Goal: Task Accomplishment & Management: Manage account settings

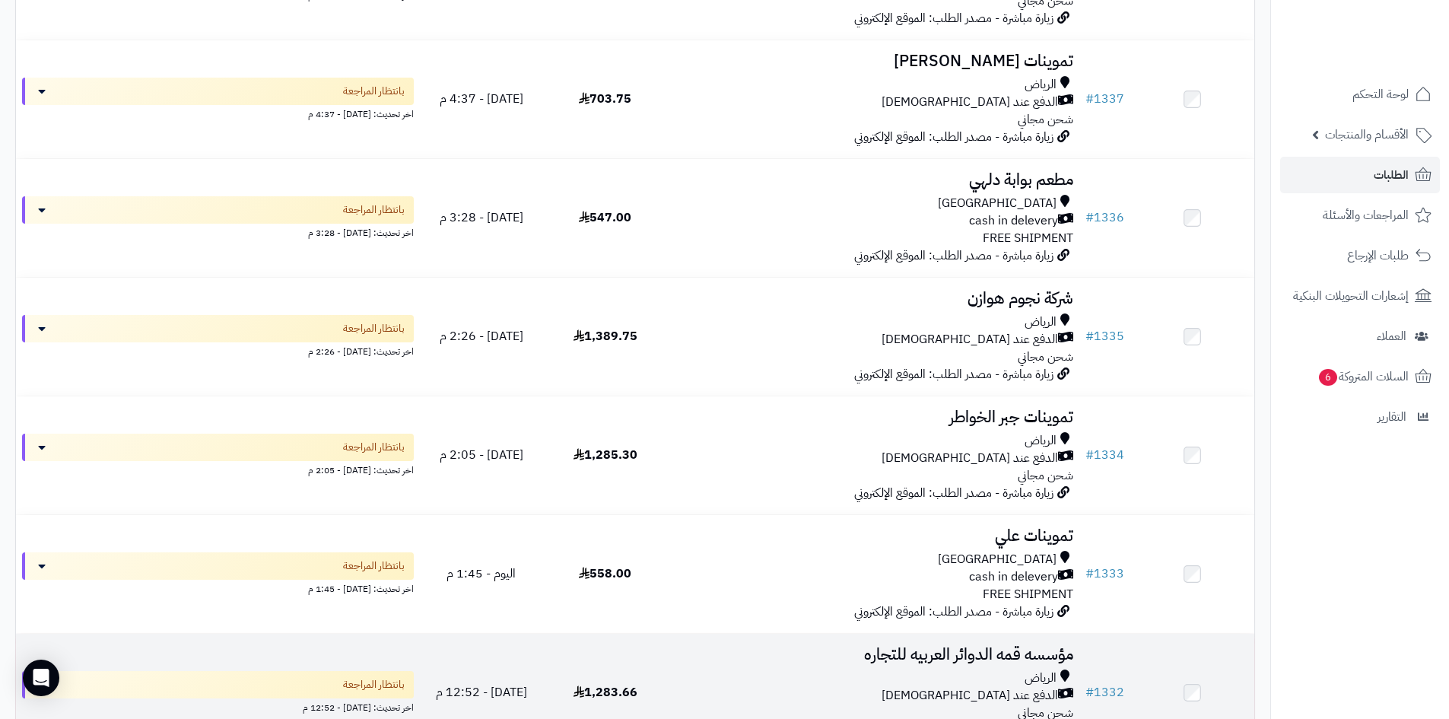
scroll to position [533, 0]
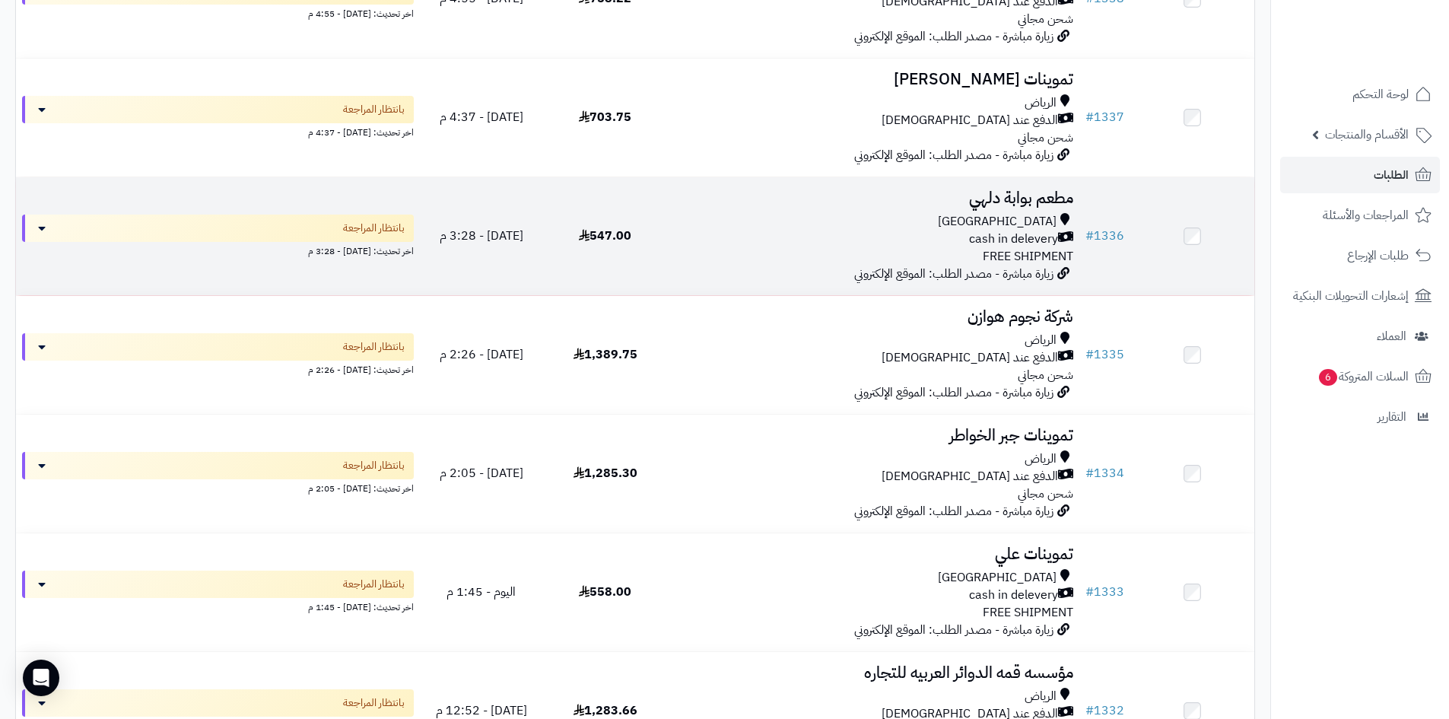
click at [827, 237] on div "cash in delevery" at bounding box center [873, 239] width 400 height 17
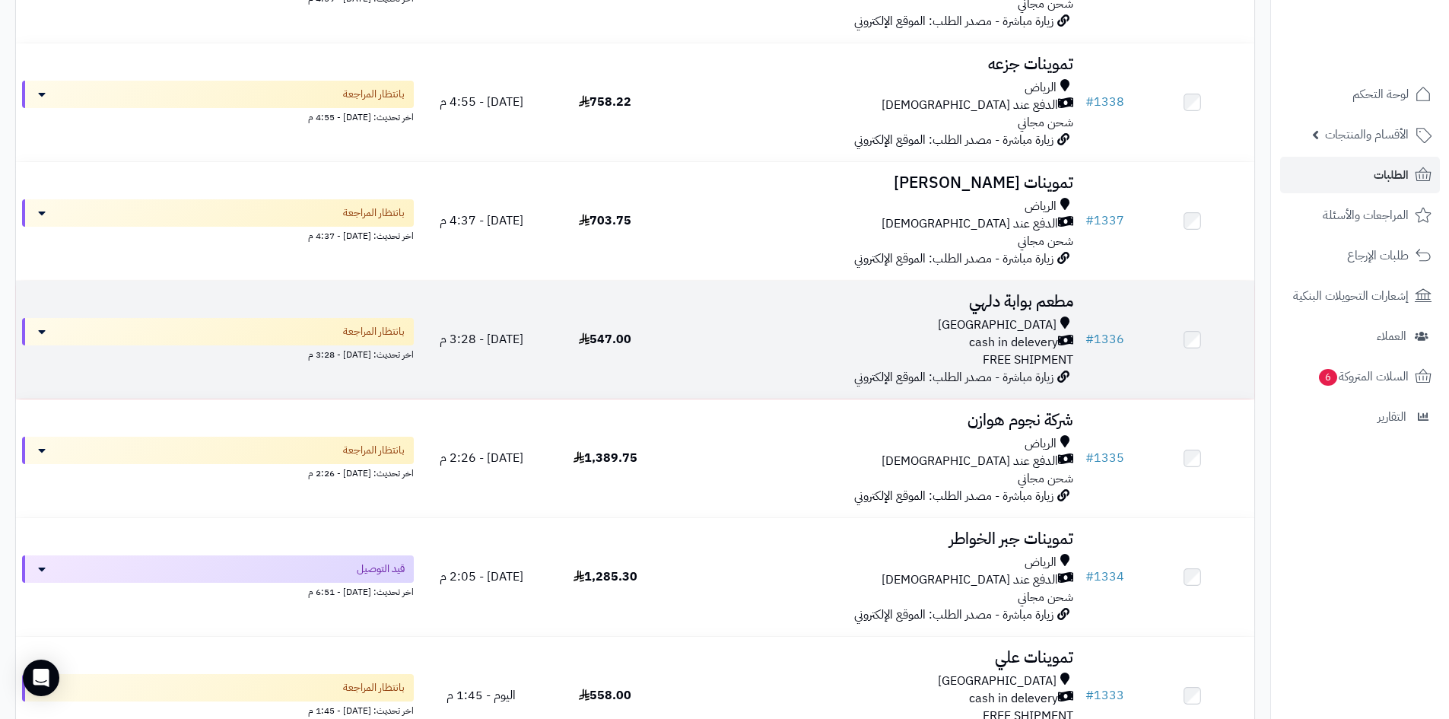
scroll to position [380, 0]
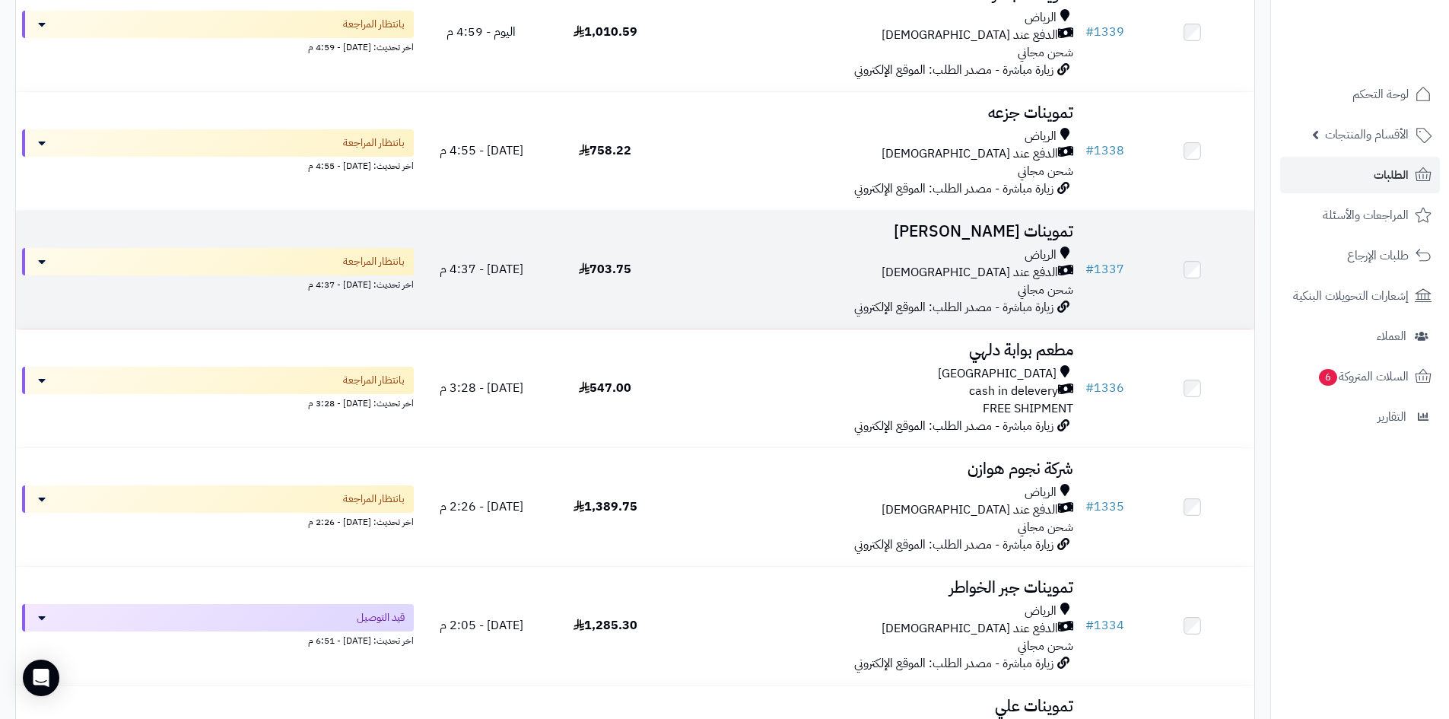
click at [800, 279] on div "الرياض الدفع عند الاستلام شحن مجاني" at bounding box center [873, 273] width 400 height 52
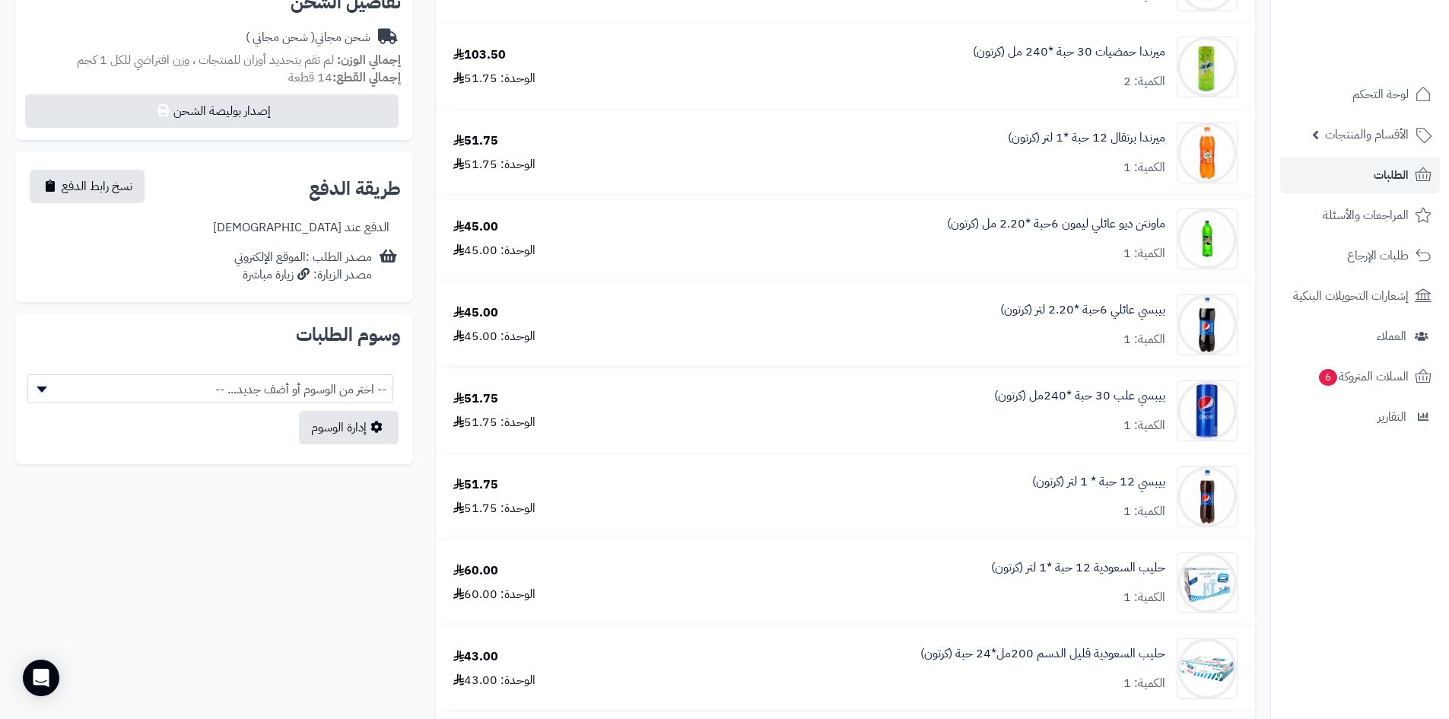
scroll to position [685, 0]
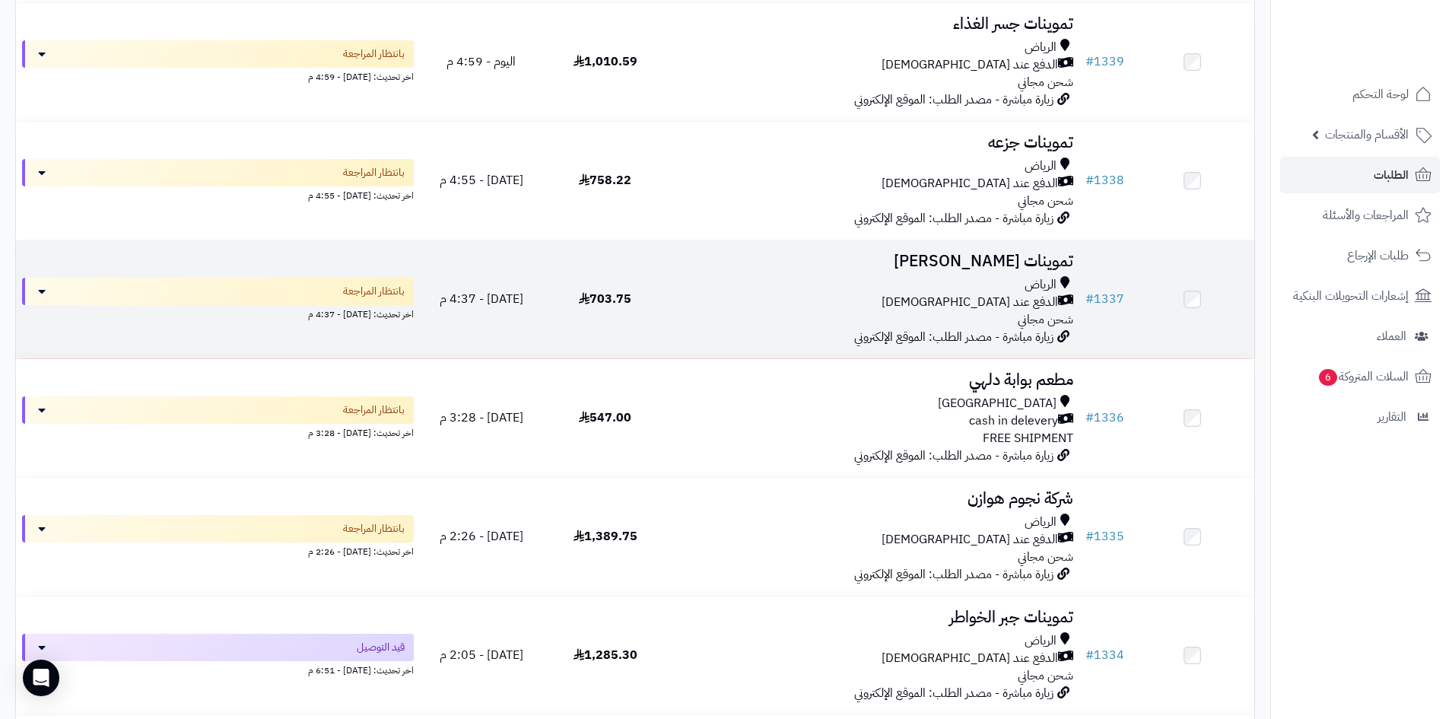
scroll to position [380, 0]
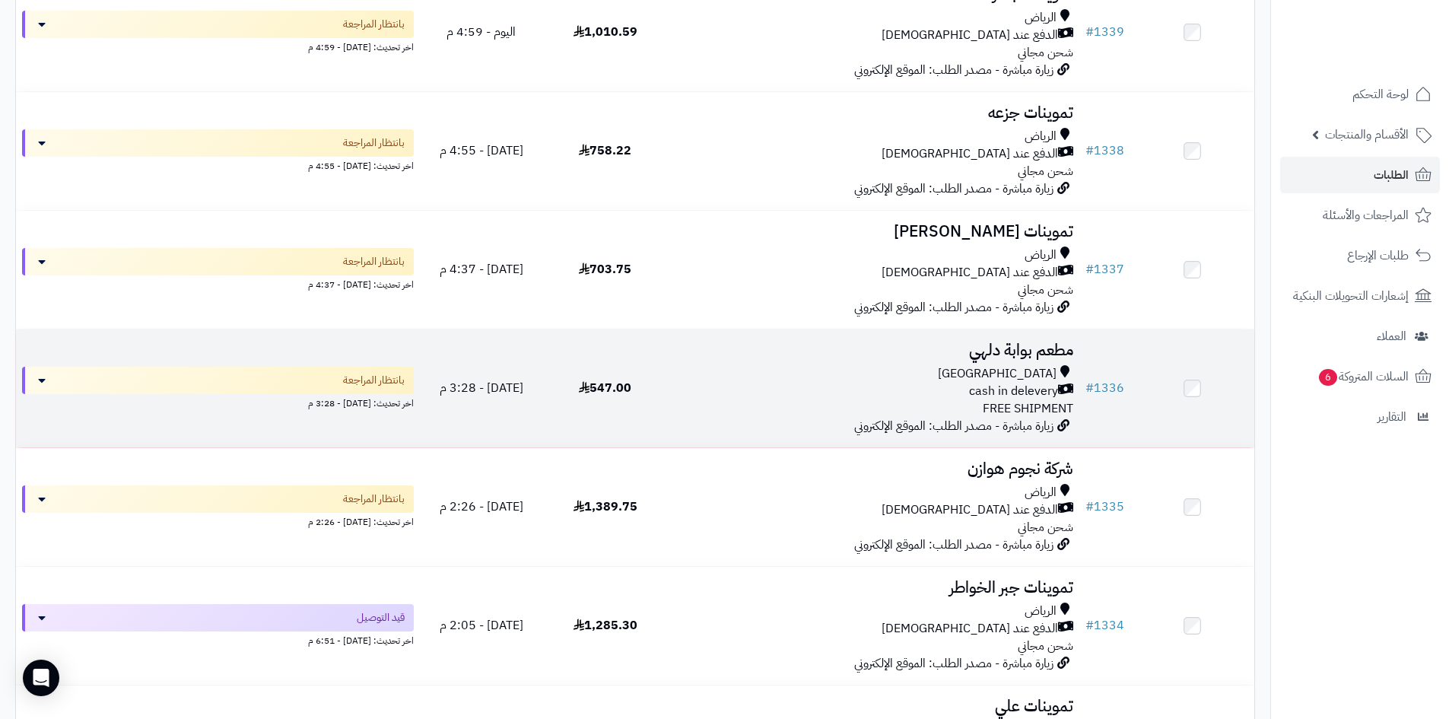
click at [761, 365] on div "Riyadh" at bounding box center [873, 373] width 400 height 17
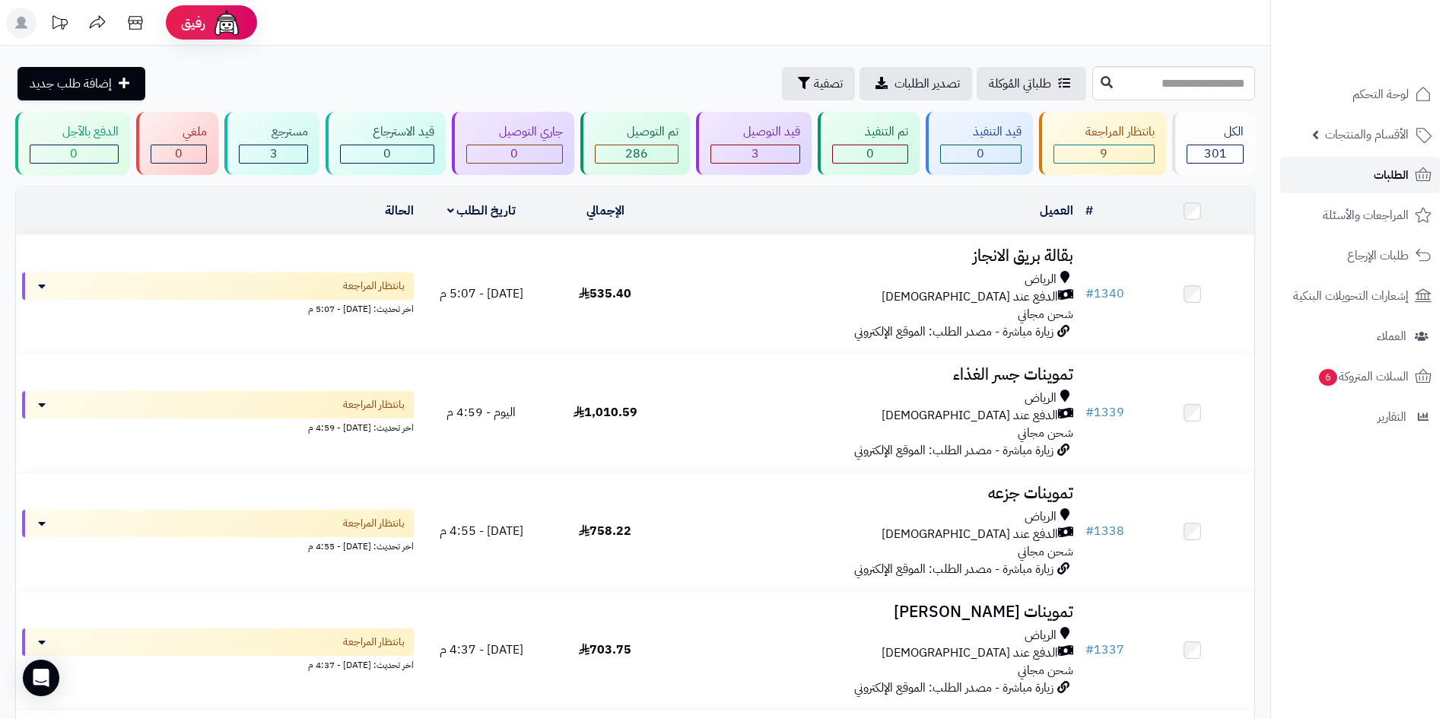
click at [1339, 184] on link "الطلبات" at bounding box center [1360, 175] width 160 height 37
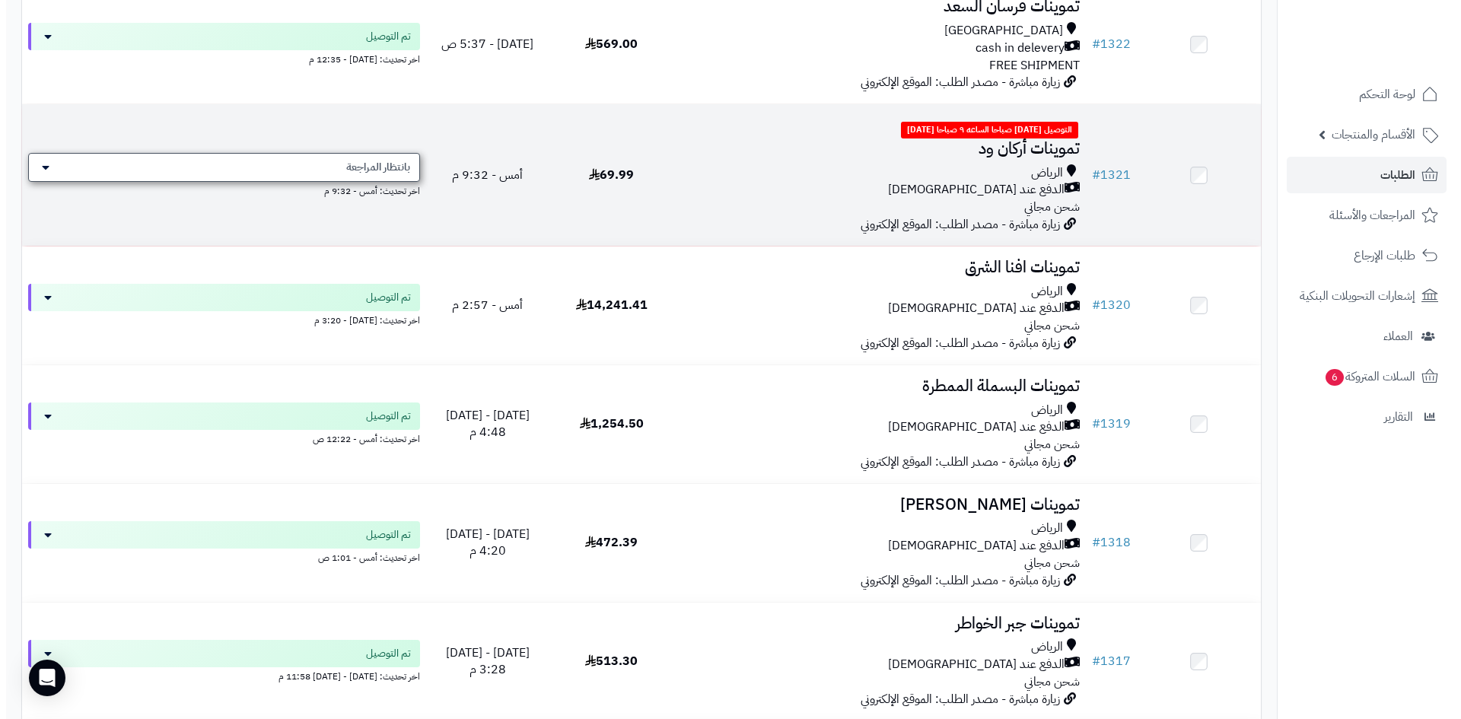
scroll to position [2359, 0]
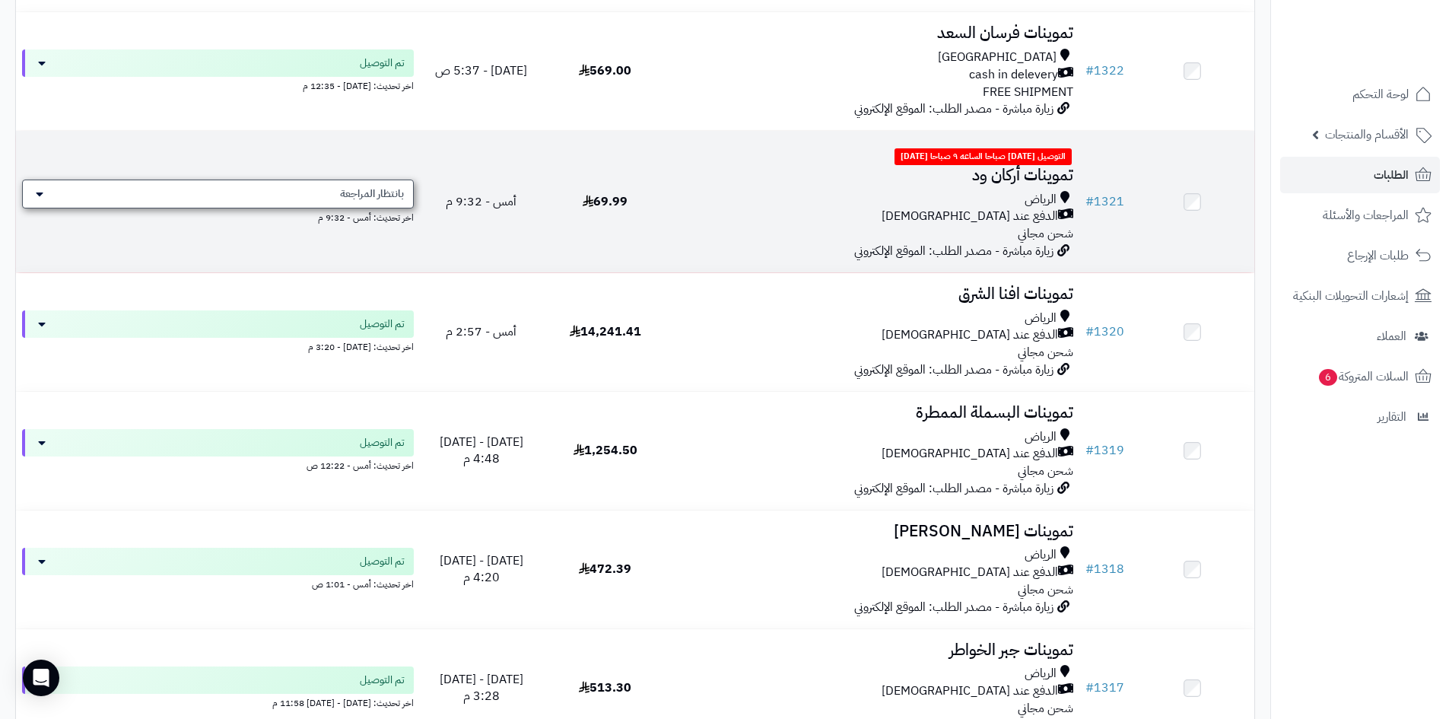
click at [336, 196] on div "بانتظار المراجعة" at bounding box center [218, 194] width 392 height 29
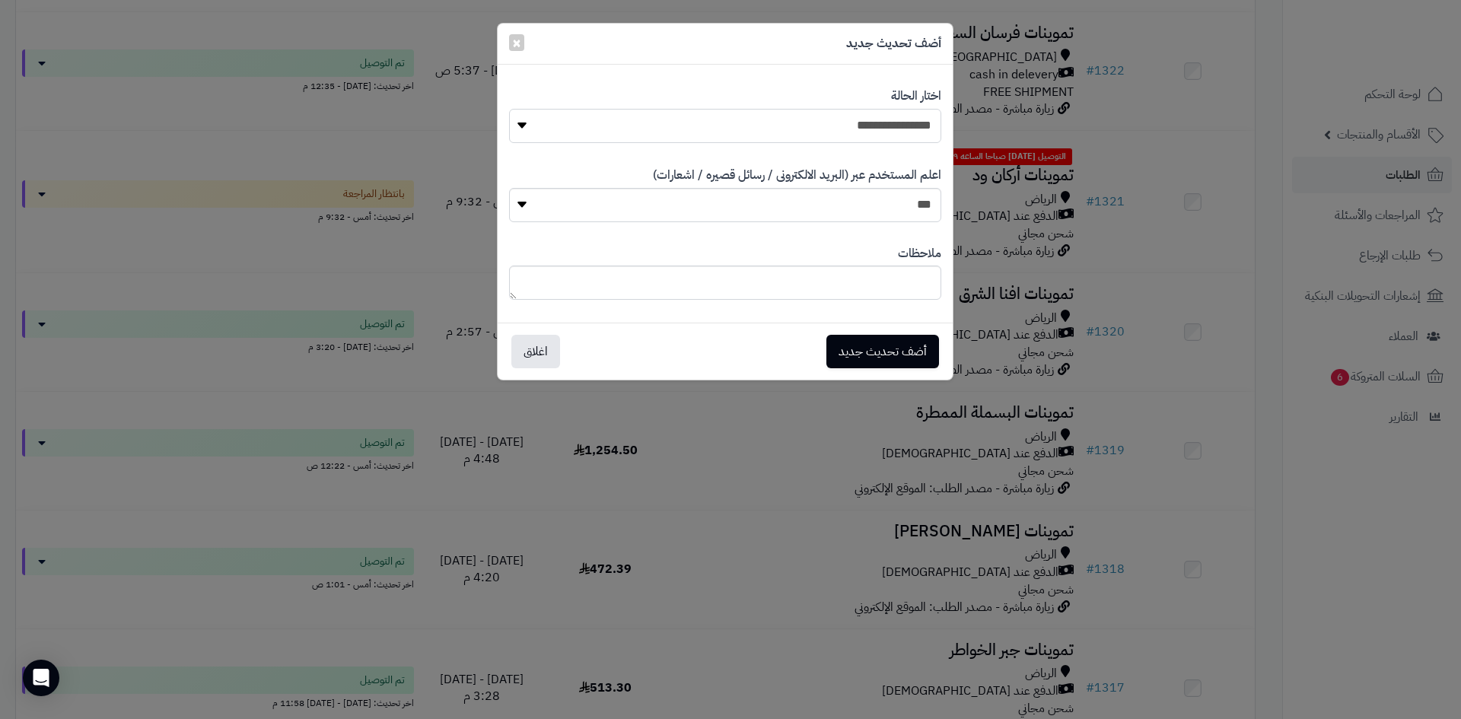
click at [844, 126] on select "**********" at bounding box center [725, 126] width 432 height 34
select select "**"
click at [509, 109] on select "**********" at bounding box center [725, 126] width 432 height 34
click at [906, 346] on button "أضف تحديث جديد" at bounding box center [882, 350] width 113 height 33
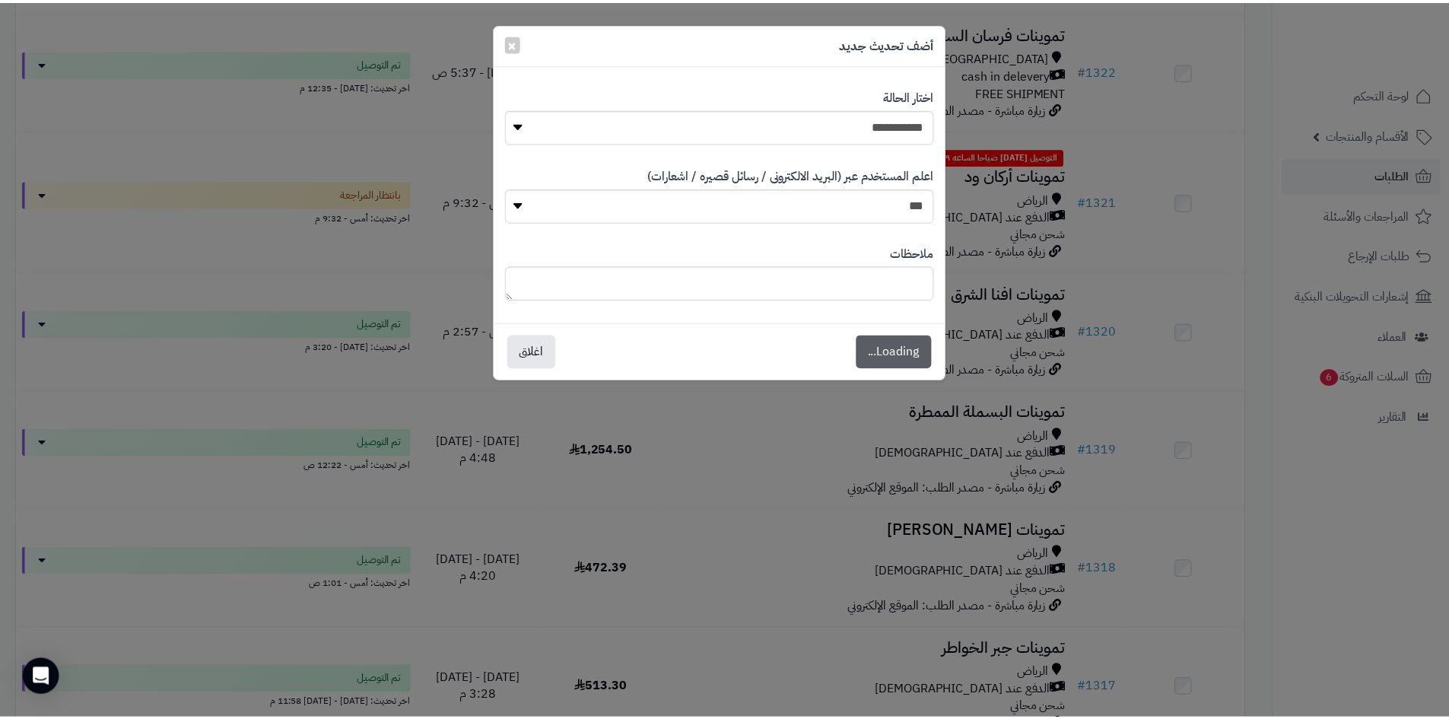
scroll to position [2408, 0]
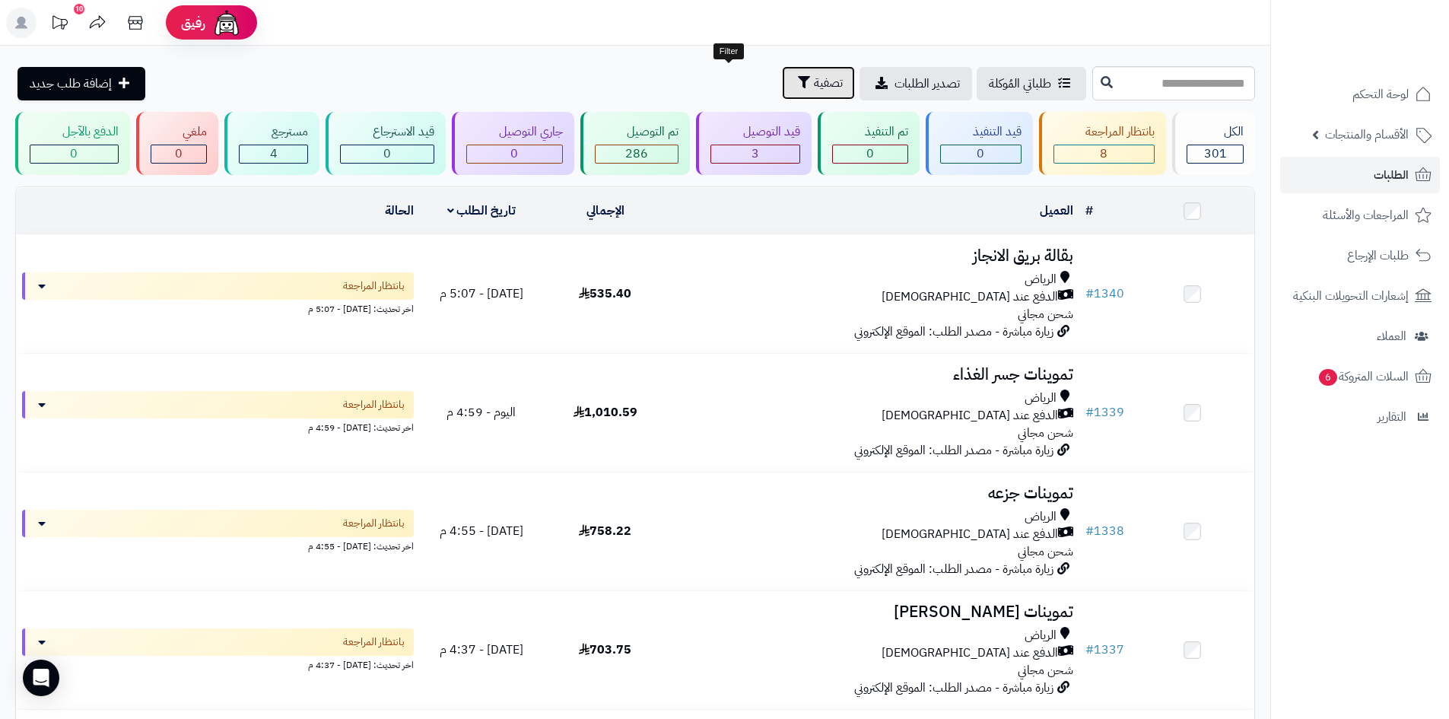
click at [782, 90] on button "تصفية" at bounding box center [818, 82] width 73 height 33
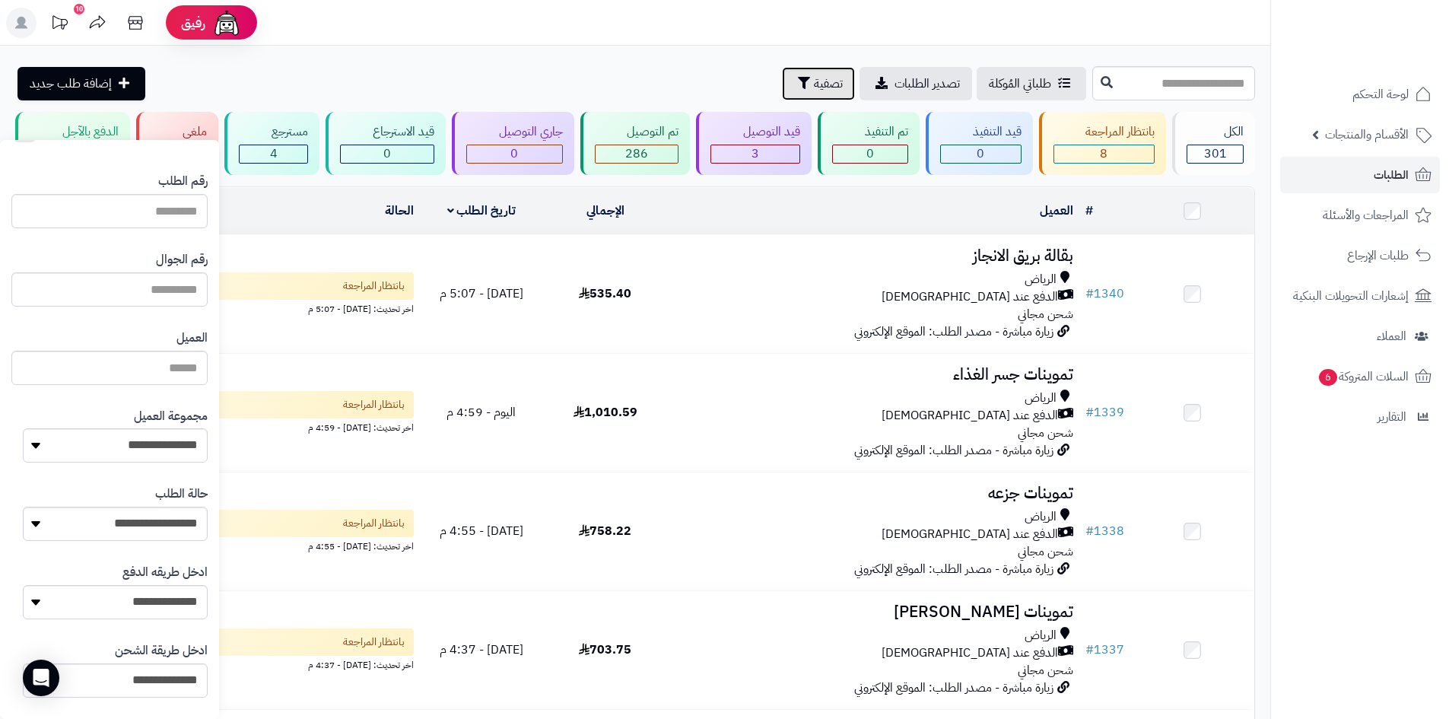
scroll to position [76, 0]
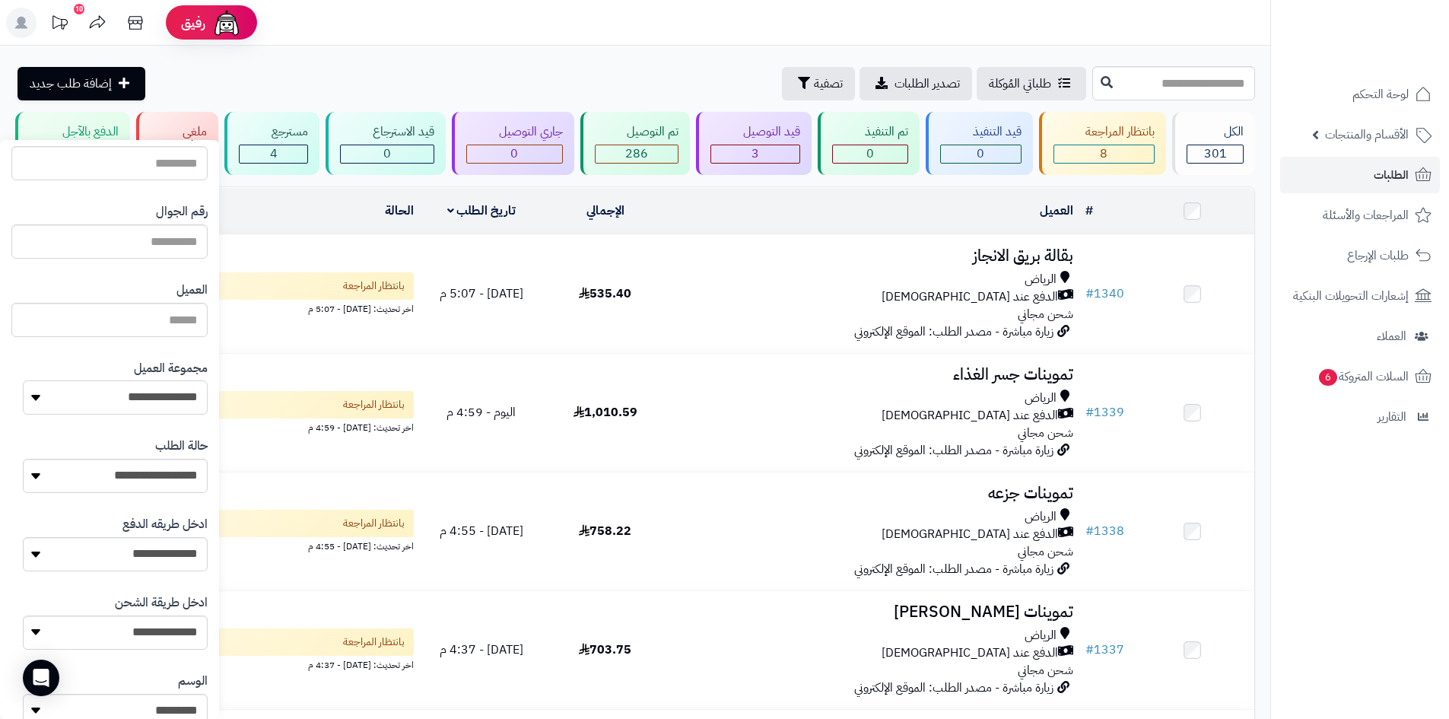
click at [140, 406] on select "**********" at bounding box center [115, 397] width 185 height 34
select select "*"
click at [23, 380] on select "**********" at bounding box center [115, 397] width 185 height 34
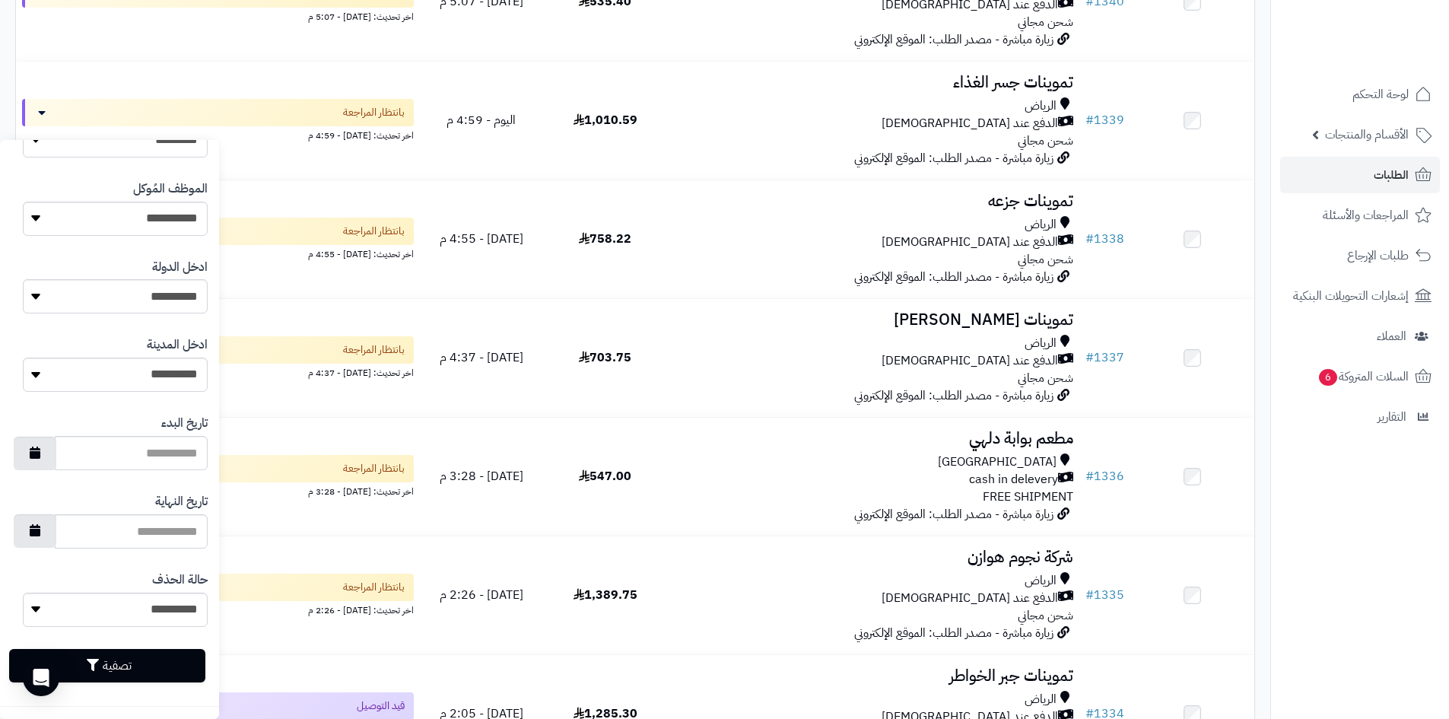
scroll to position [456, 0]
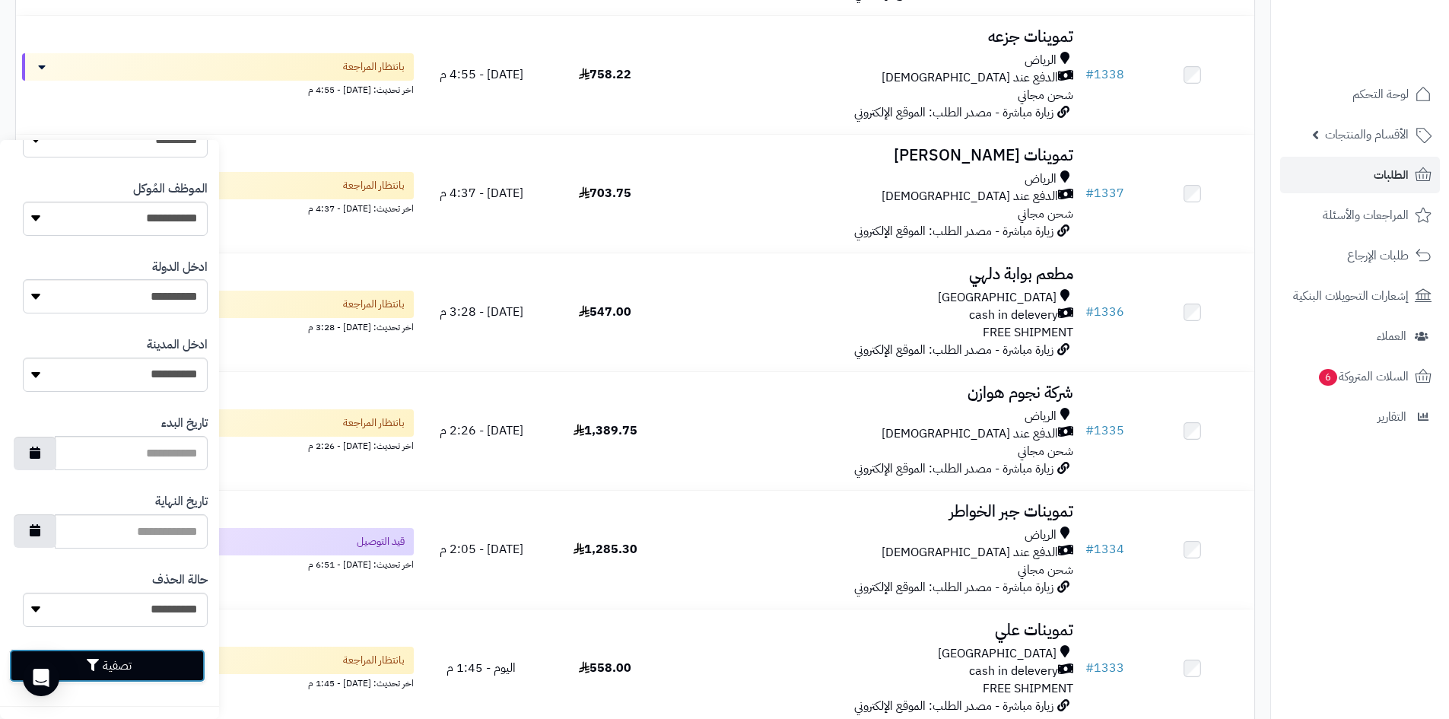
click at [167, 655] on button "تصفية" at bounding box center [107, 665] width 196 height 33
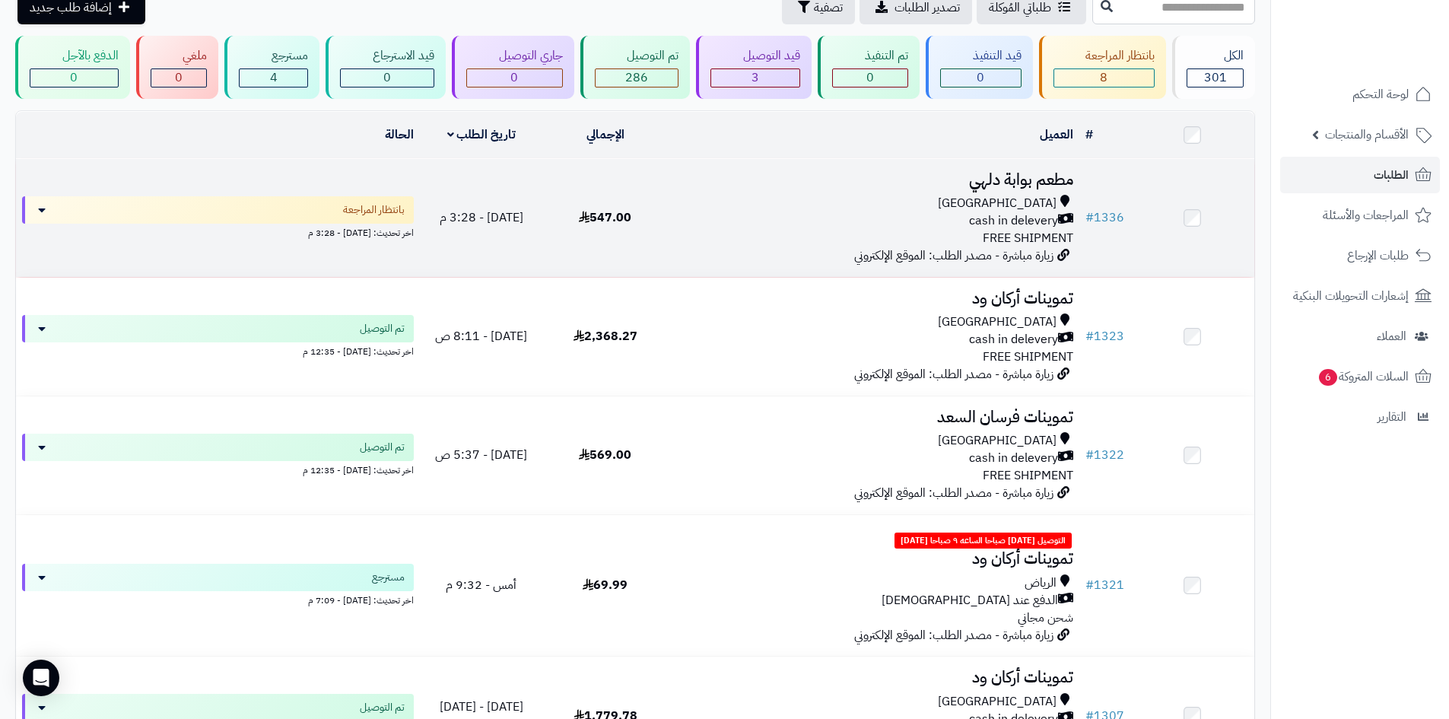
scroll to position [152, 0]
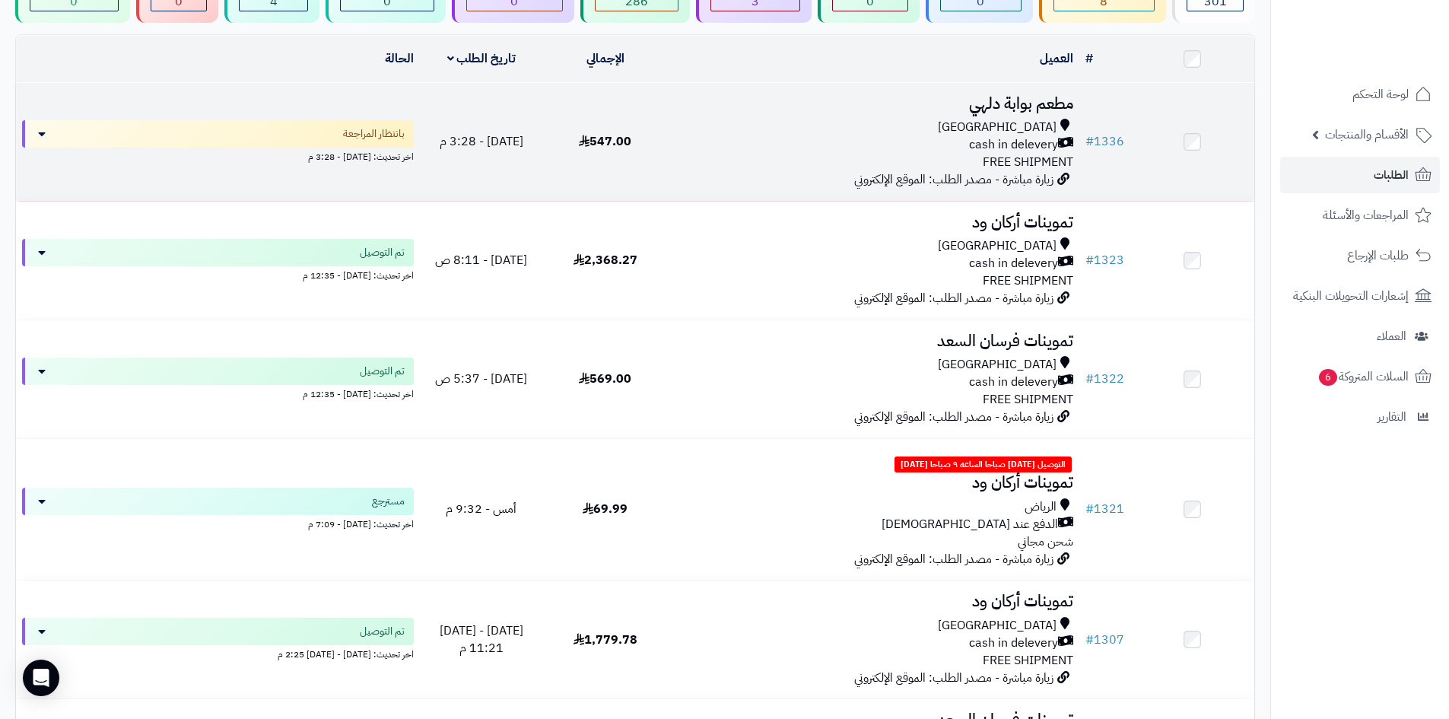
click at [770, 140] on div "cash in delevery" at bounding box center [873, 144] width 400 height 17
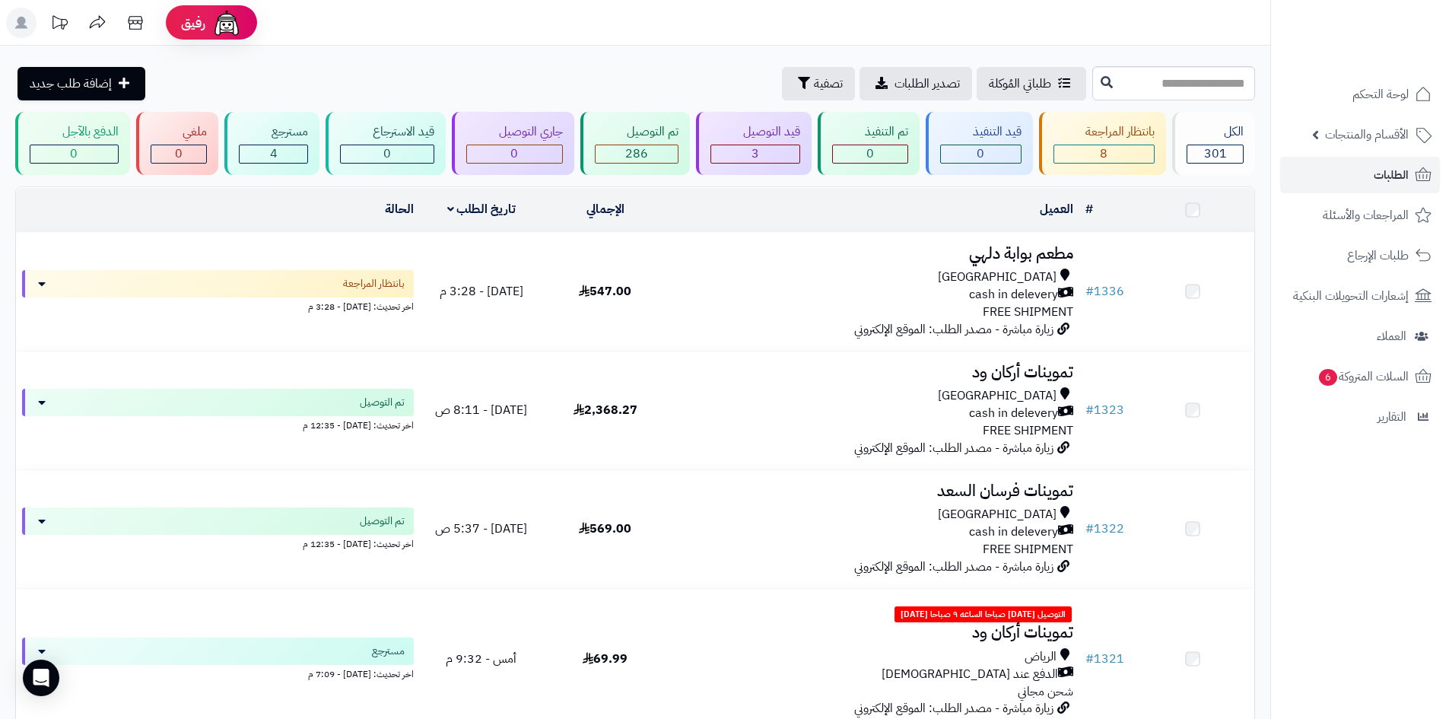
scroll to position [152, 0]
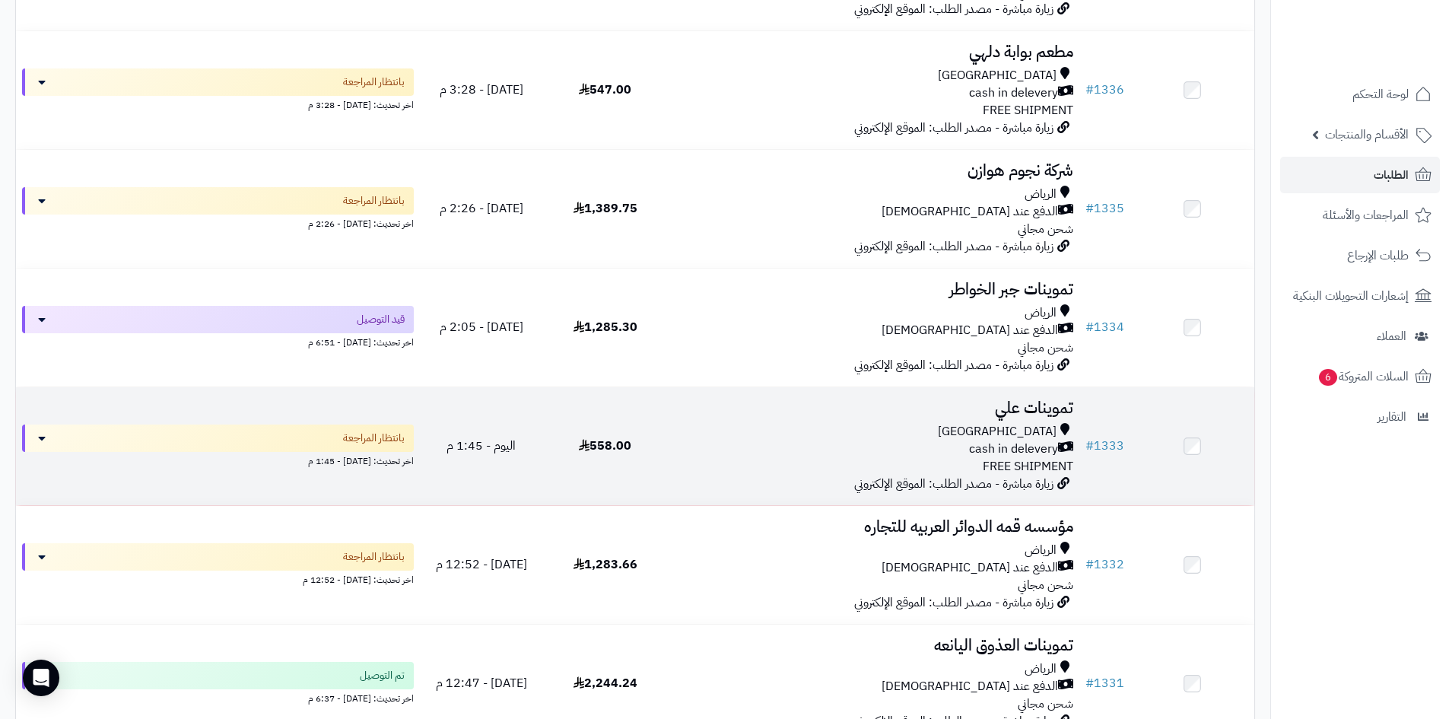
scroll to position [685, 0]
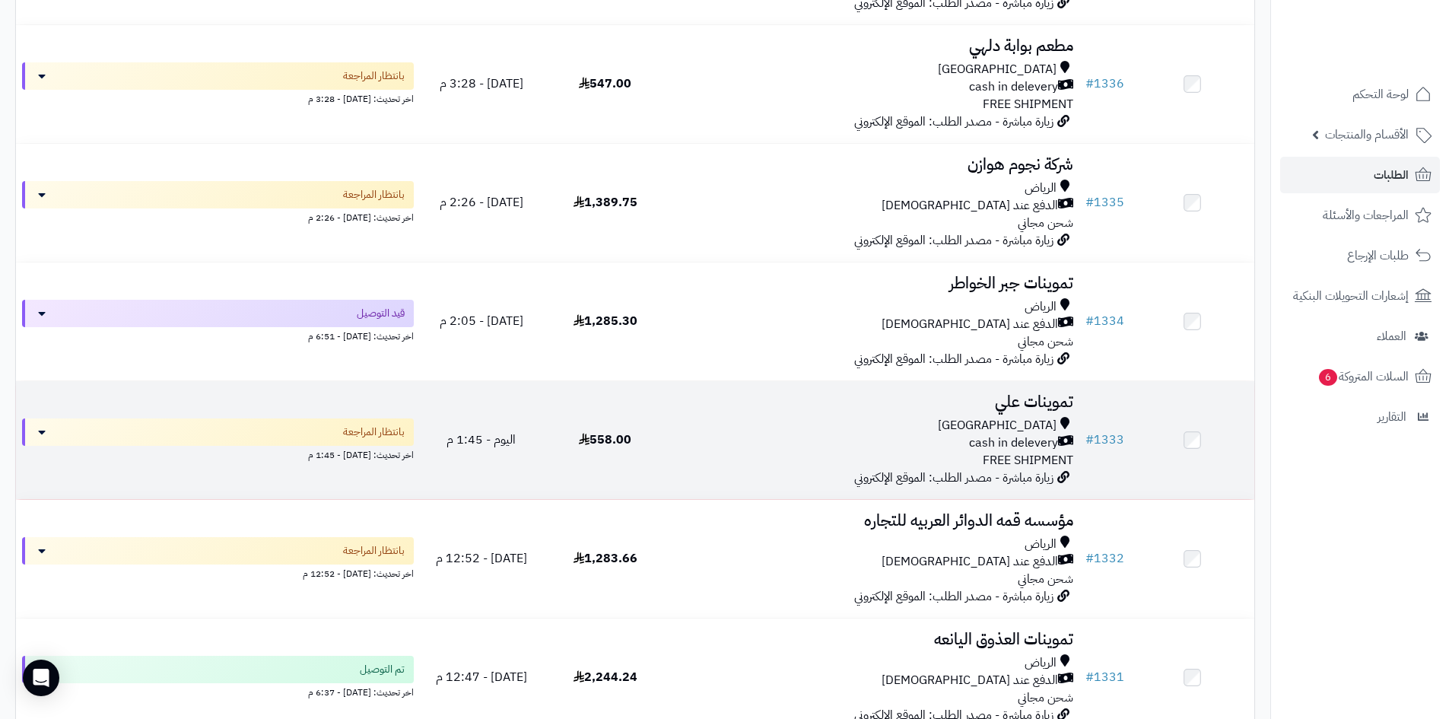
click at [771, 462] on div "Riyadh cash in delevery FREE SHIPMENT" at bounding box center [873, 443] width 400 height 52
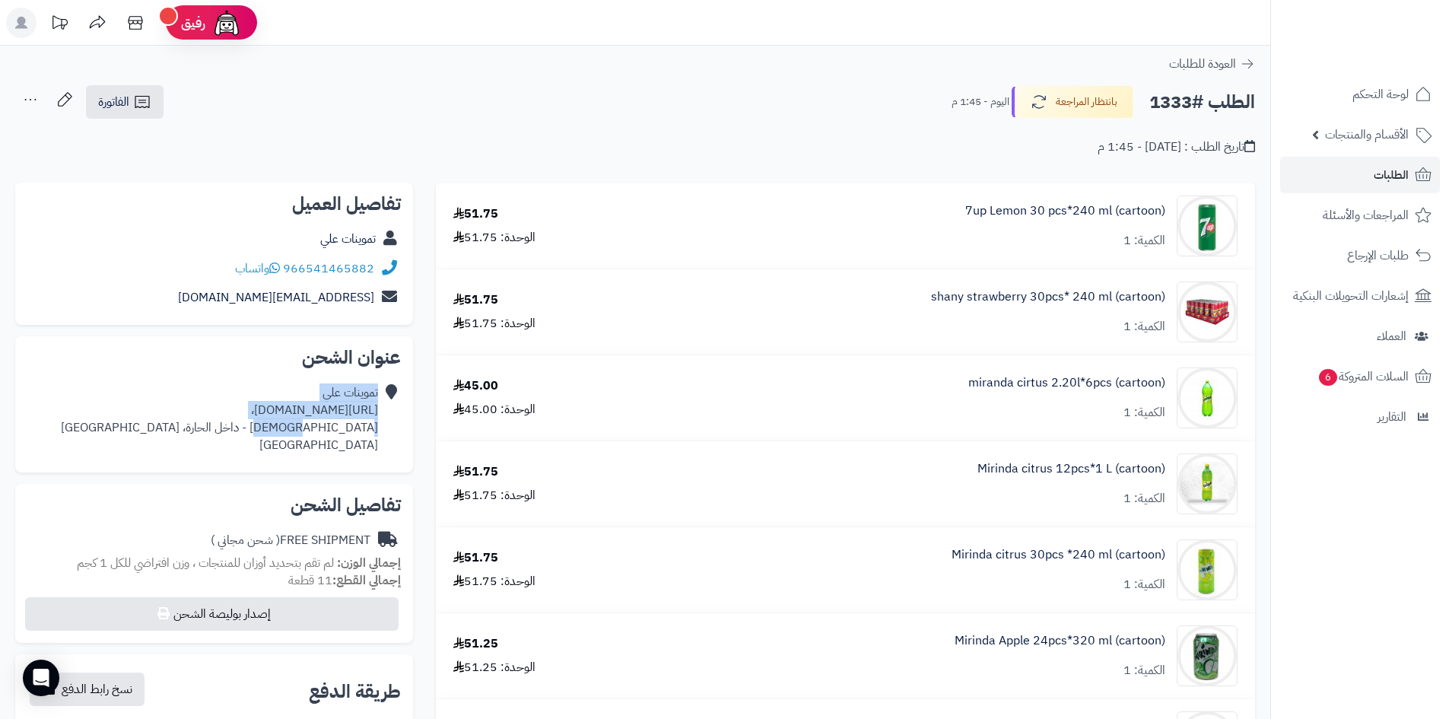
drag, startPoint x: 372, startPoint y: 425, endPoint x: 510, endPoint y: 191, distance: 271.1
click at [342, 425] on div "تموينات علي https://maps.app.goo.gl/UH6snVPcK4K8Aprx7، الصالحية - داخل الحارة، …" at bounding box center [214, 418] width 374 height 81
click at [555, 87] on div "الطلب #1333 بانتظار المراجعة اليوم - 1:45 م الفاتورة طباعة الفاتورة إرسال الفات…" at bounding box center [635, 102] width 1240 height 36
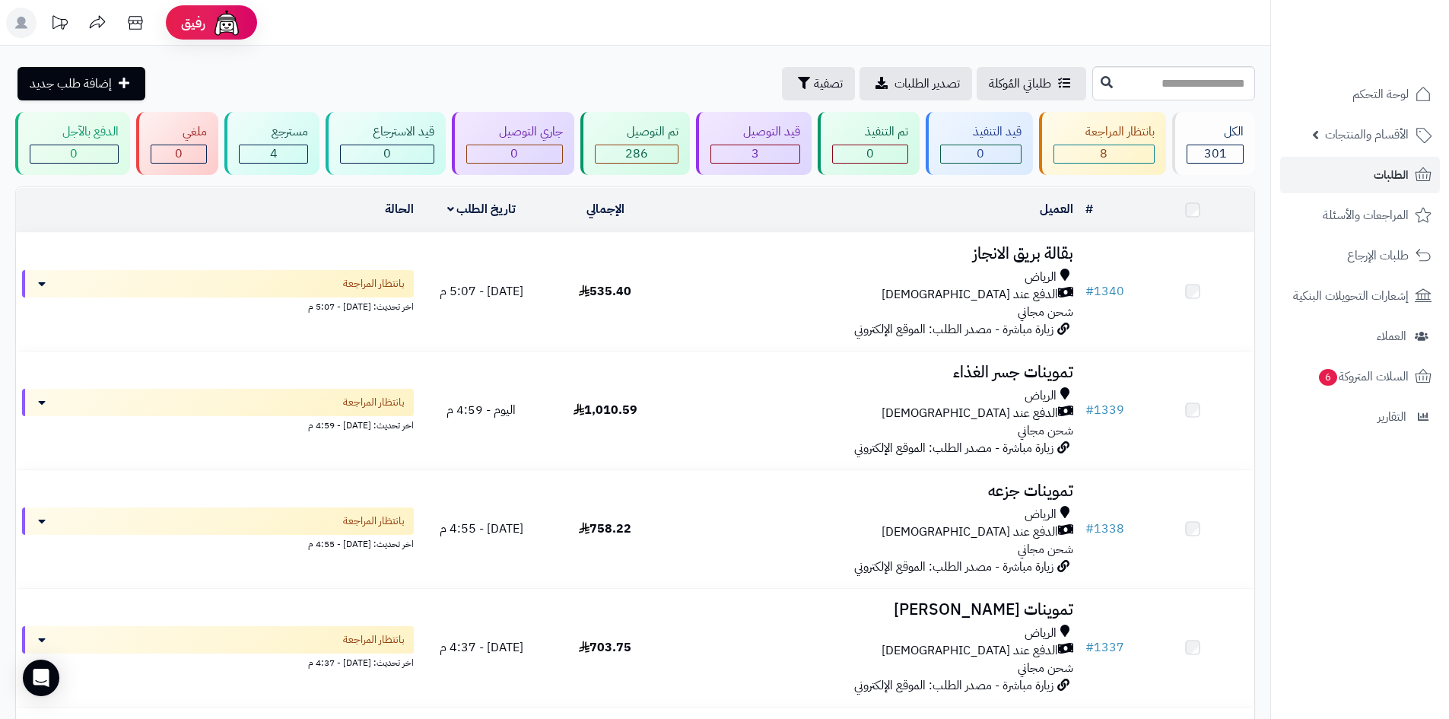
scroll to position [685, 0]
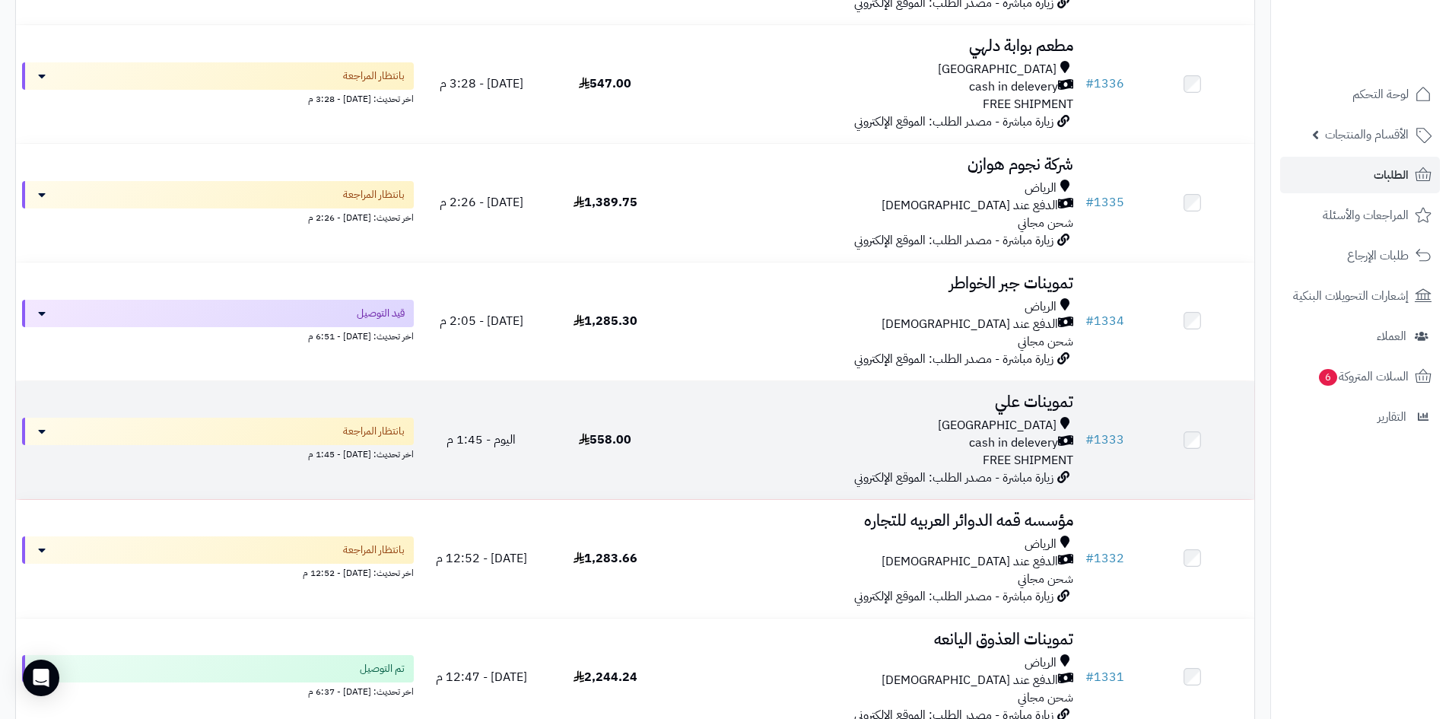
click at [765, 452] on div "Riyadh cash in delevery FREE SHIPMENT" at bounding box center [873, 443] width 400 height 52
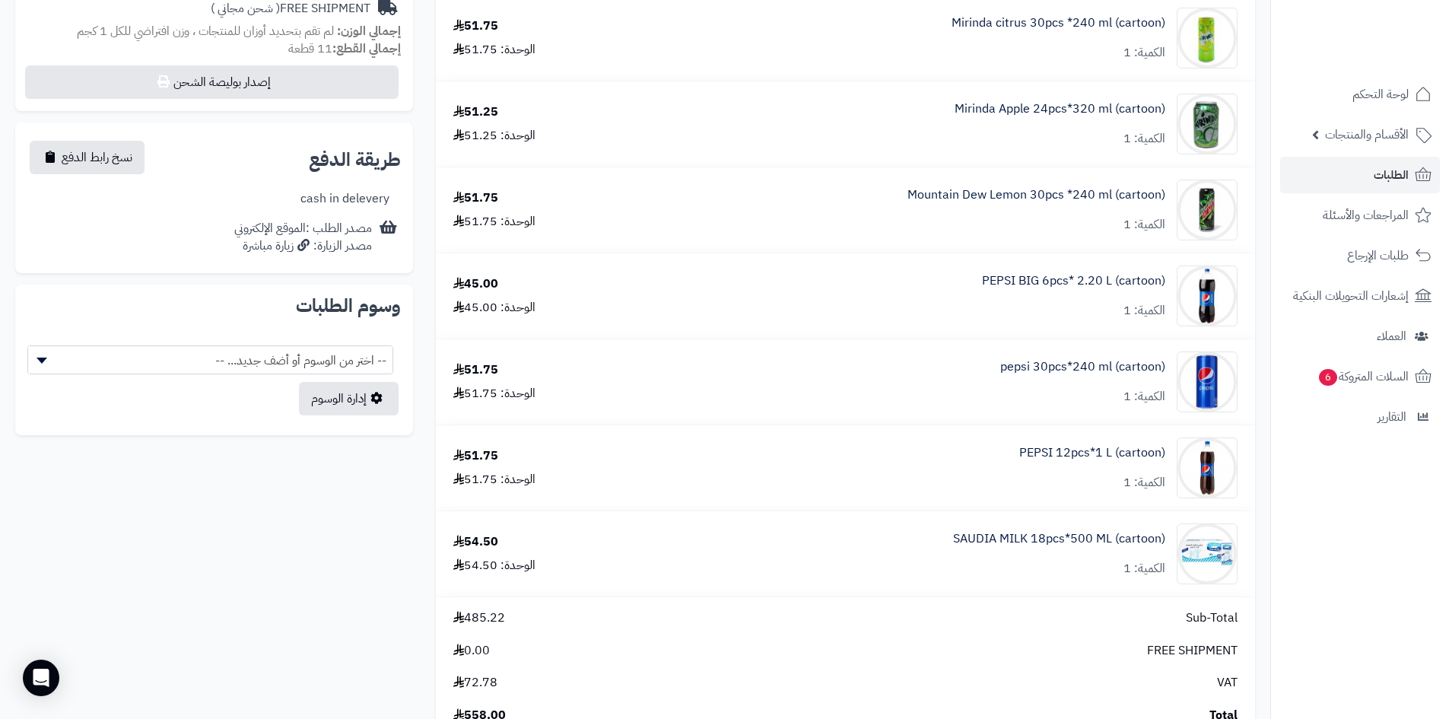
scroll to position [533, 0]
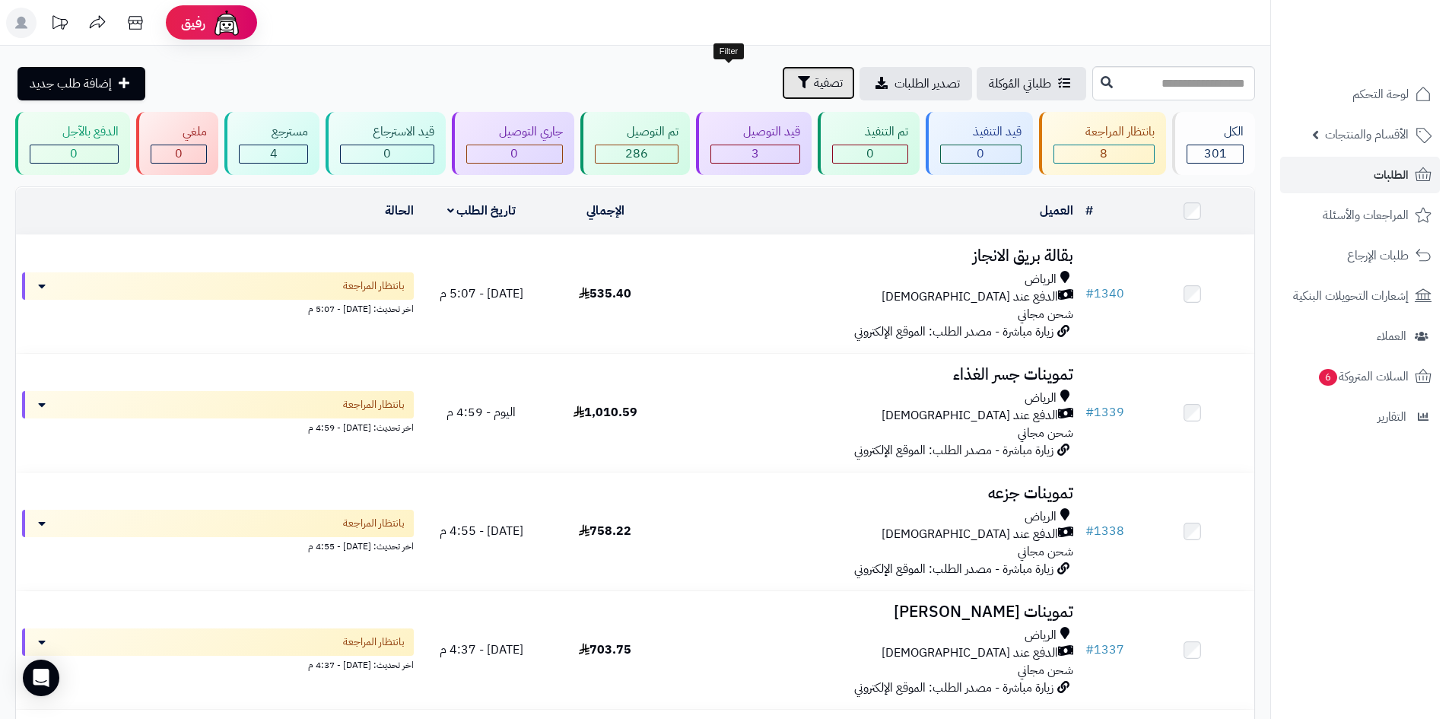
click at [782, 91] on button "تصفية" at bounding box center [818, 82] width 73 height 33
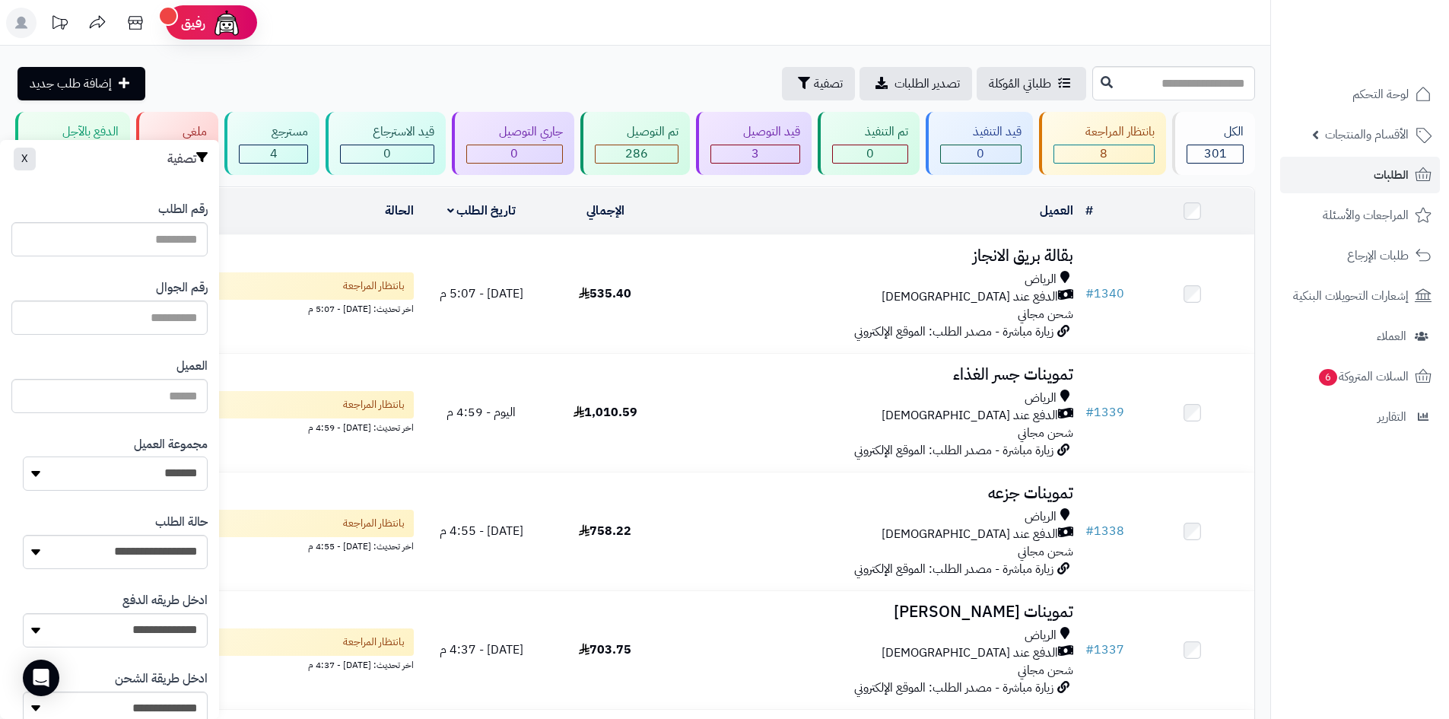
drag, startPoint x: 167, startPoint y: 472, endPoint x: 169, endPoint y: 485, distance: 13.1
click at [167, 472] on select "**********" at bounding box center [115, 473] width 185 height 34
select select "*"
click at [23, 456] on select "**********" at bounding box center [115, 473] width 185 height 34
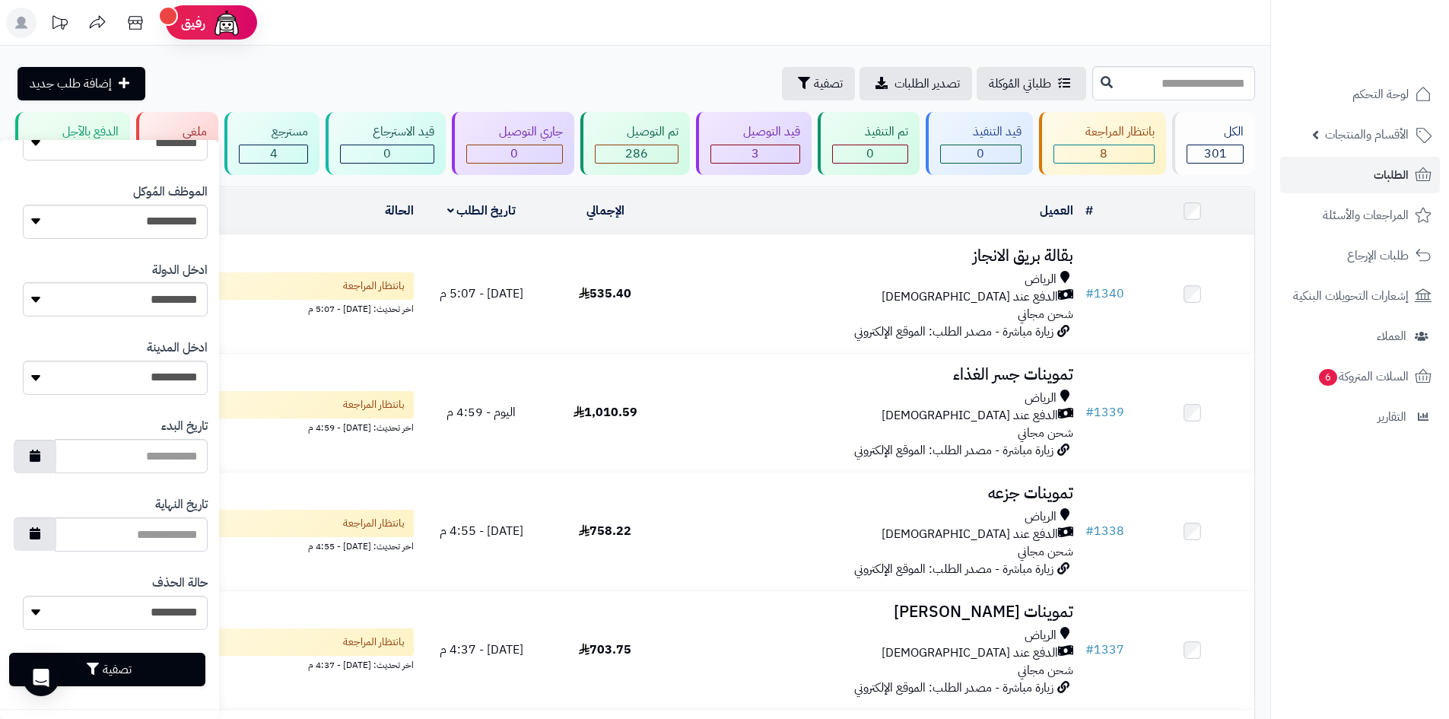
scroll to position [647, 0]
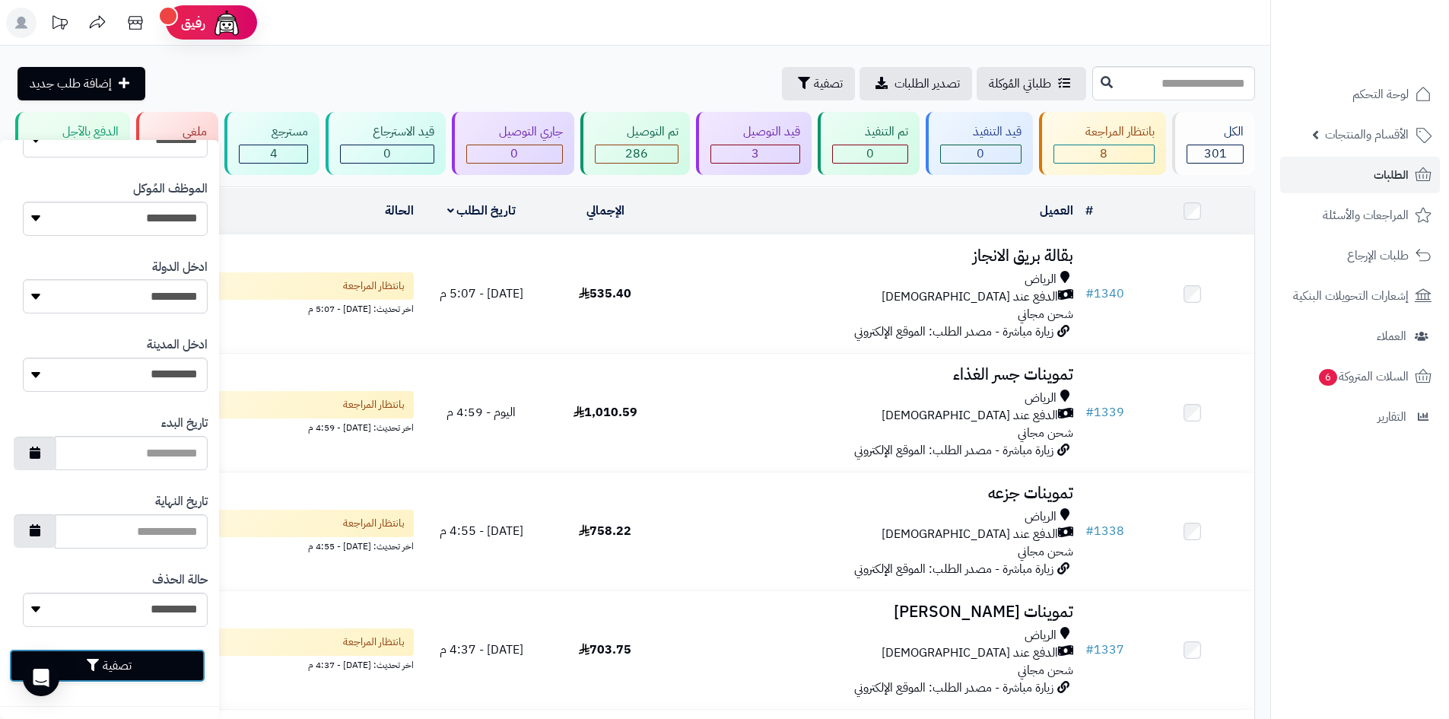
click at [161, 680] on button "تصفية" at bounding box center [107, 665] width 196 height 33
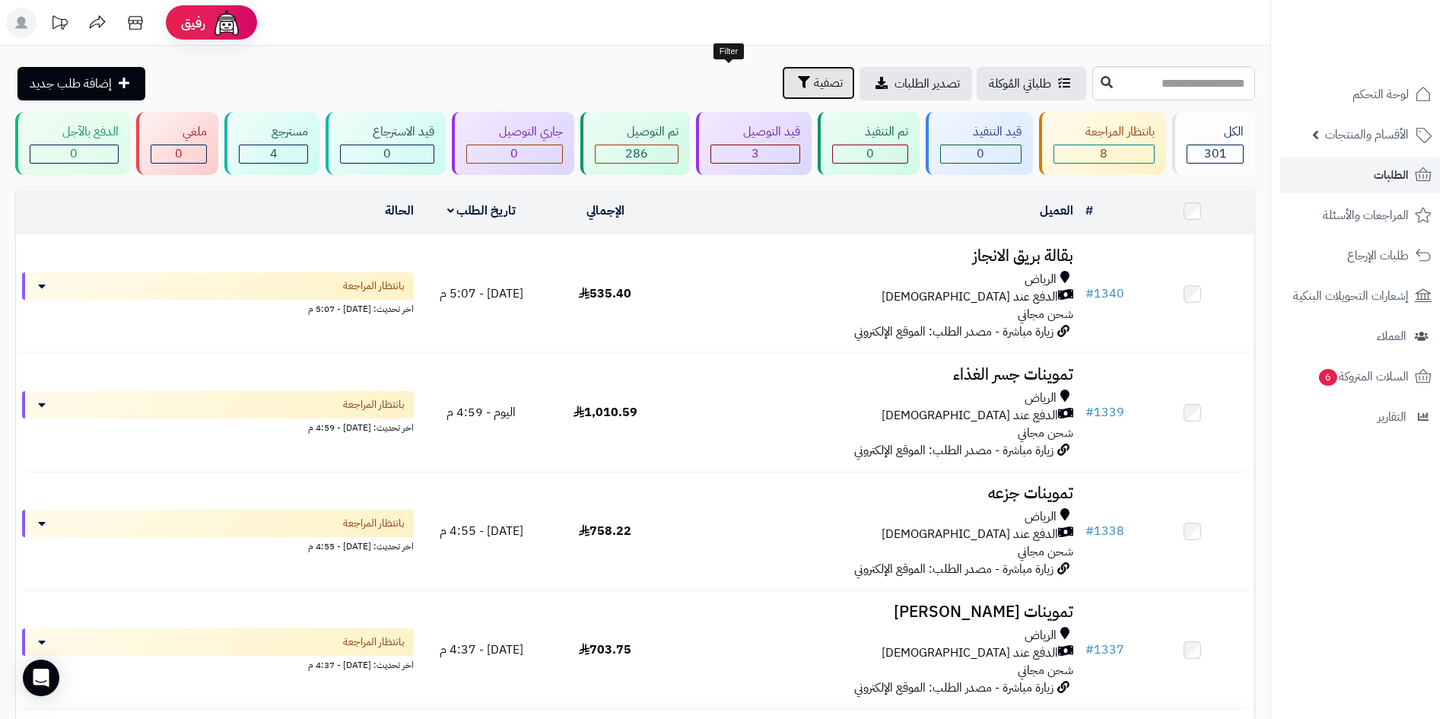
click at [798, 86] on icon "button" at bounding box center [804, 82] width 12 height 12
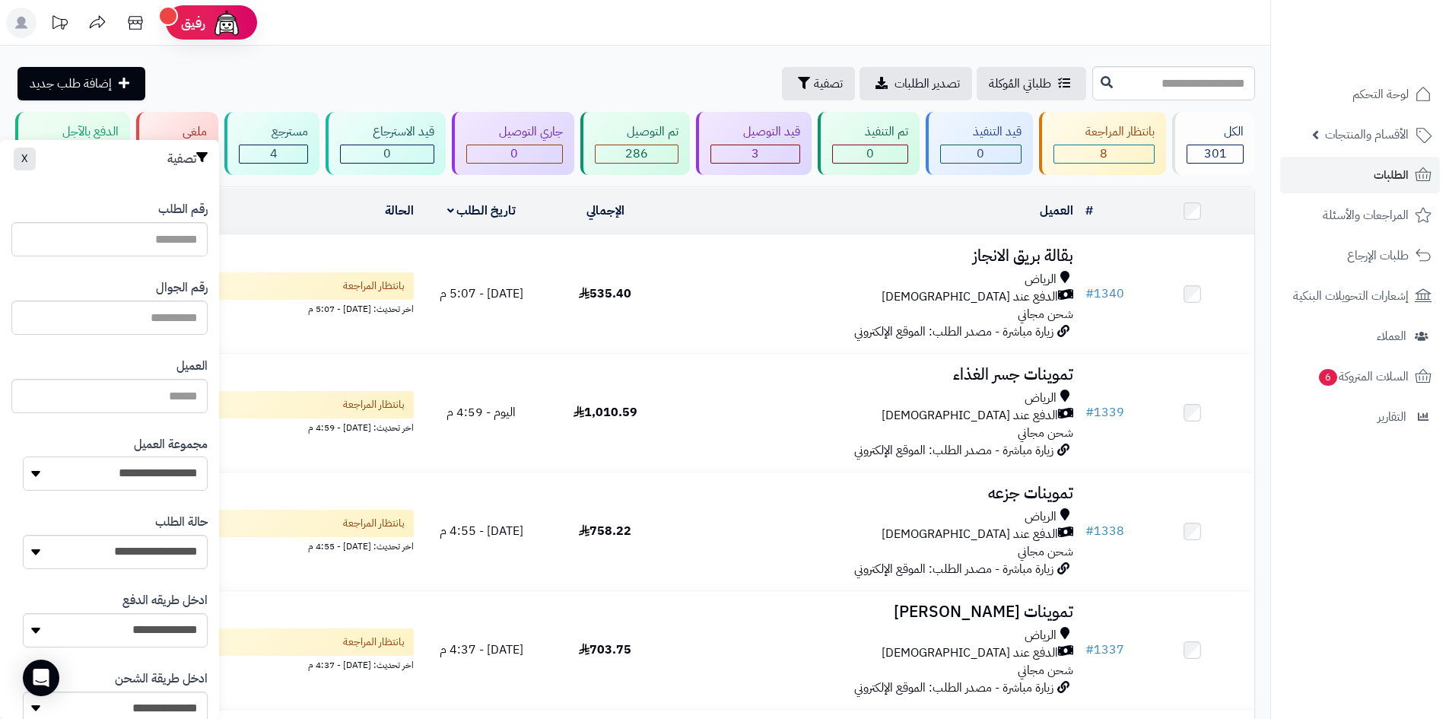
click at [123, 485] on select "**********" at bounding box center [115, 473] width 185 height 34
select select "*"
click at [23, 456] on select "**********" at bounding box center [115, 473] width 185 height 34
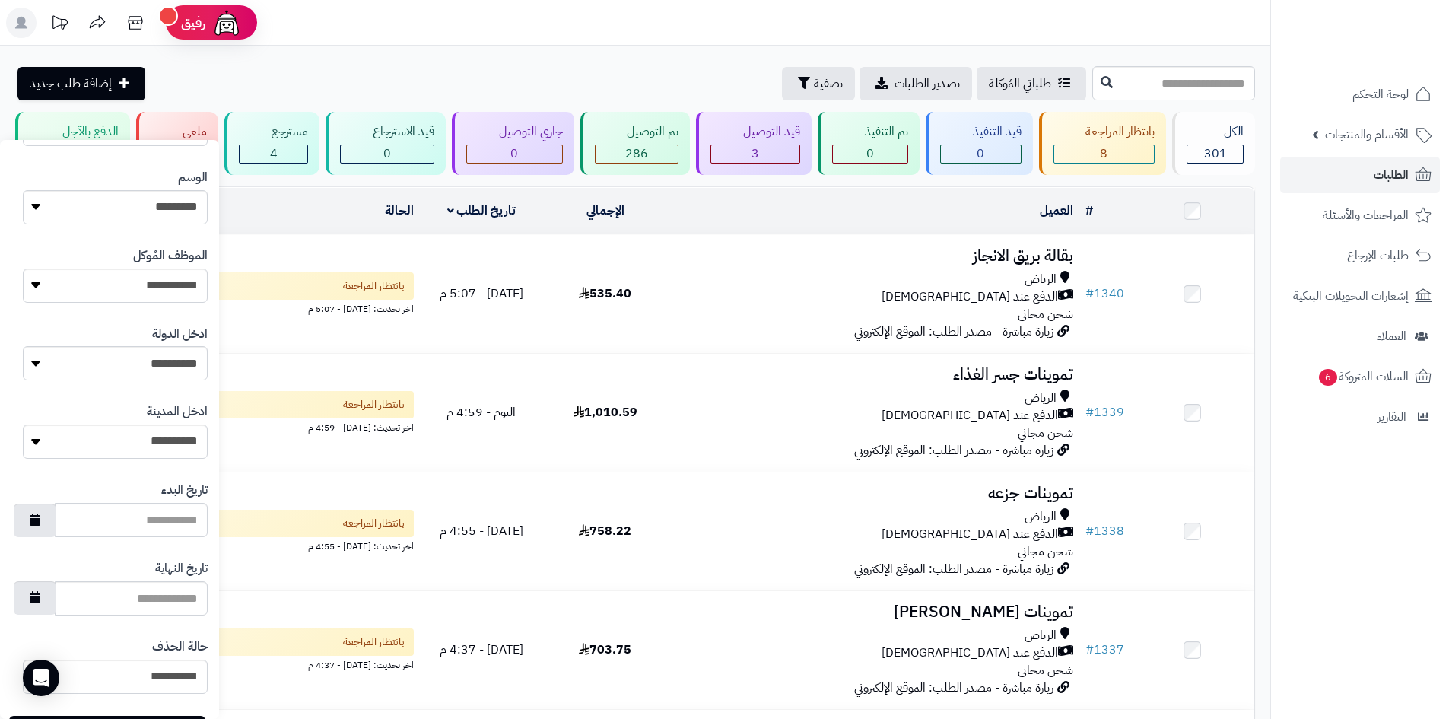
scroll to position [647, 0]
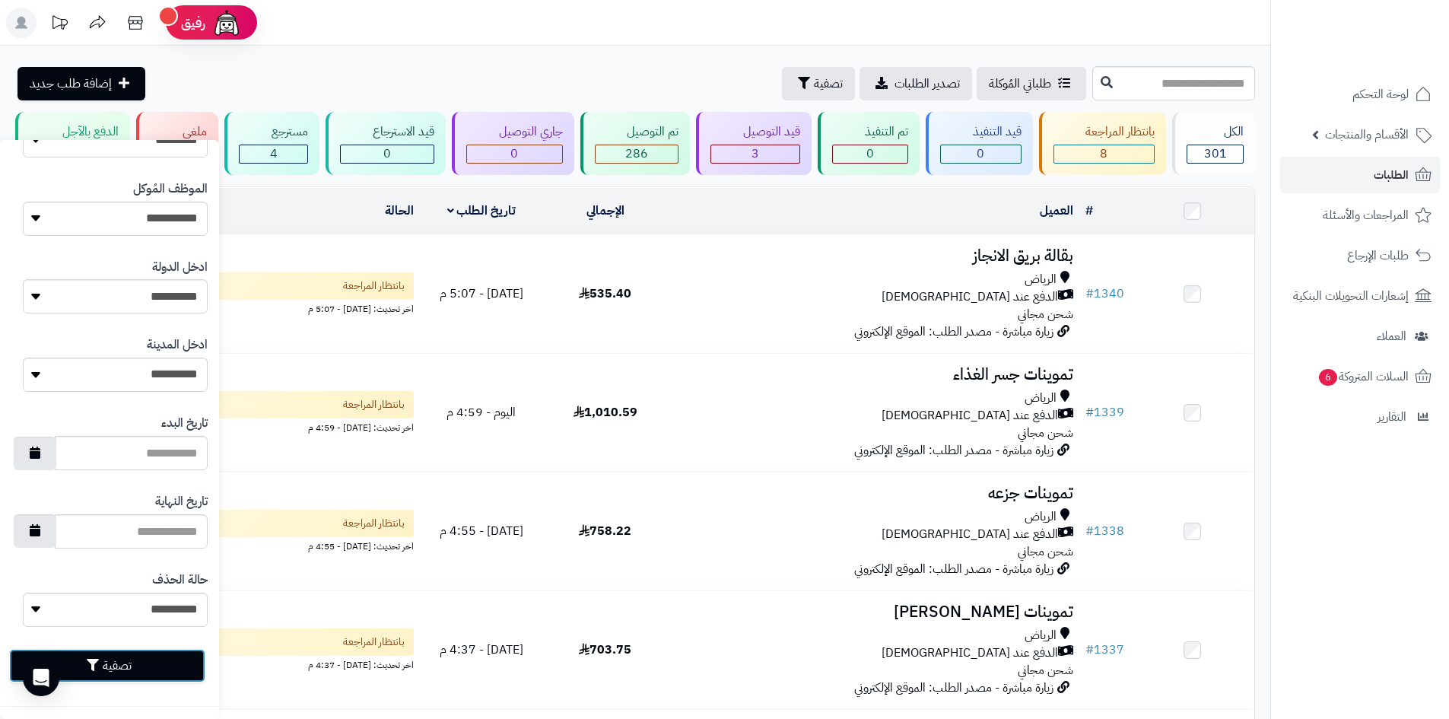
click at [163, 675] on button "تصفية" at bounding box center [107, 665] width 196 height 33
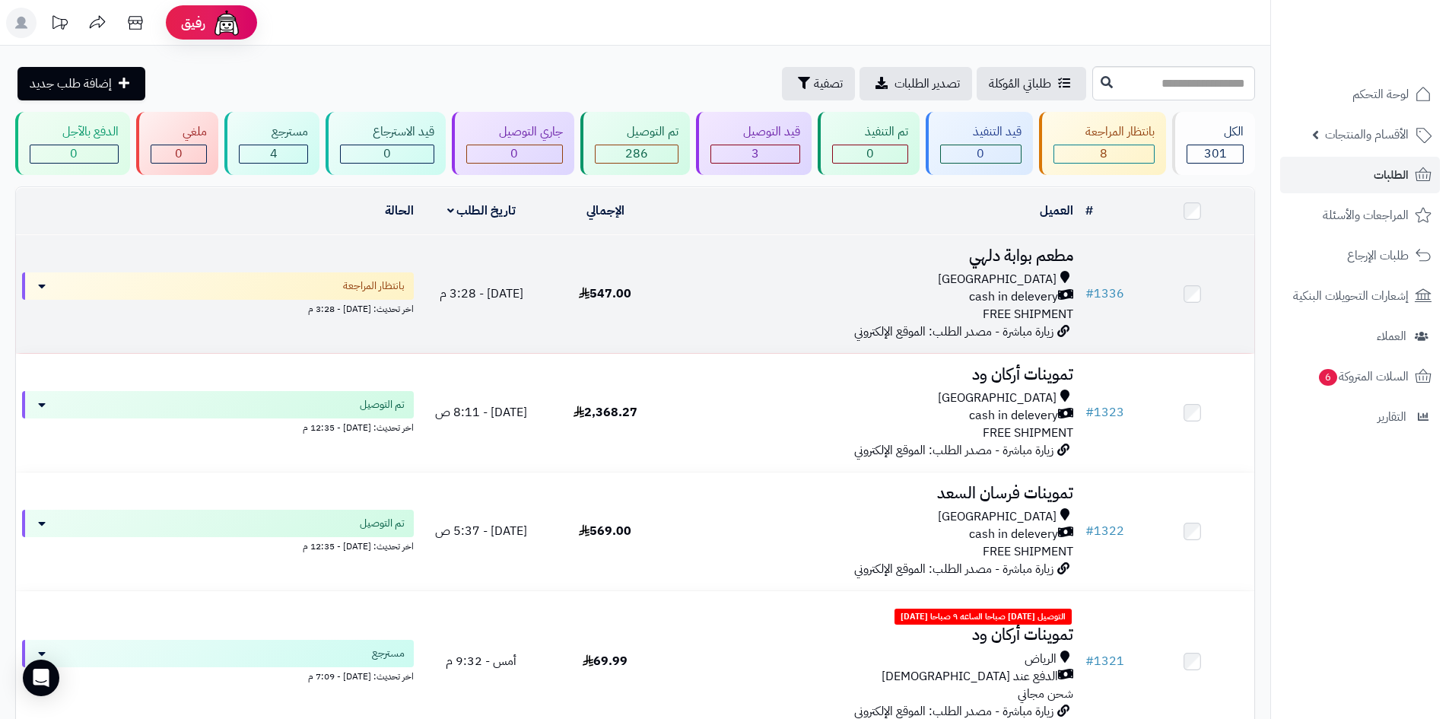
click at [813, 317] on div "[GEOGRAPHIC_DATA] cash in delevery FREE SHIPMENT" at bounding box center [873, 297] width 400 height 52
click at [754, 297] on div "cash in delevery" at bounding box center [873, 296] width 400 height 17
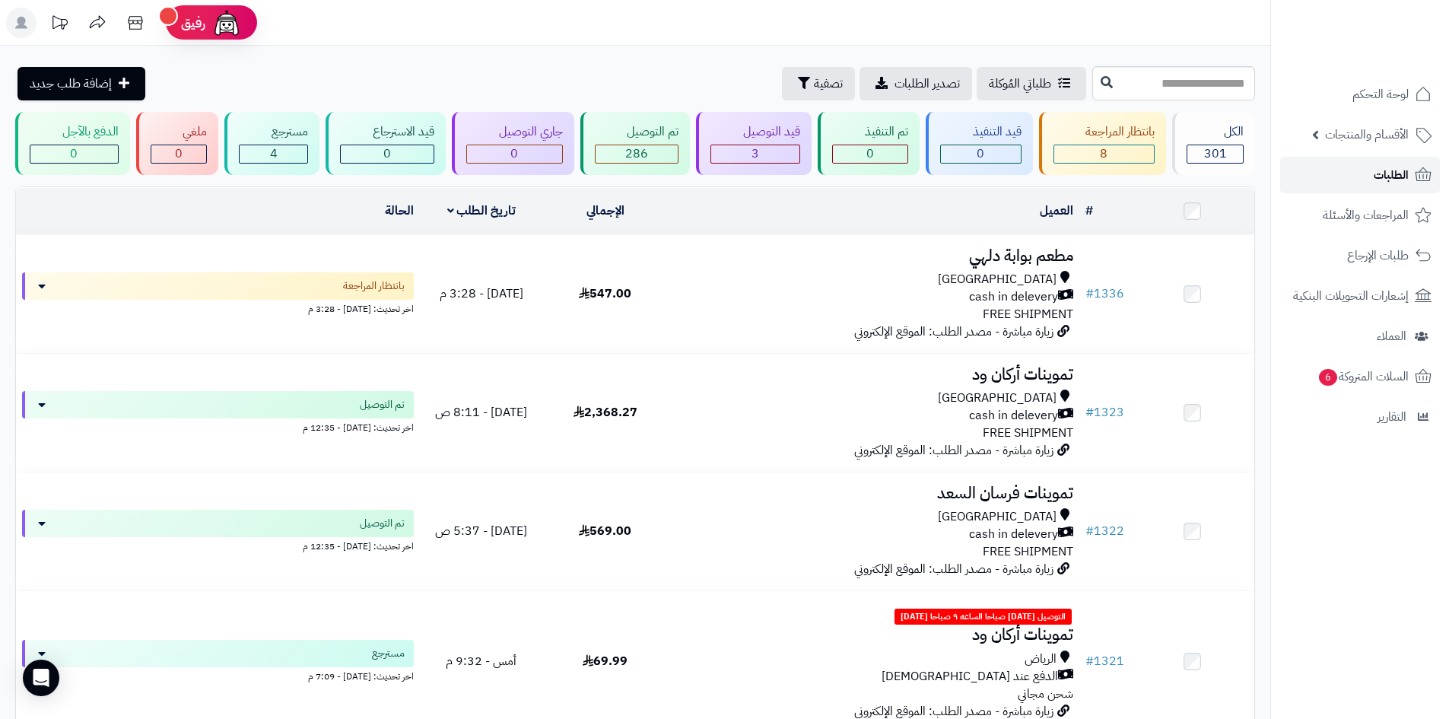
click at [1375, 170] on span "الطلبات" at bounding box center [1391, 174] width 35 height 21
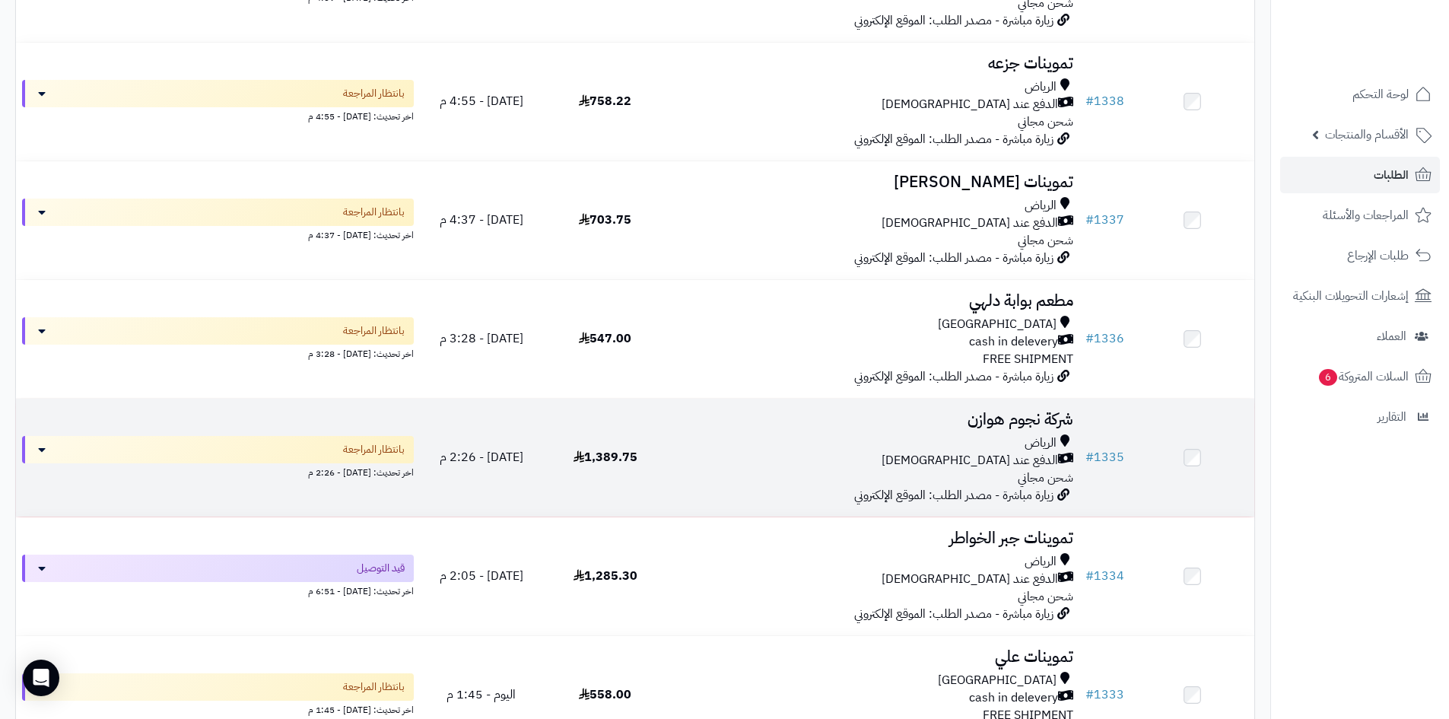
scroll to position [456, 0]
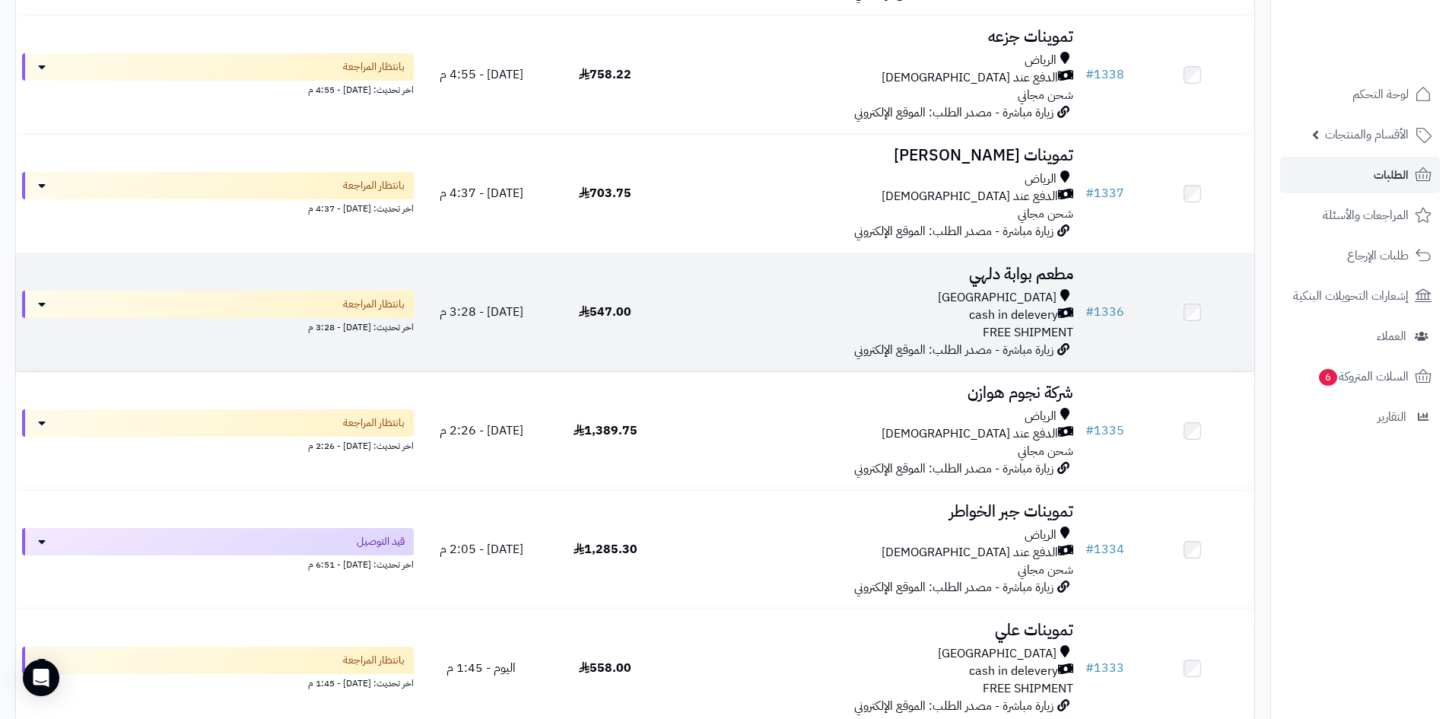
click at [719, 345] on td "مطعم بوابة دلهي Riyadh cash in delevery FREE SHIPMENT زيارة مباشرة - مصدر الطلب…" at bounding box center [873, 312] width 412 height 118
click at [727, 332] on div "Riyadh cash in delevery FREE SHIPMENT" at bounding box center [873, 315] width 400 height 52
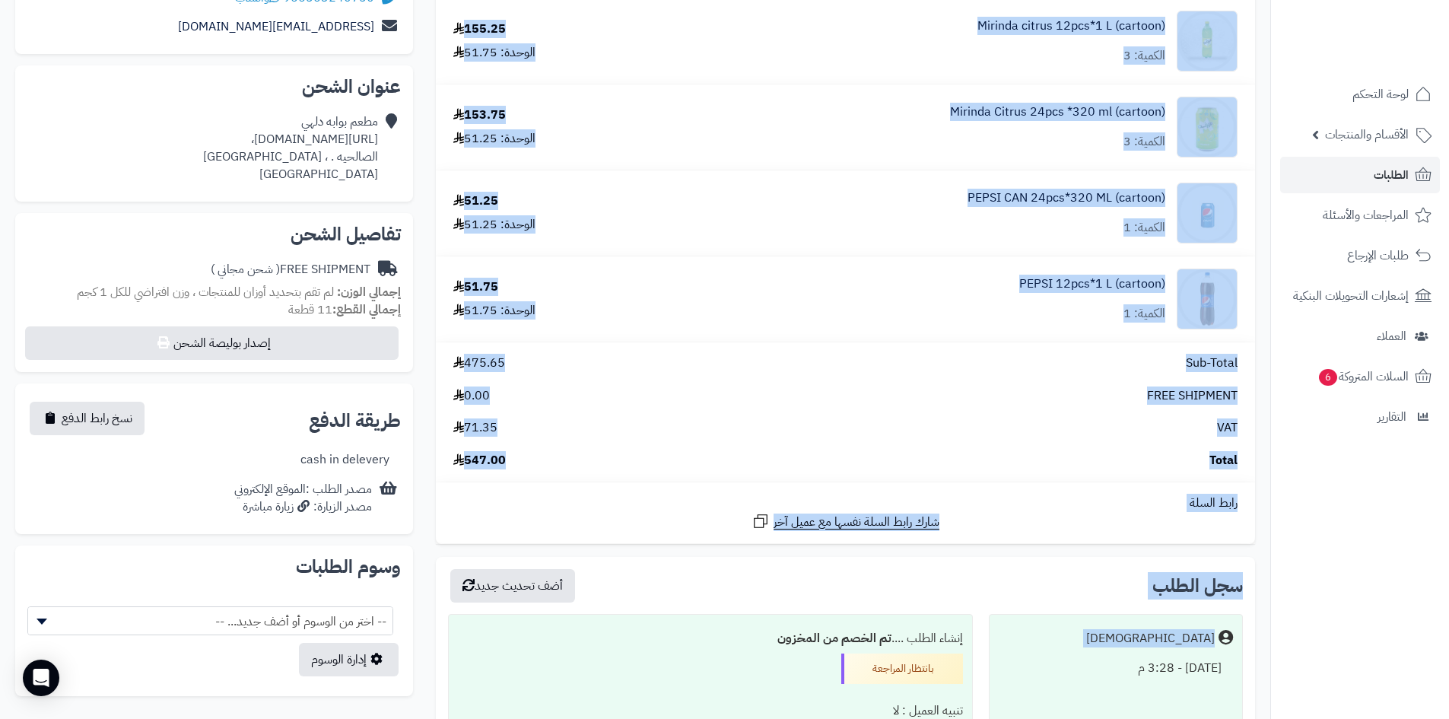
drag, startPoint x: 899, startPoint y: 215, endPoint x: 1413, endPoint y: 603, distance: 643.7
click at [1448, 448] on html "رفيق ! الطلبات معالجة مكتمل إرجاع المنتجات العملاء المتواجدون الان 500 عملاء من…" at bounding box center [724, 88] width 1449 height 719
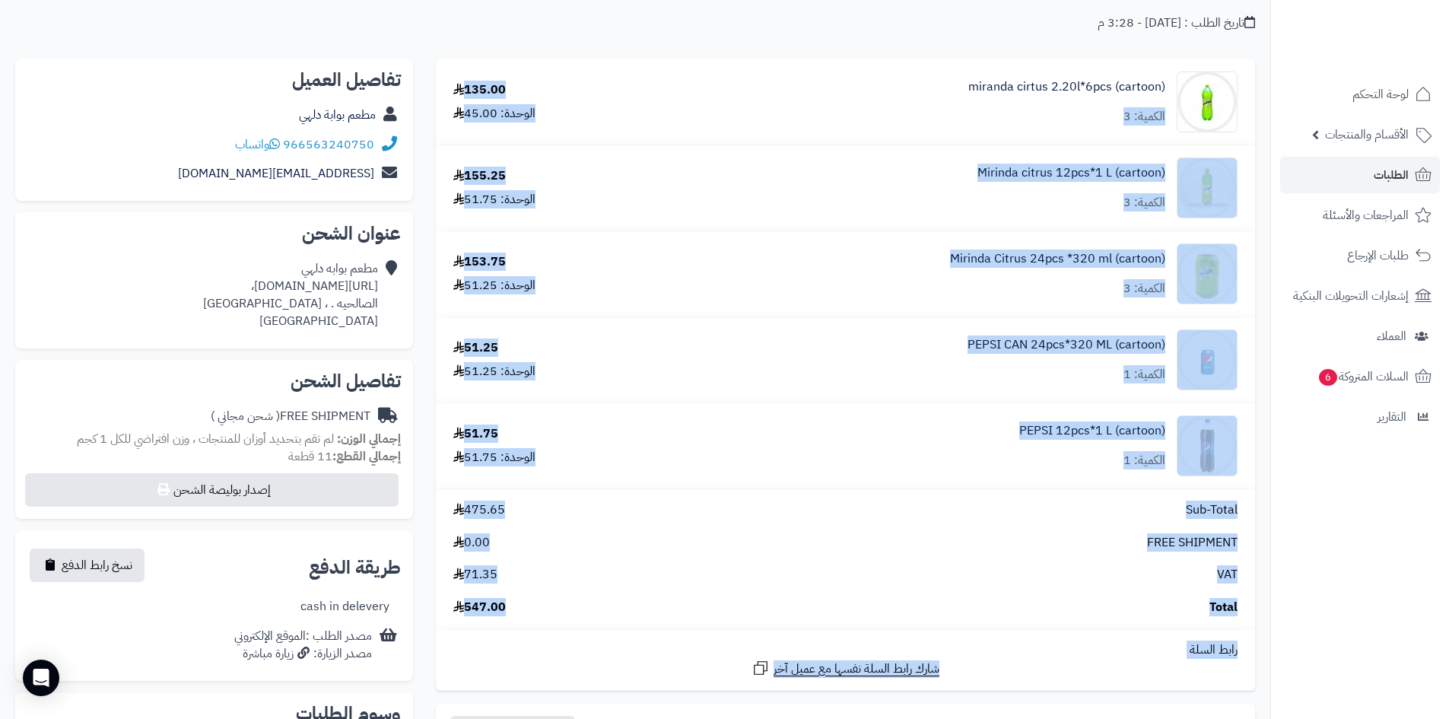
scroll to position [119, 0]
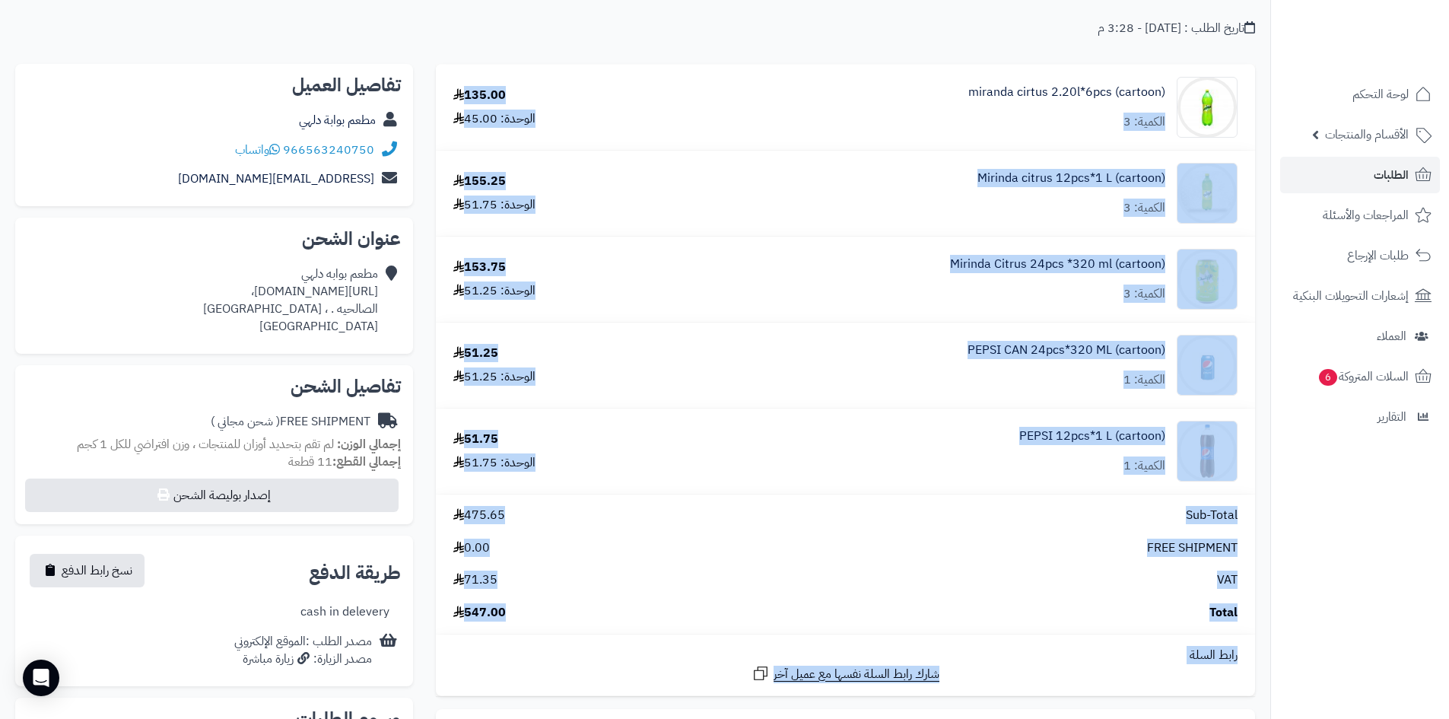
click at [1007, 552] on div "FREE SHIPMENT 0.00" at bounding box center [845, 547] width 807 height 17
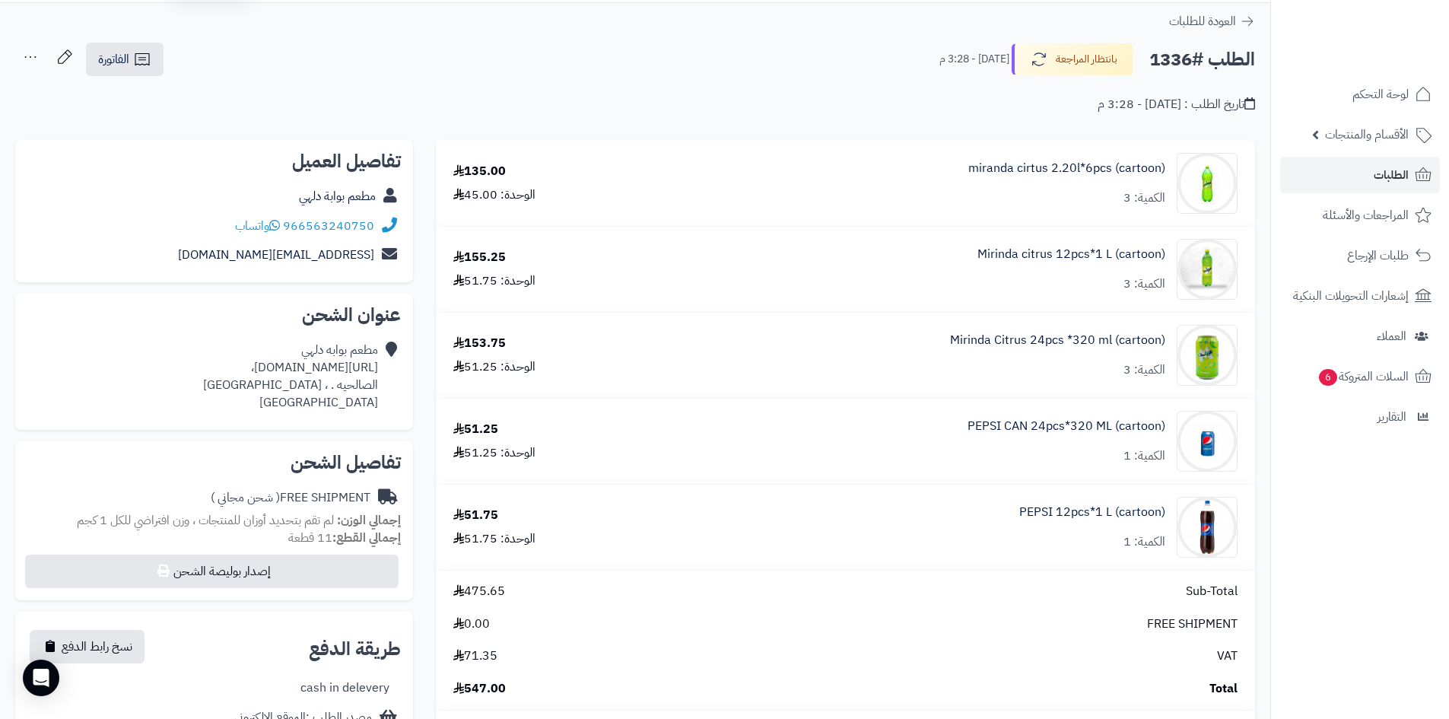
scroll to position [0, 0]
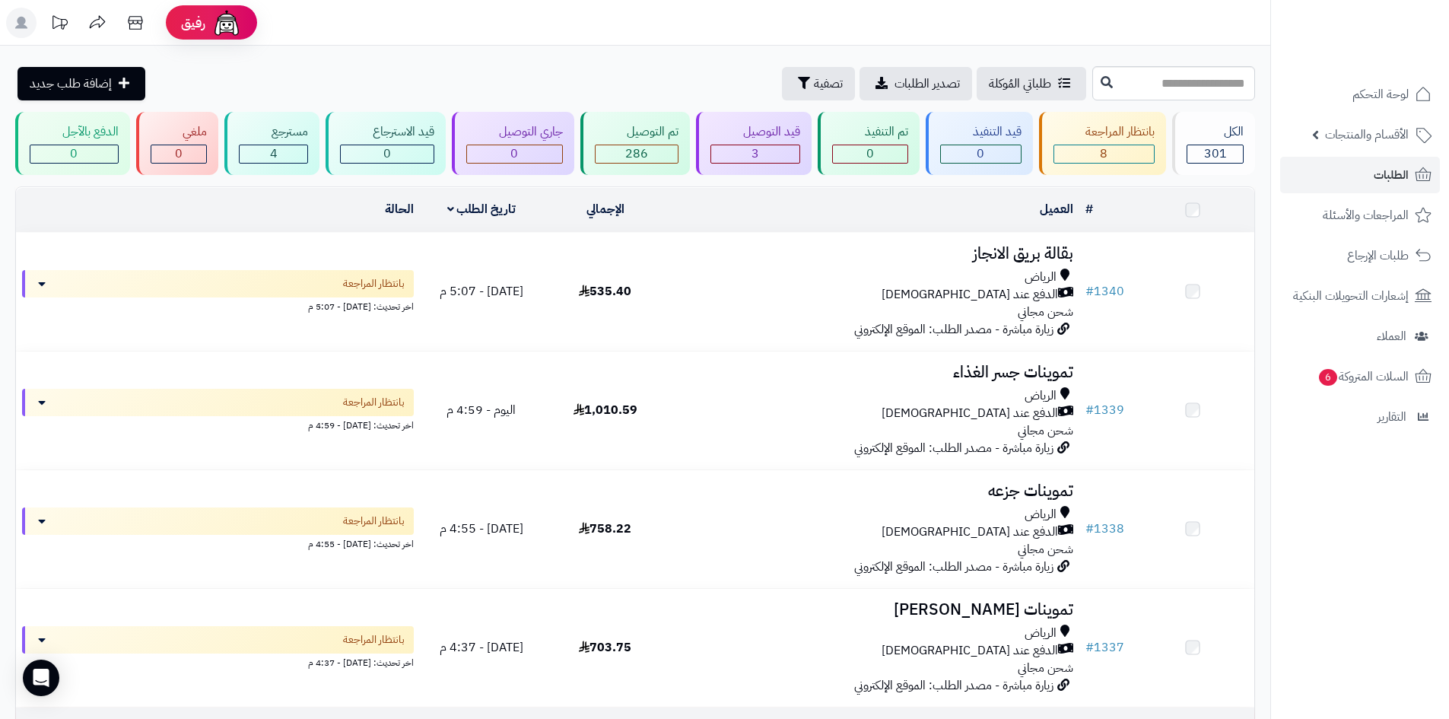
scroll to position [456, 0]
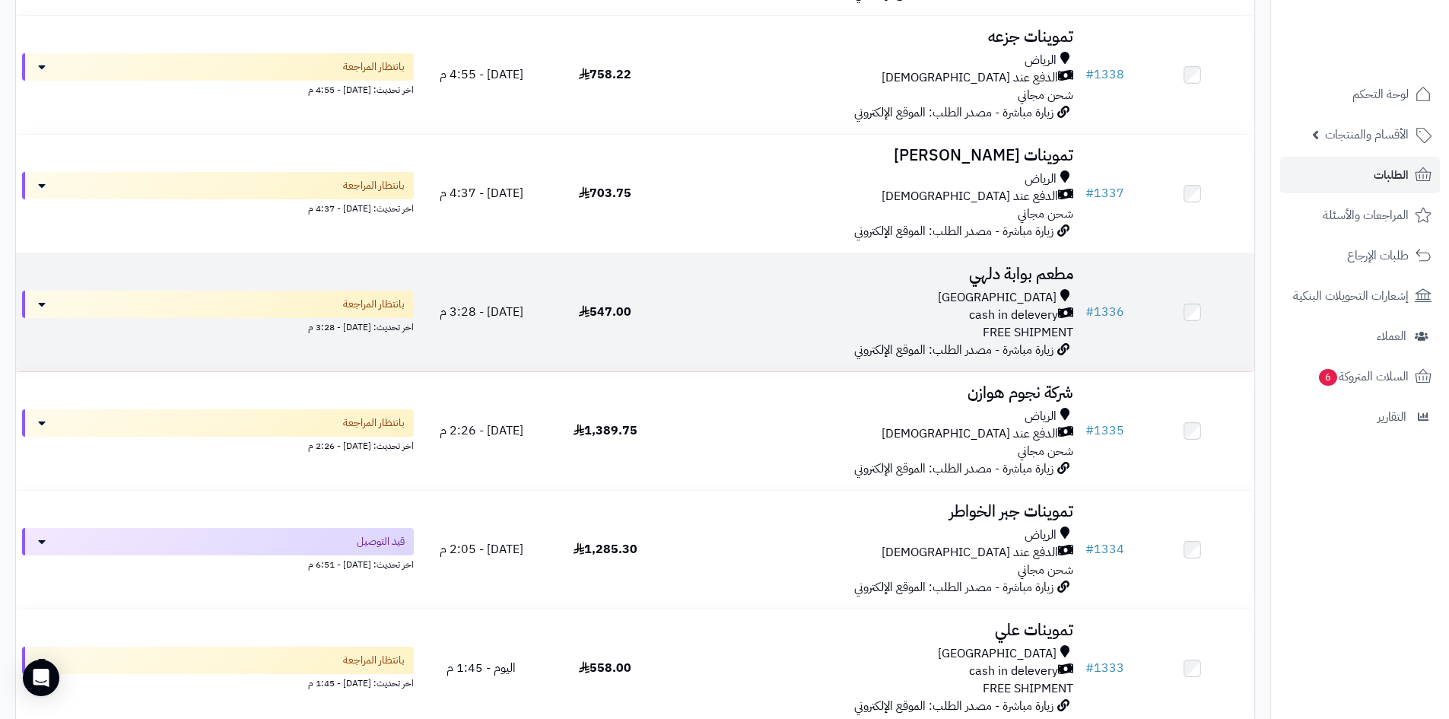
click at [841, 320] on div "cash in delevery" at bounding box center [873, 315] width 400 height 17
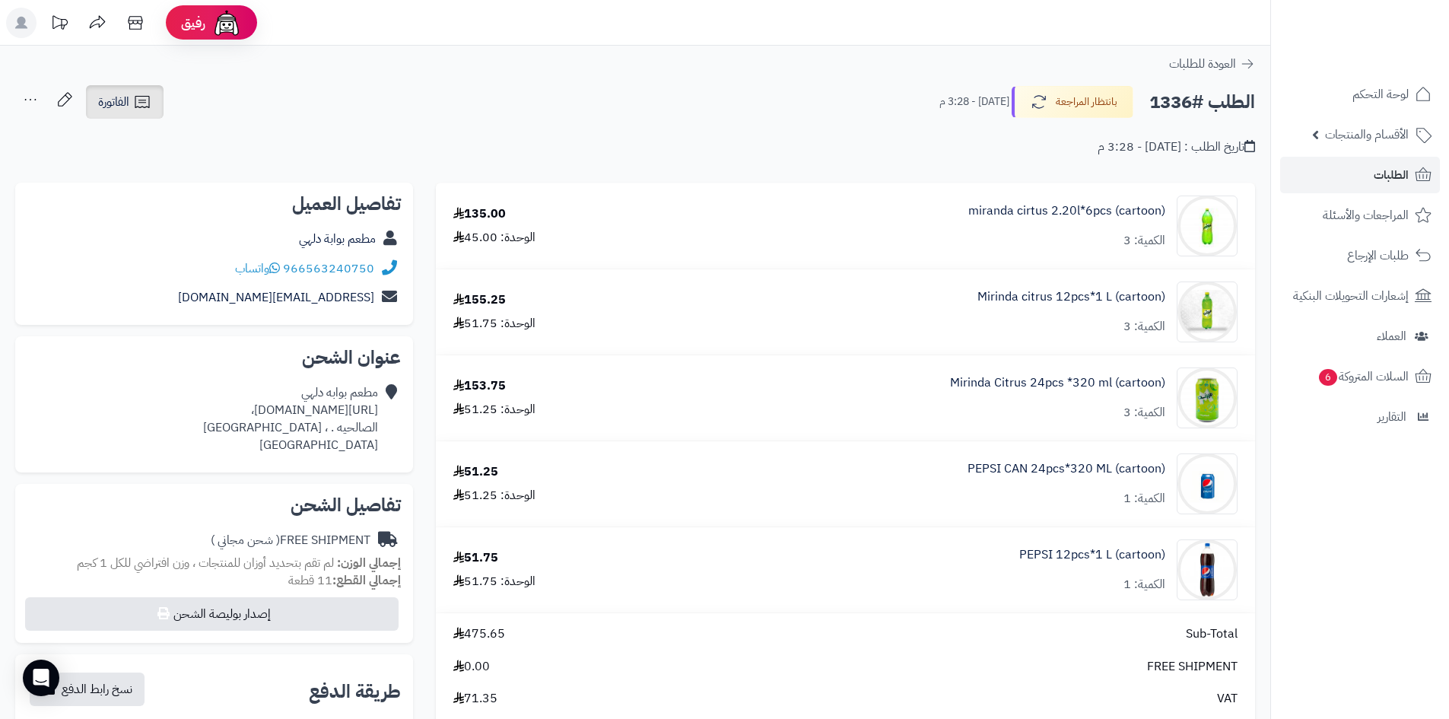
click at [145, 103] on icon at bounding box center [142, 102] width 14 height 12
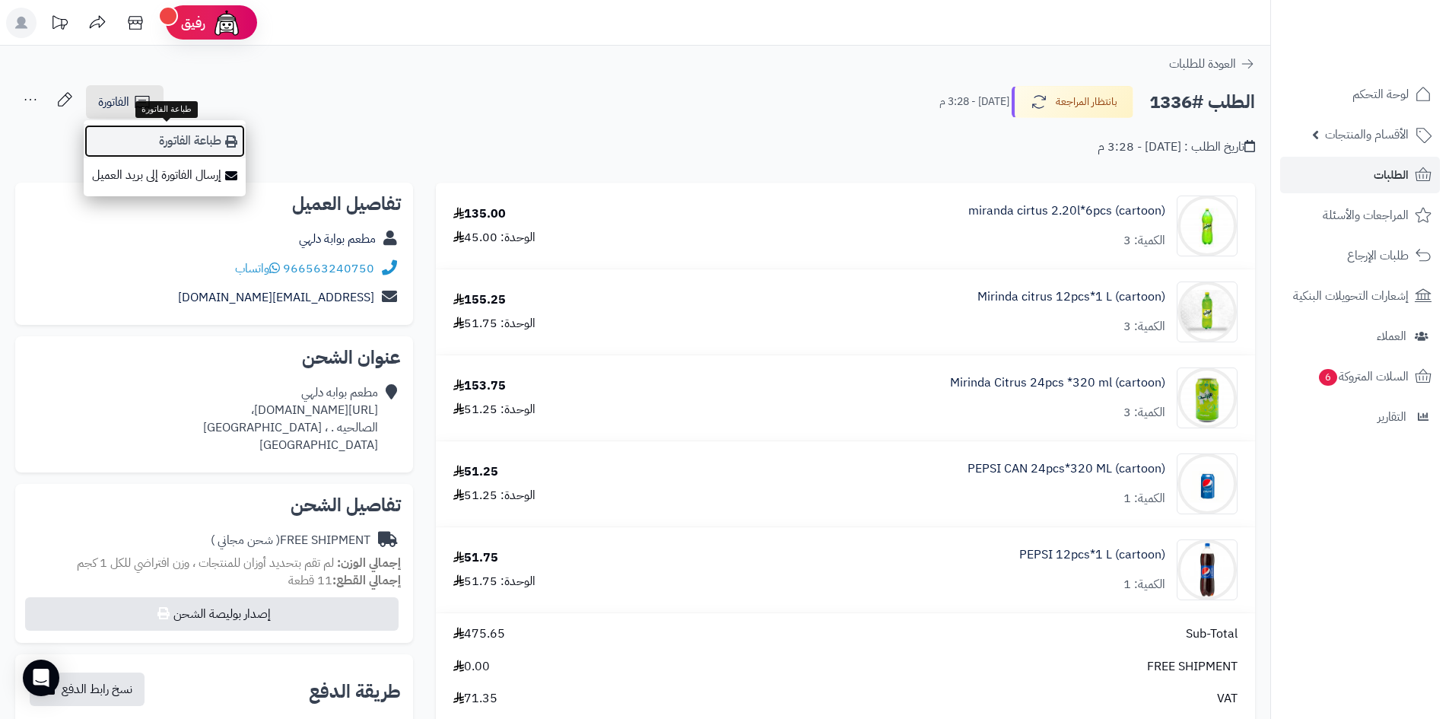
click at [183, 130] on link "طباعة الفاتورة" at bounding box center [165, 141] width 162 height 34
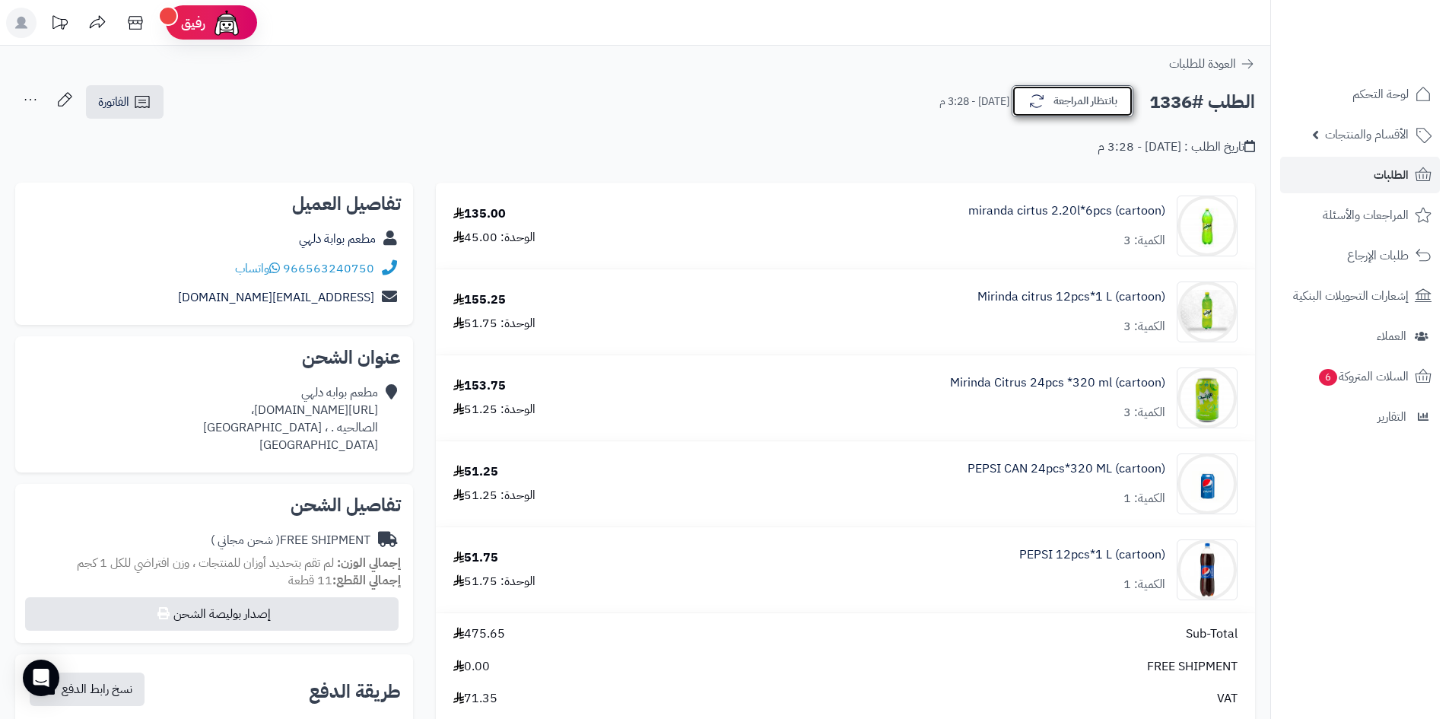
click at [1096, 104] on button "بانتظار المراجعة" at bounding box center [1073, 101] width 122 height 32
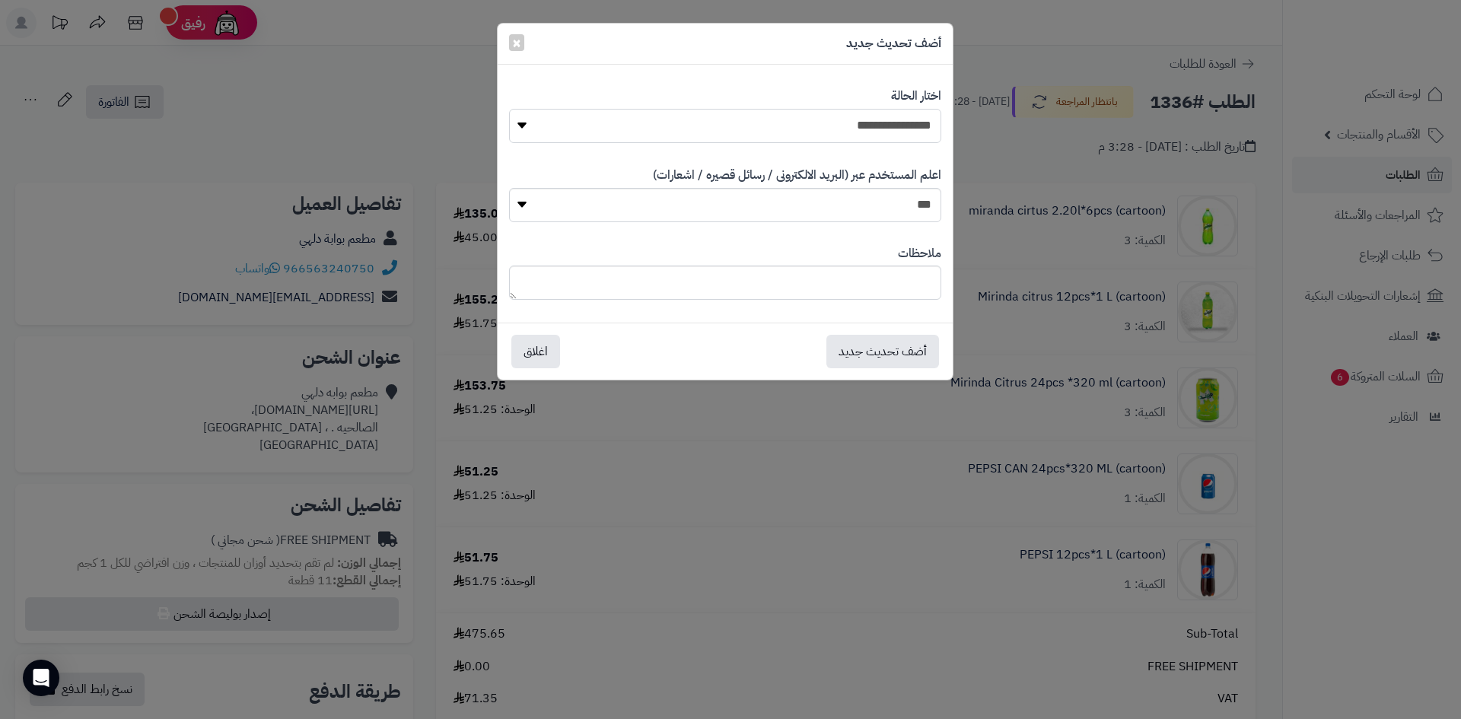
click at [823, 125] on select "**********" at bounding box center [725, 126] width 432 height 34
click at [338, 100] on div "**********" at bounding box center [730, 359] width 1461 height 719
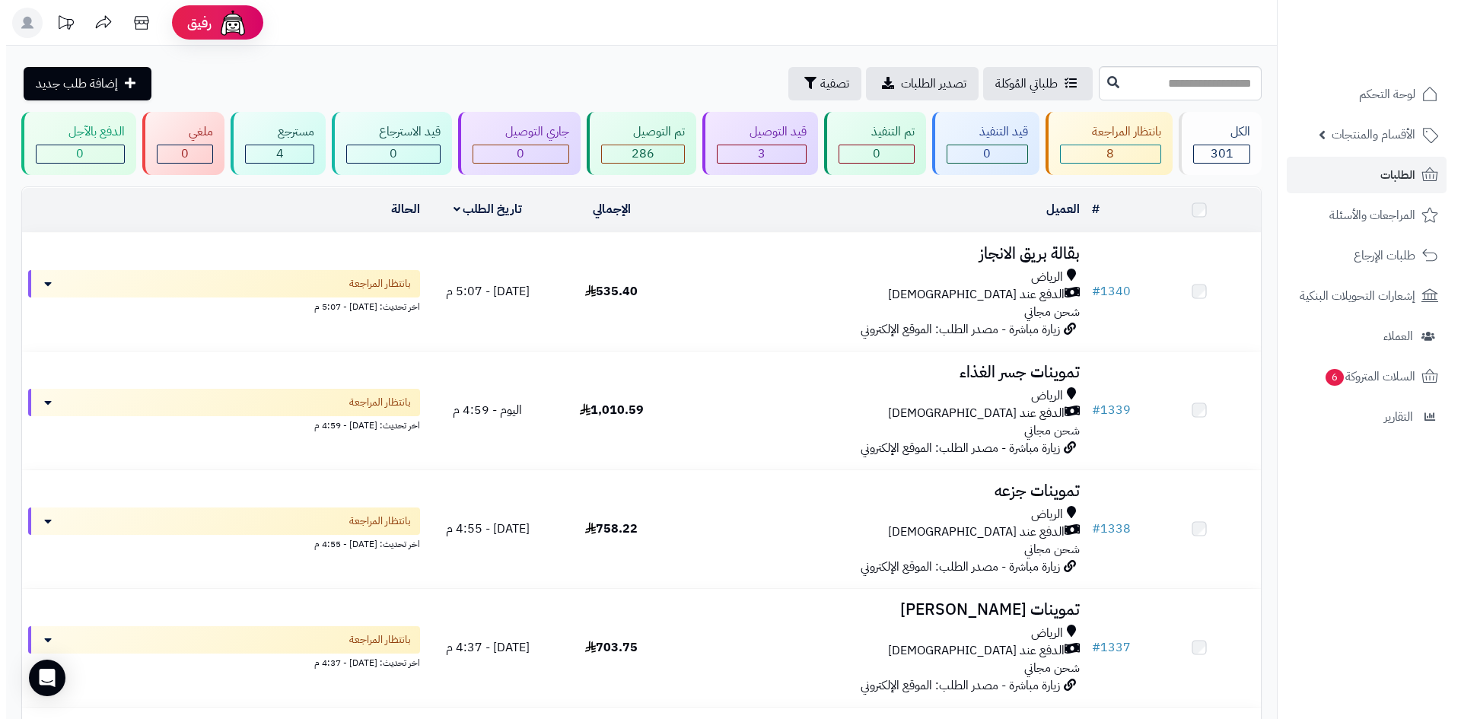
scroll to position [456, 0]
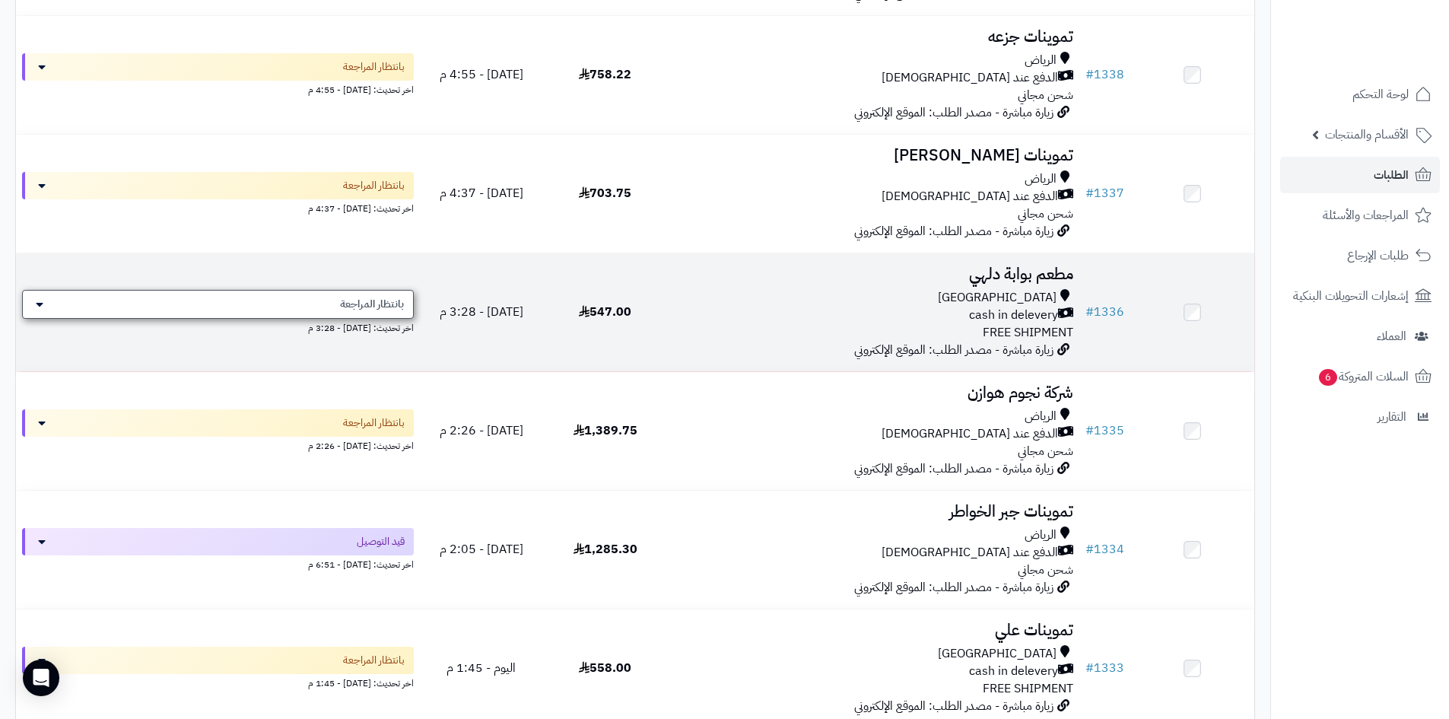
click at [379, 298] on span "بانتظار المراجعة" at bounding box center [372, 304] width 64 height 15
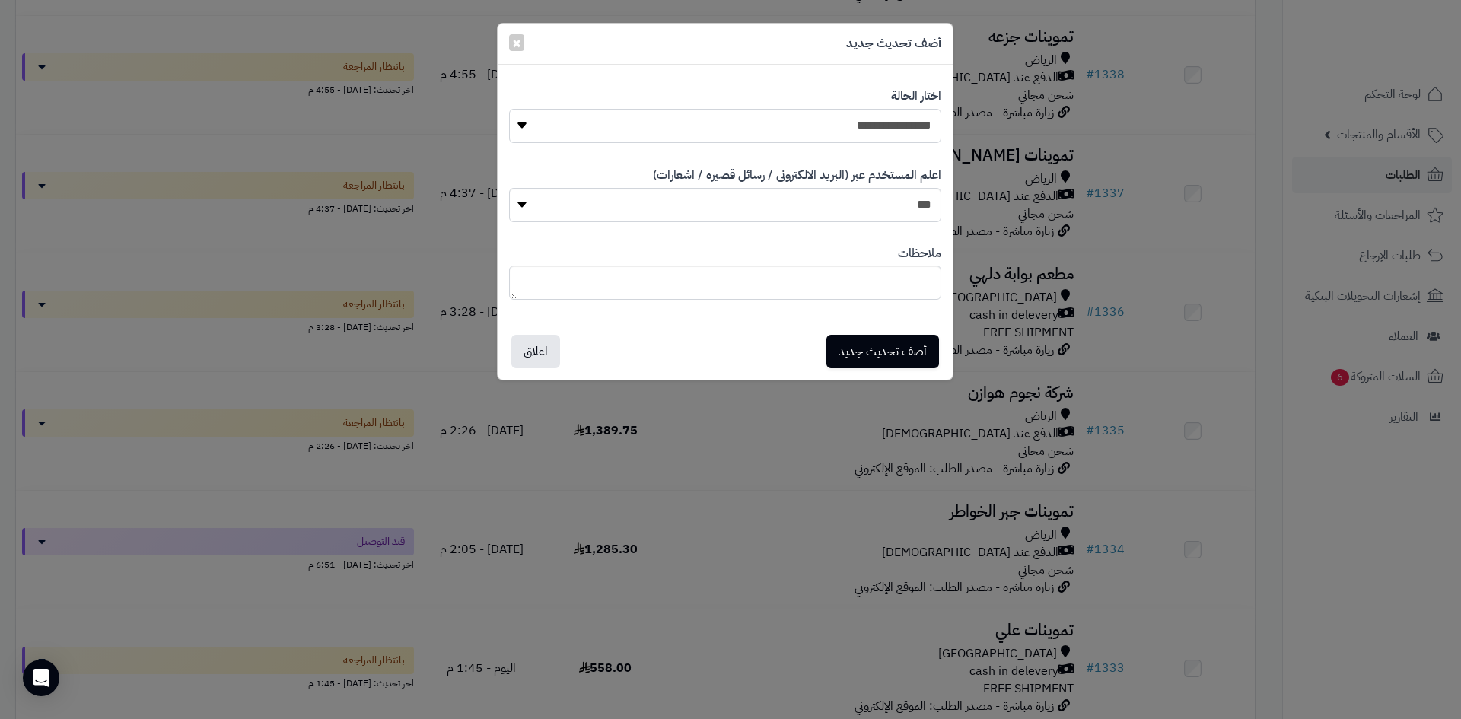
click at [797, 129] on select "**********" at bounding box center [725, 126] width 432 height 34
select select "**"
click at [509, 109] on select "**********" at bounding box center [725, 126] width 432 height 34
click at [875, 350] on button "أضف تحديث جديد" at bounding box center [882, 350] width 113 height 33
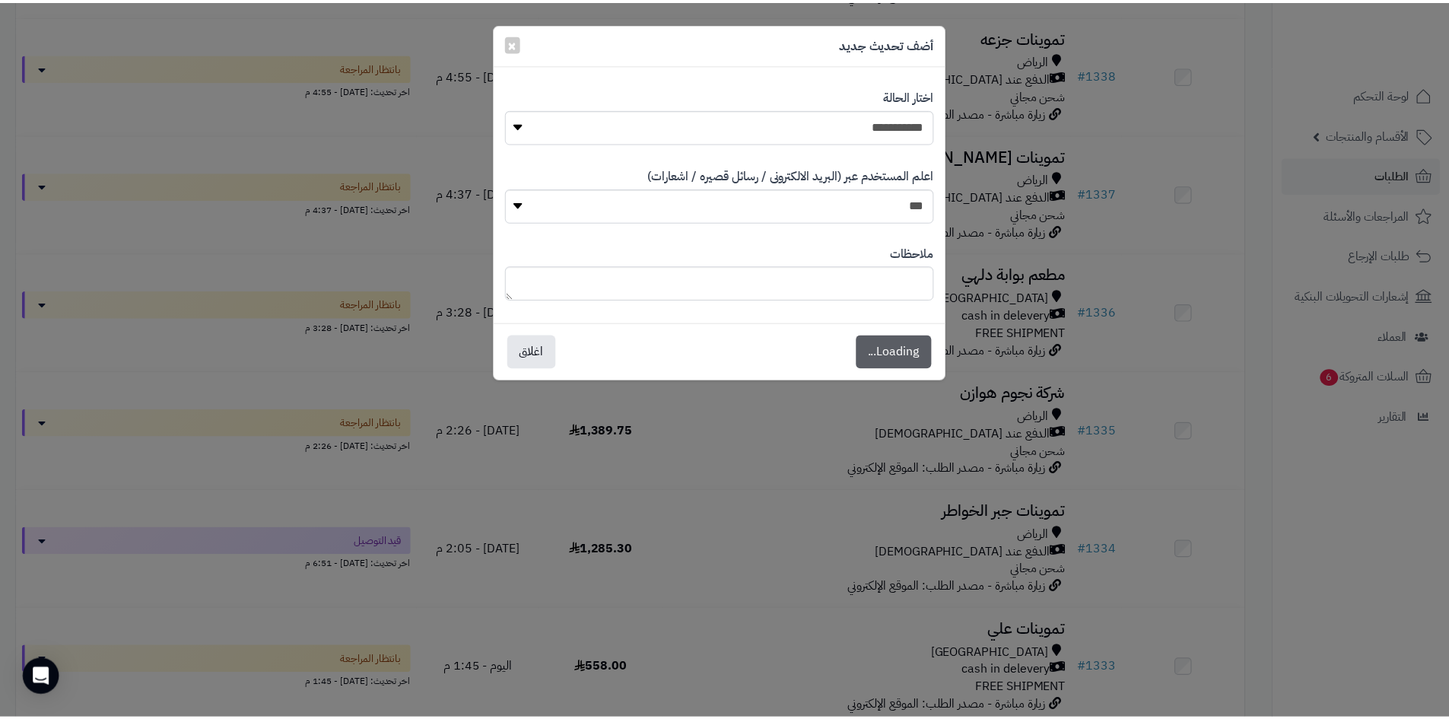
scroll to position [505, 0]
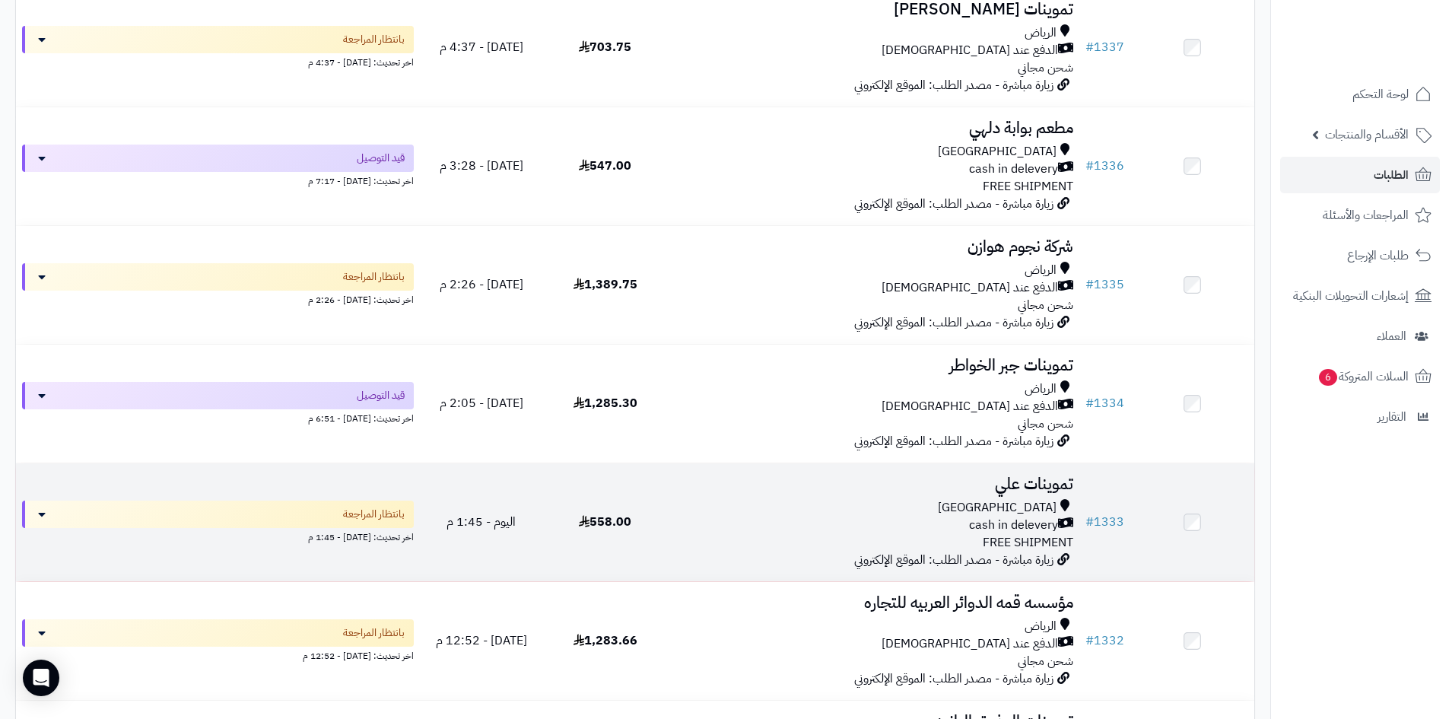
scroll to position [609, 0]
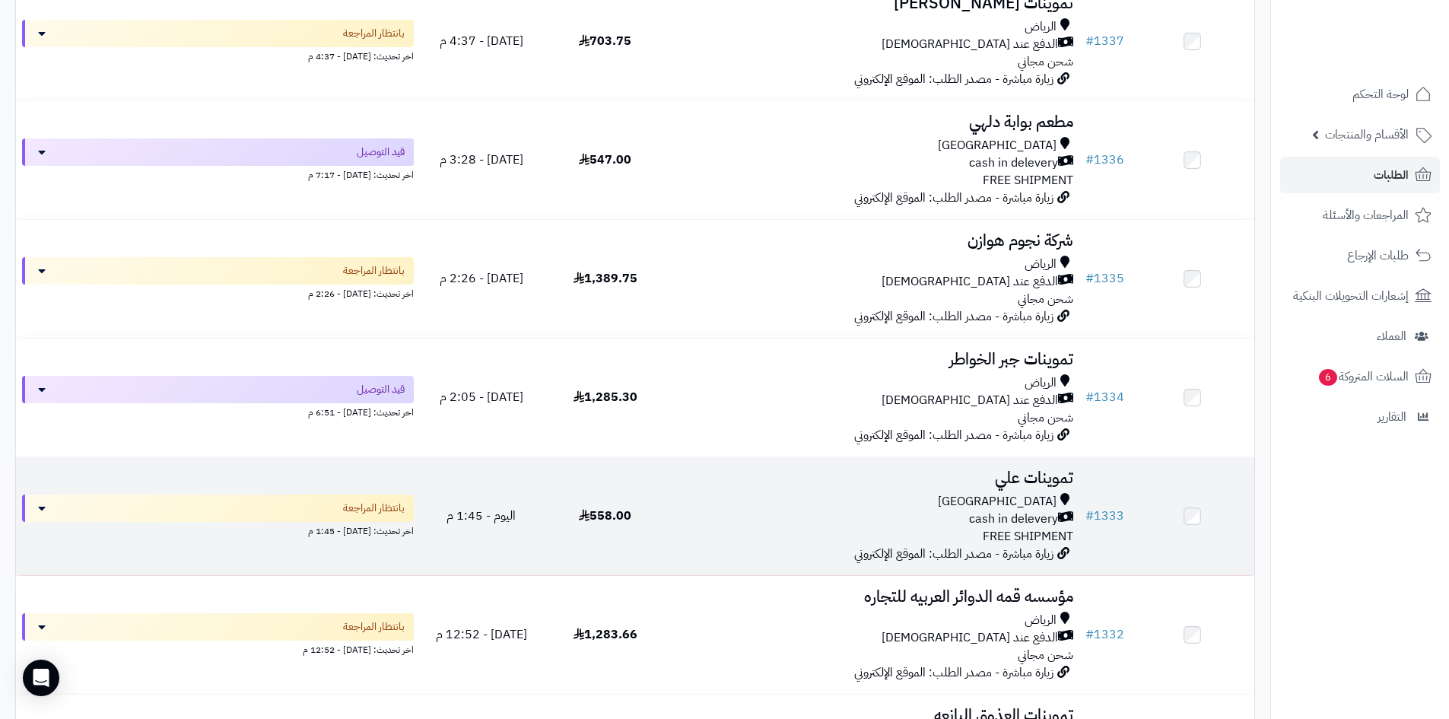
click at [731, 512] on div "cash in delevery" at bounding box center [873, 519] width 400 height 17
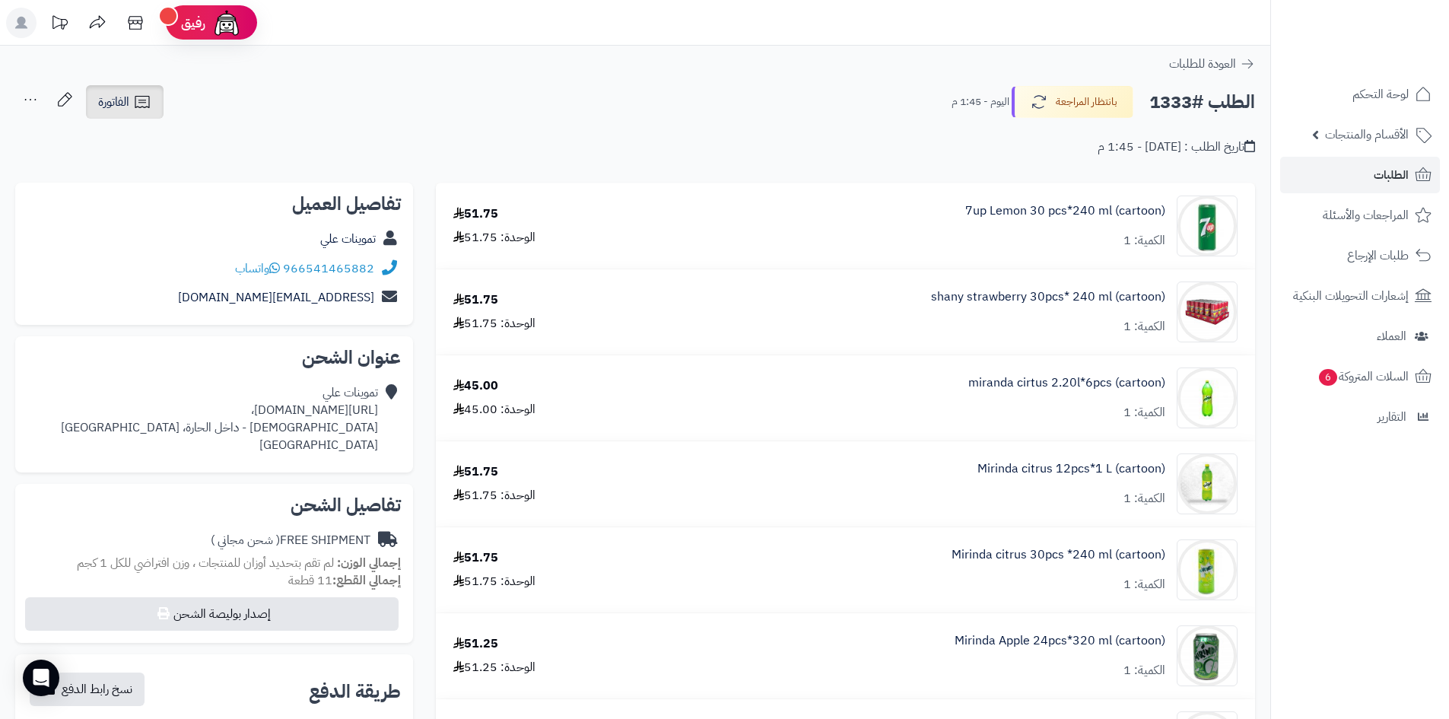
click at [130, 111] on link "الفاتورة" at bounding box center [125, 101] width 78 height 33
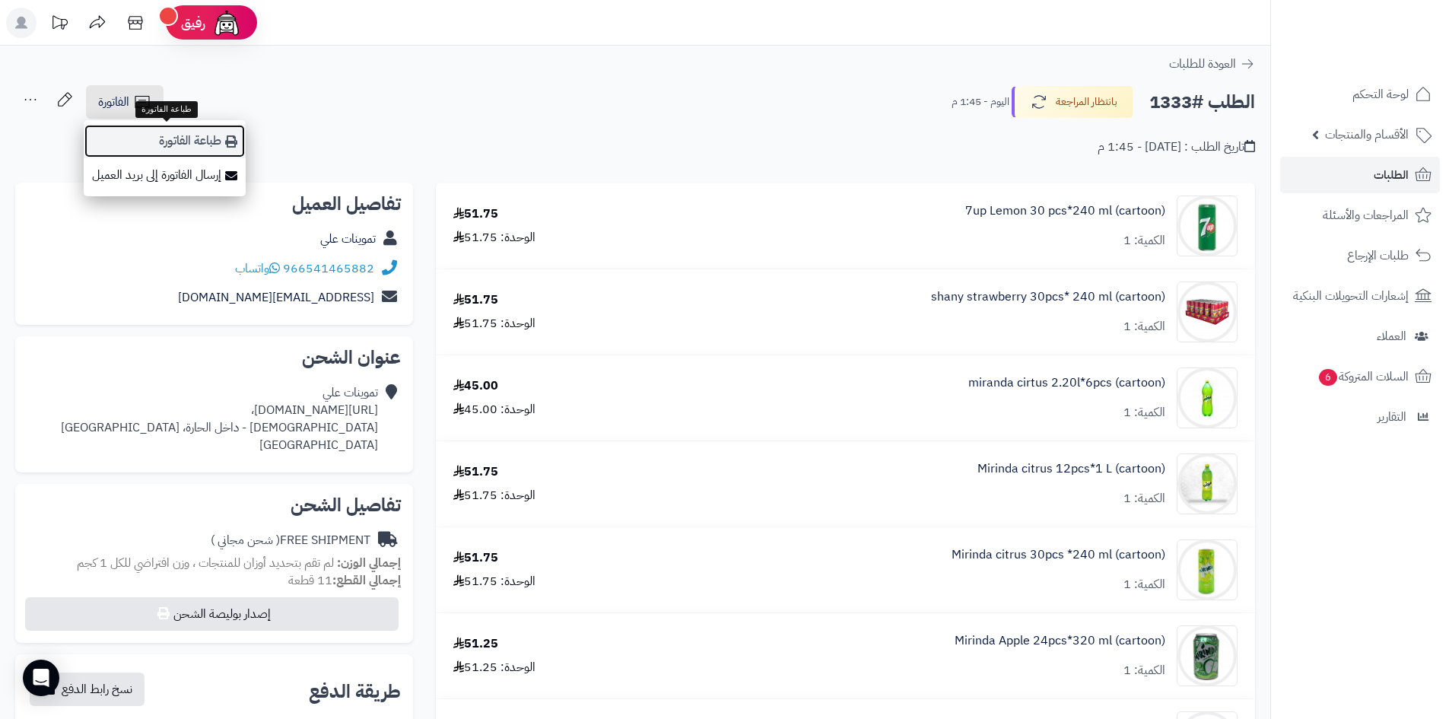
click at [238, 148] on link "طباعة الفاتورة" at bounding box center [165, 141] width 162 height 34
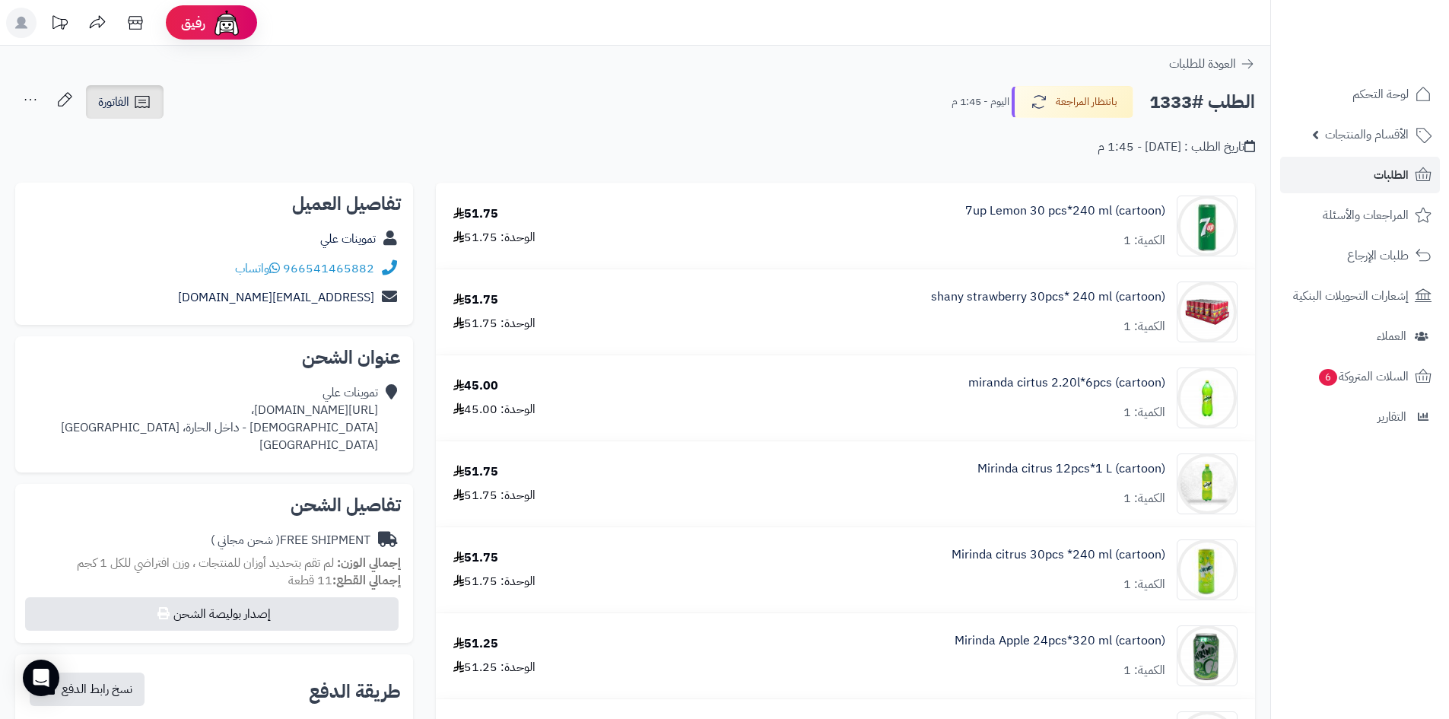
click at [114, 89] on link "الفاتورة" at bounding box center [125, 101] width 78 height 33
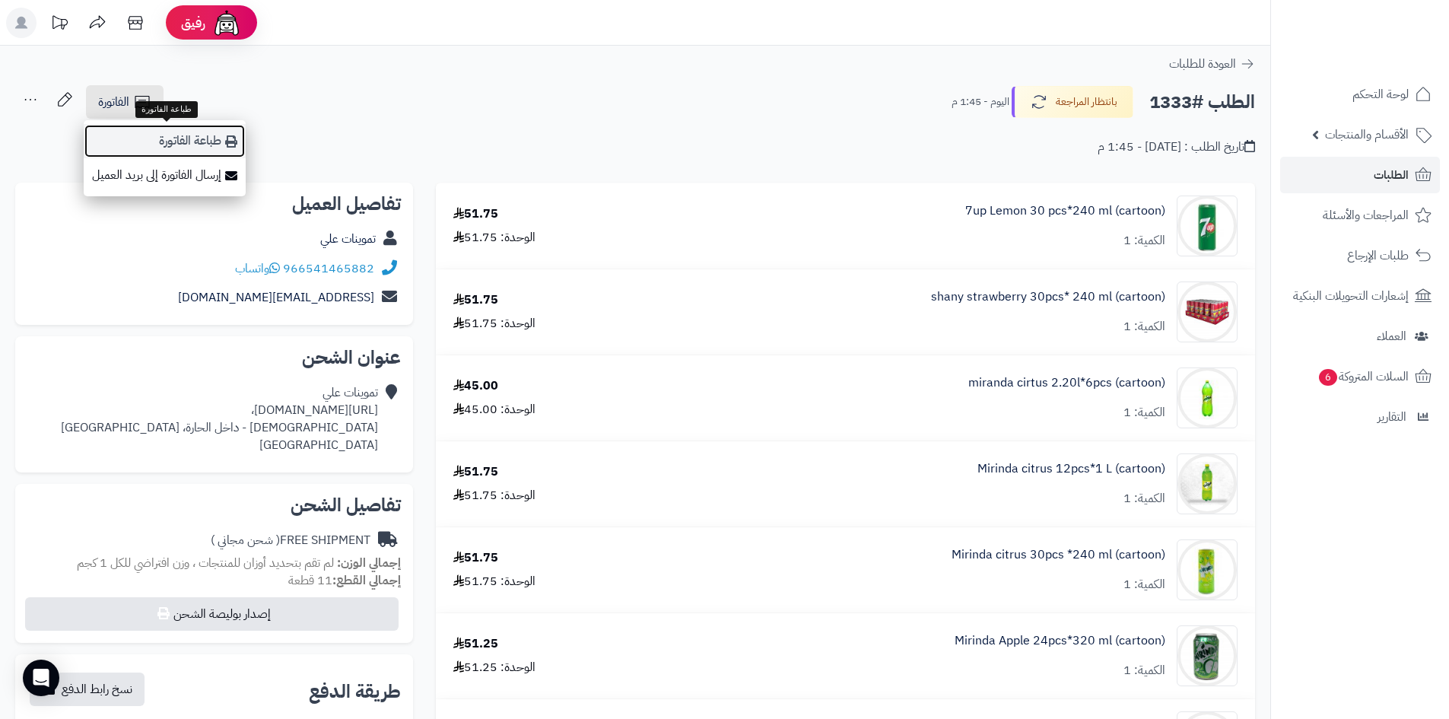
click at [231, 140] on icon at bounding box center [231, 141] width 12 height 12
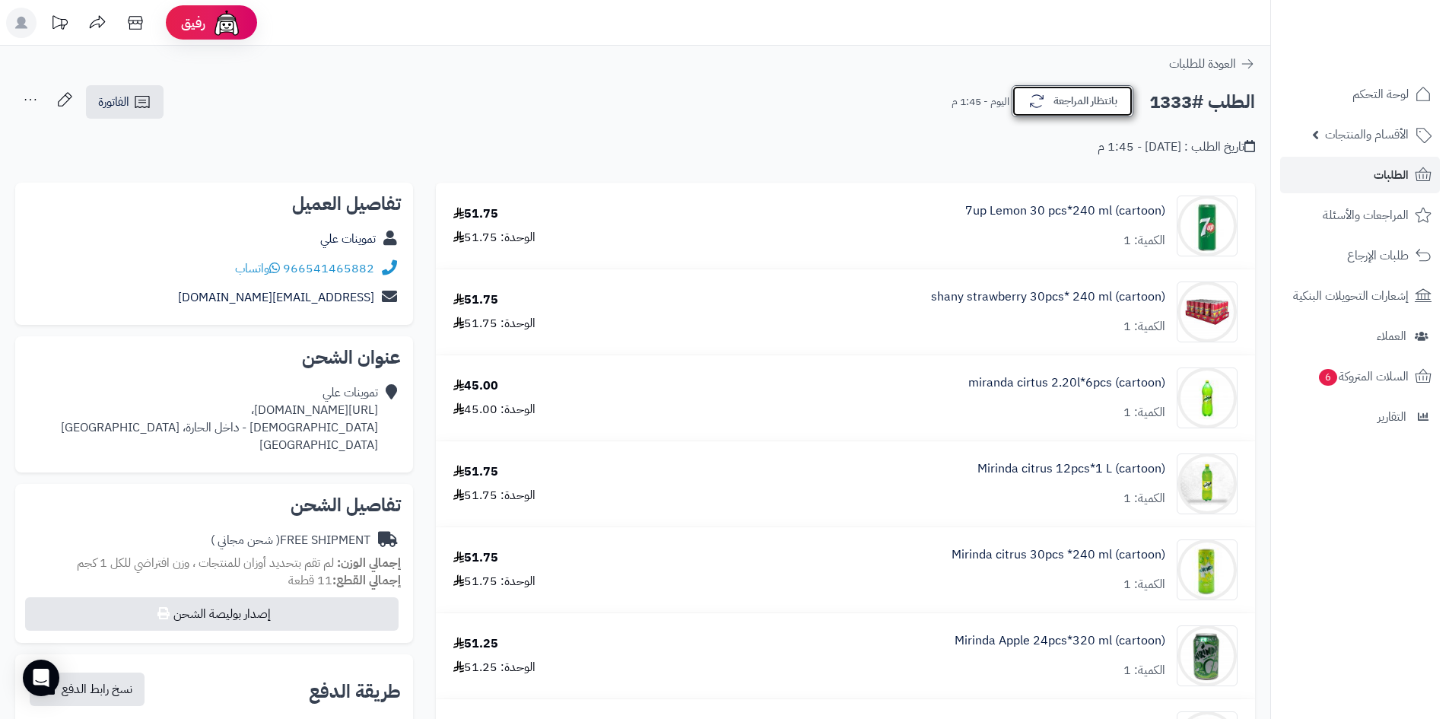
click at [1059, 110] on button "بانتظار المراجعة" at bounding box center [1073, 101] width 122 height 32
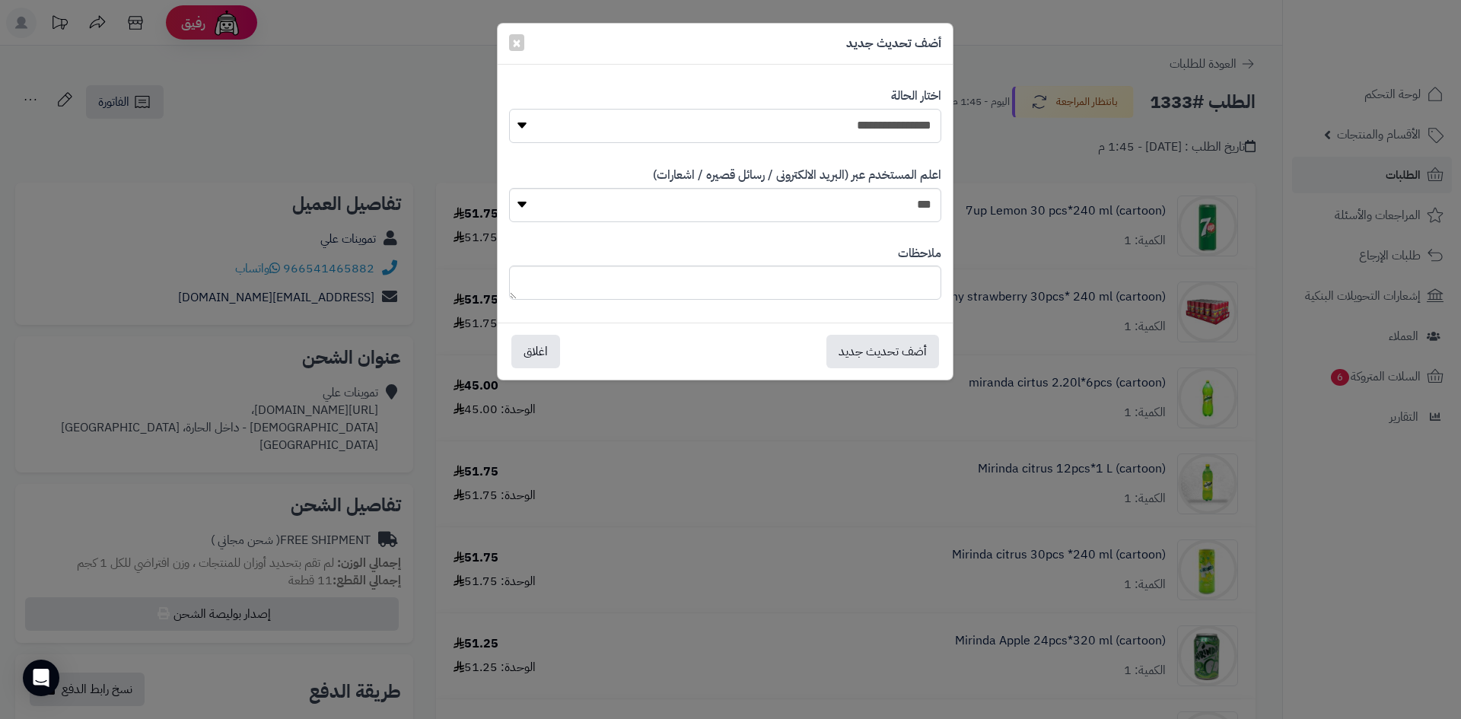
click at [848, 125] on select "**********" at bounding box center [725, 126] width 432 height 34
click at [509, 109] on select "**********" at bounding box center [725, 126] width 432 height 34
drag, startPoint x: 810, startPoint y: 126, endPoint x: 850, endPoint y: 142, distance: 42.4
click at [810, 126] on select "**********" at bounding box center [725, 126] width 432 height 34
select select "**"
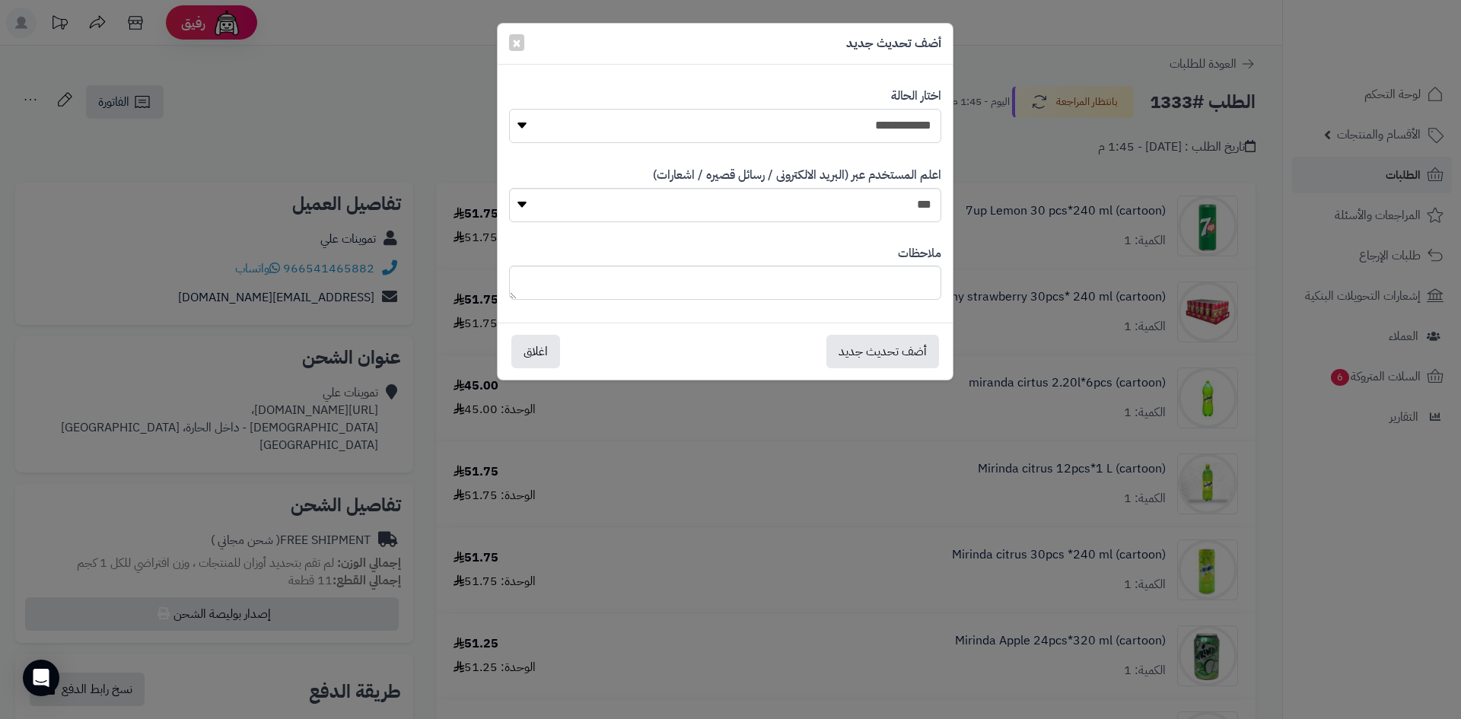
click at [509, 109] on select "**********" at bounding box center [725, 126] width 432 height 34
click at [908, 343] on button "أضف تحديث جديد" at bounding box center [882, 350] width 113 height 33
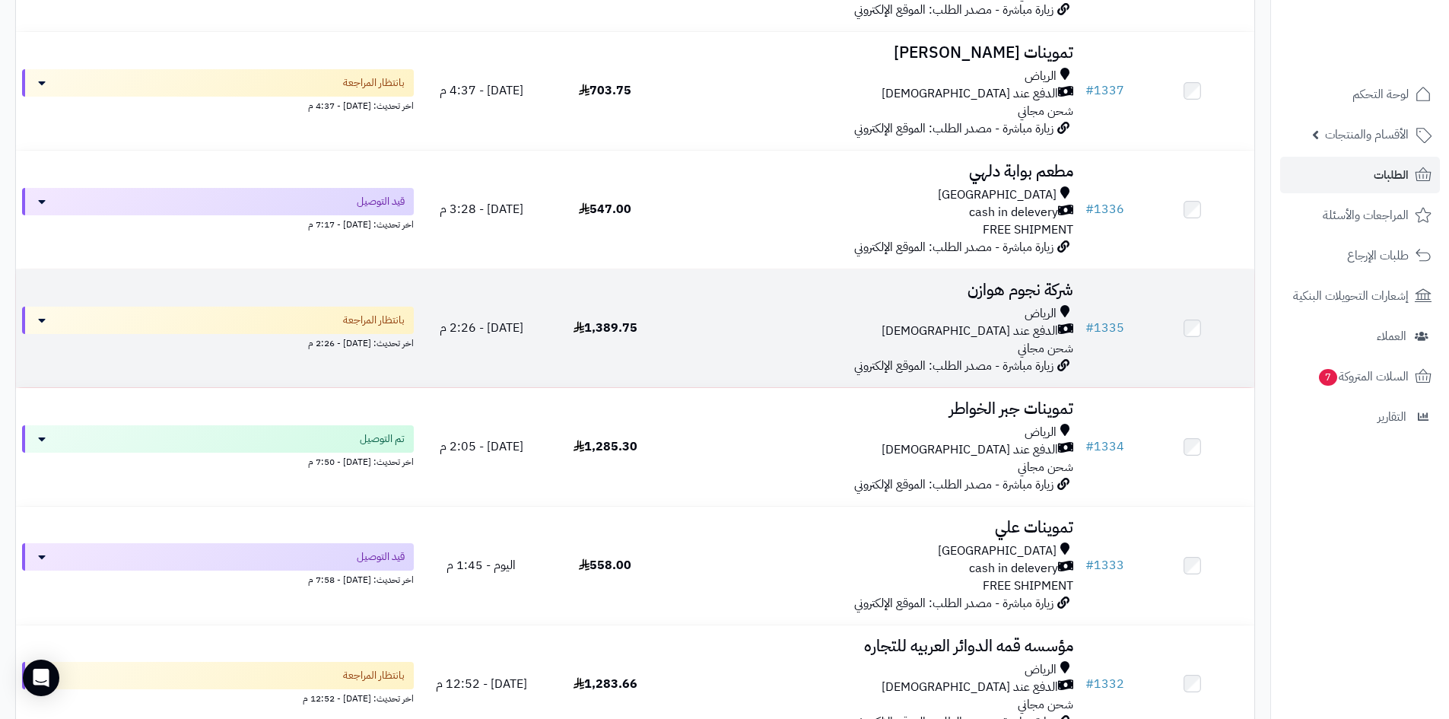
scroll to position [533, 0]
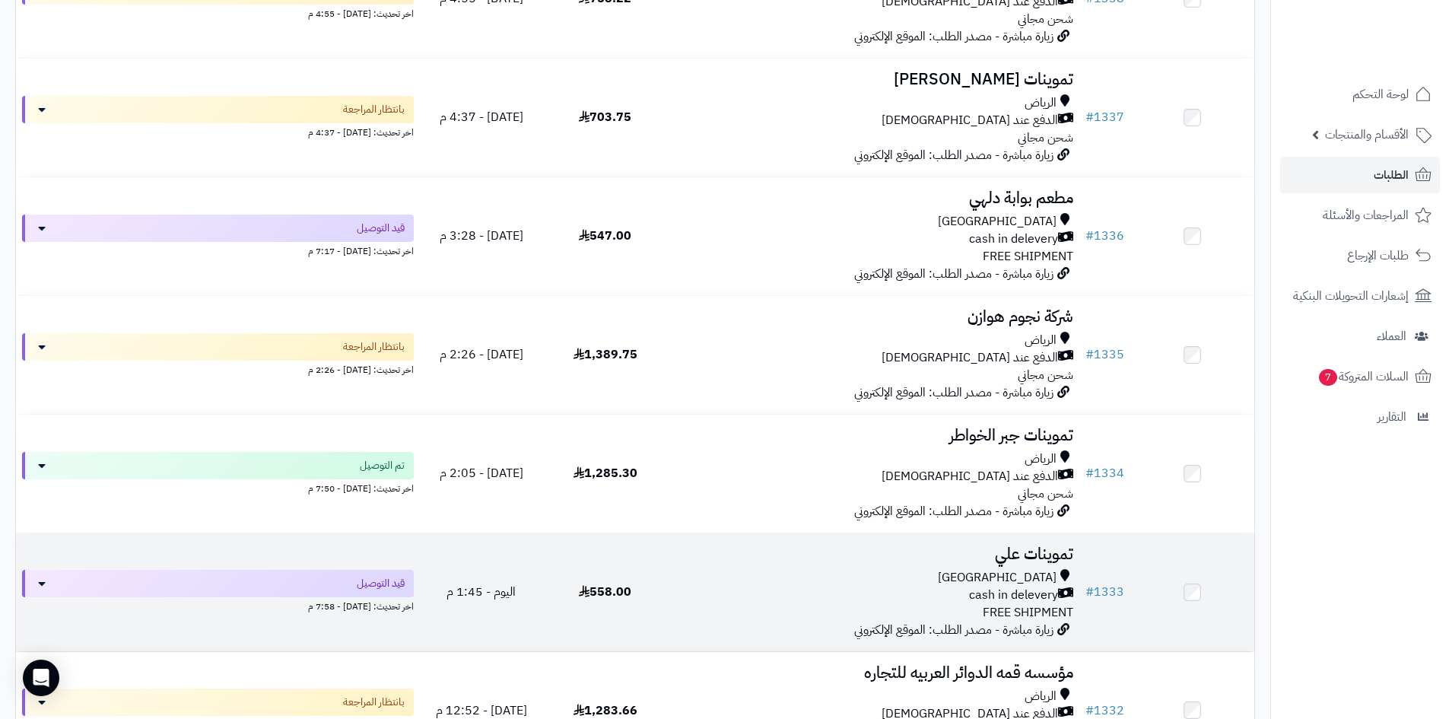
click at [880, 569] on div "[GEOGRAPHIC_DATA]" at bounding box center [873, 577] width 400 height 17
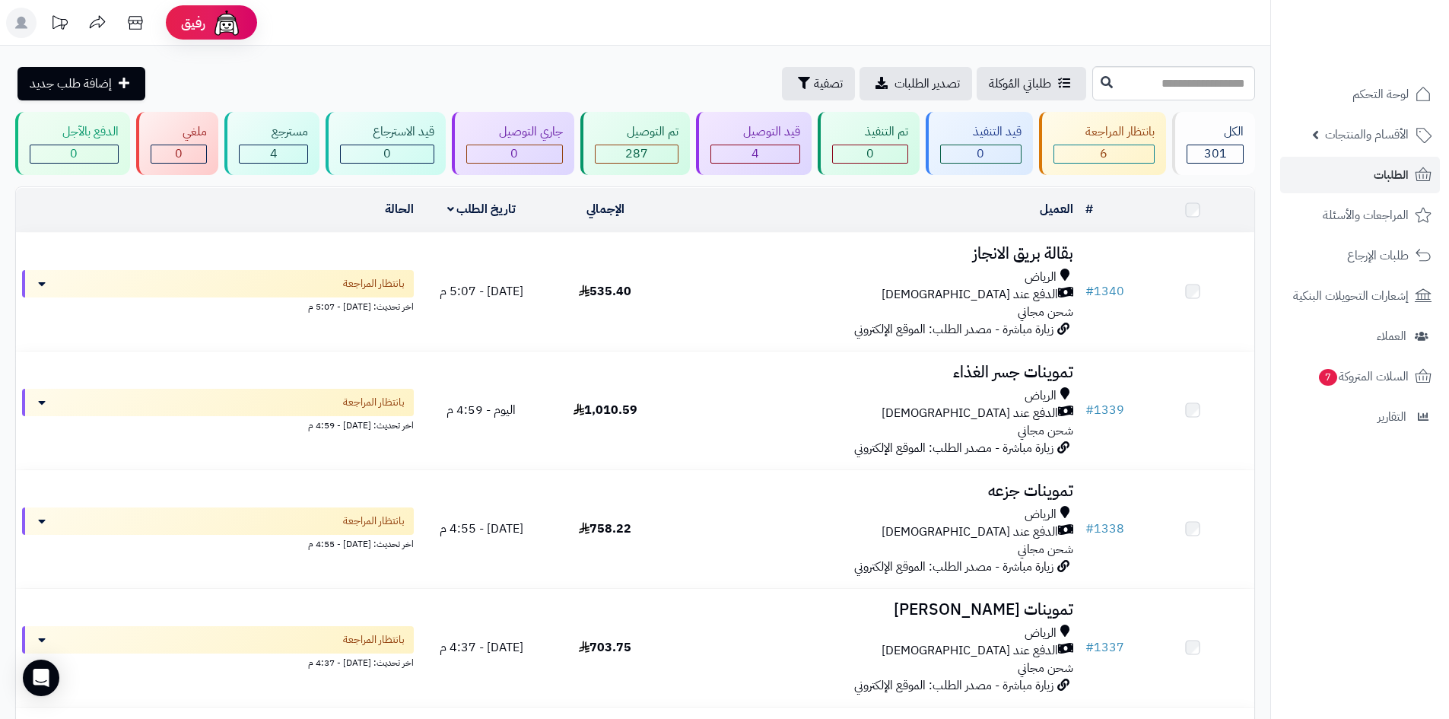
scroll to position [533, 0]
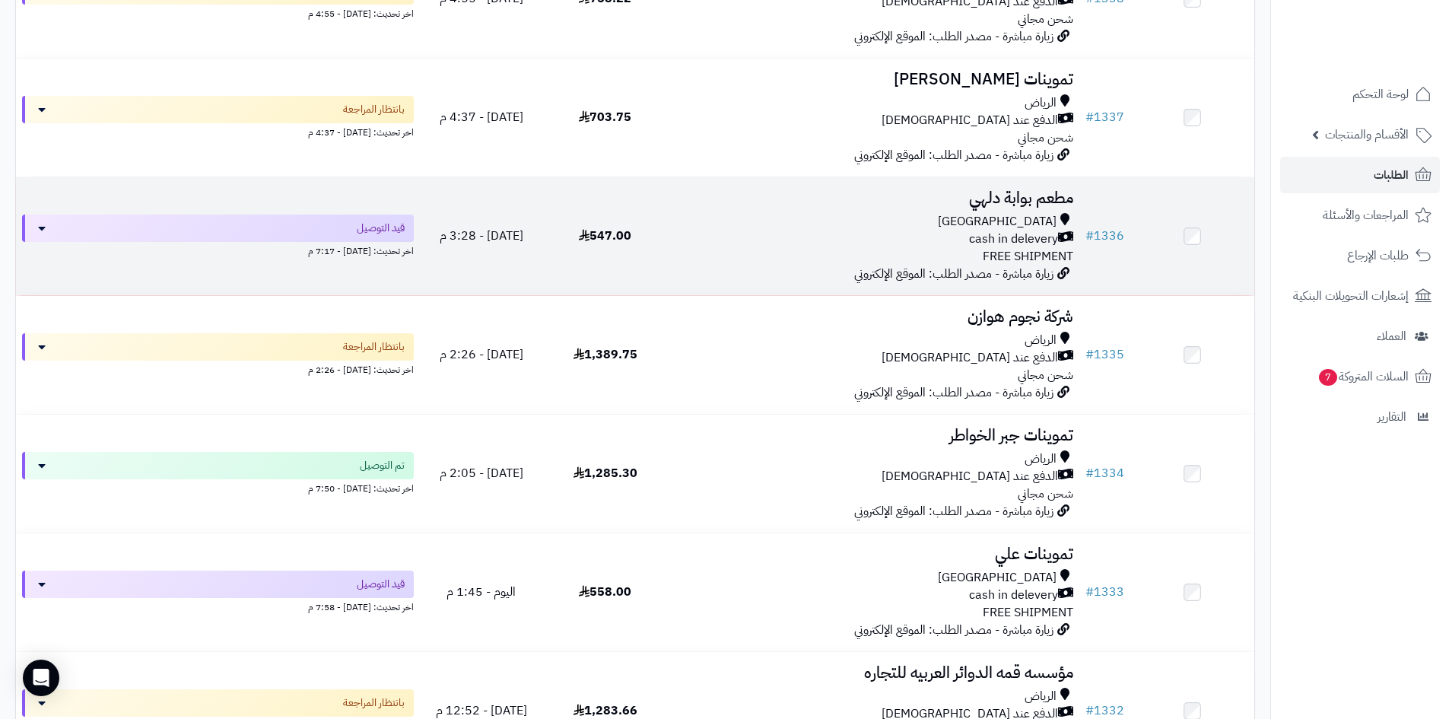
click at [736, 237] on div "cash in delevery" at bounding box center [873, 239] width 400 height 17
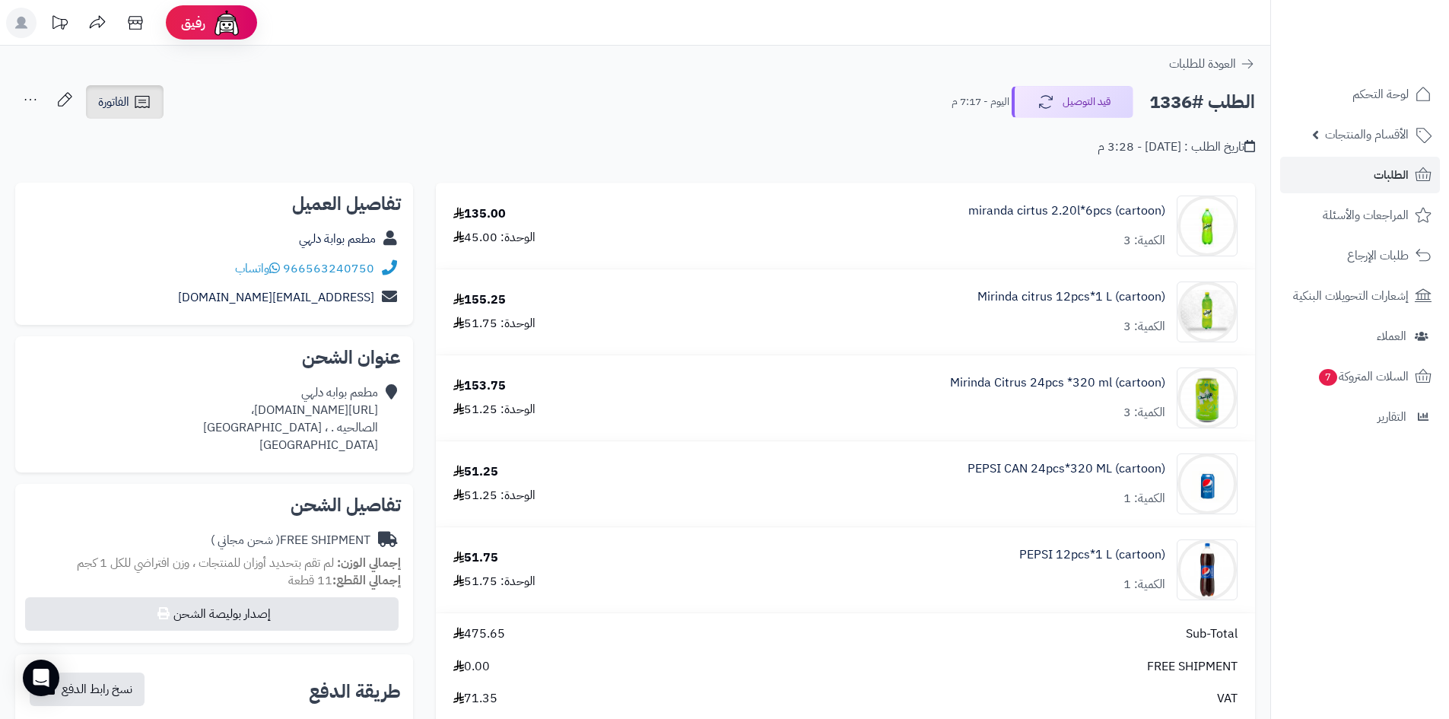
click at [154, 97] on link "الفاتورة" at bounding box center [125, 101] width 78 height 33
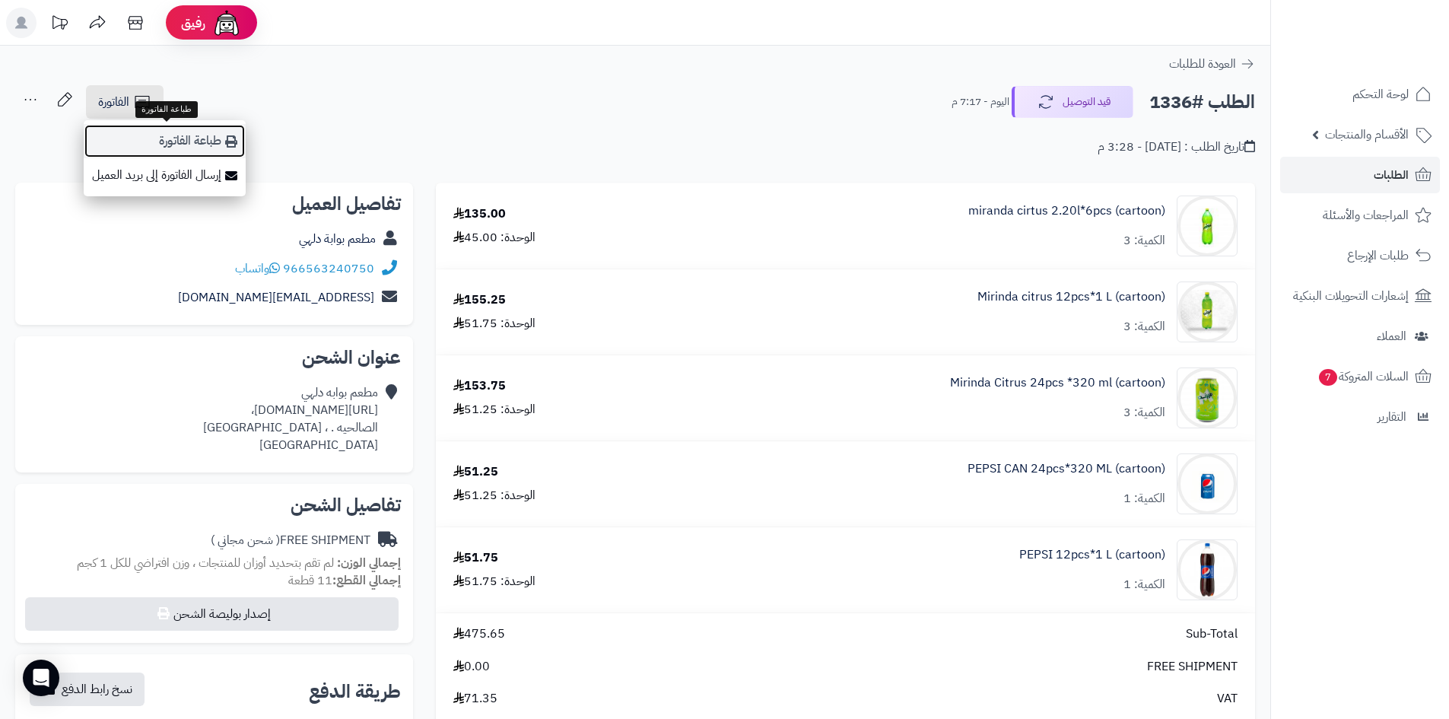
click at [169, 134] on link "طباعة الفاتورة" at bounding box center [165, 141] width 162 height 34
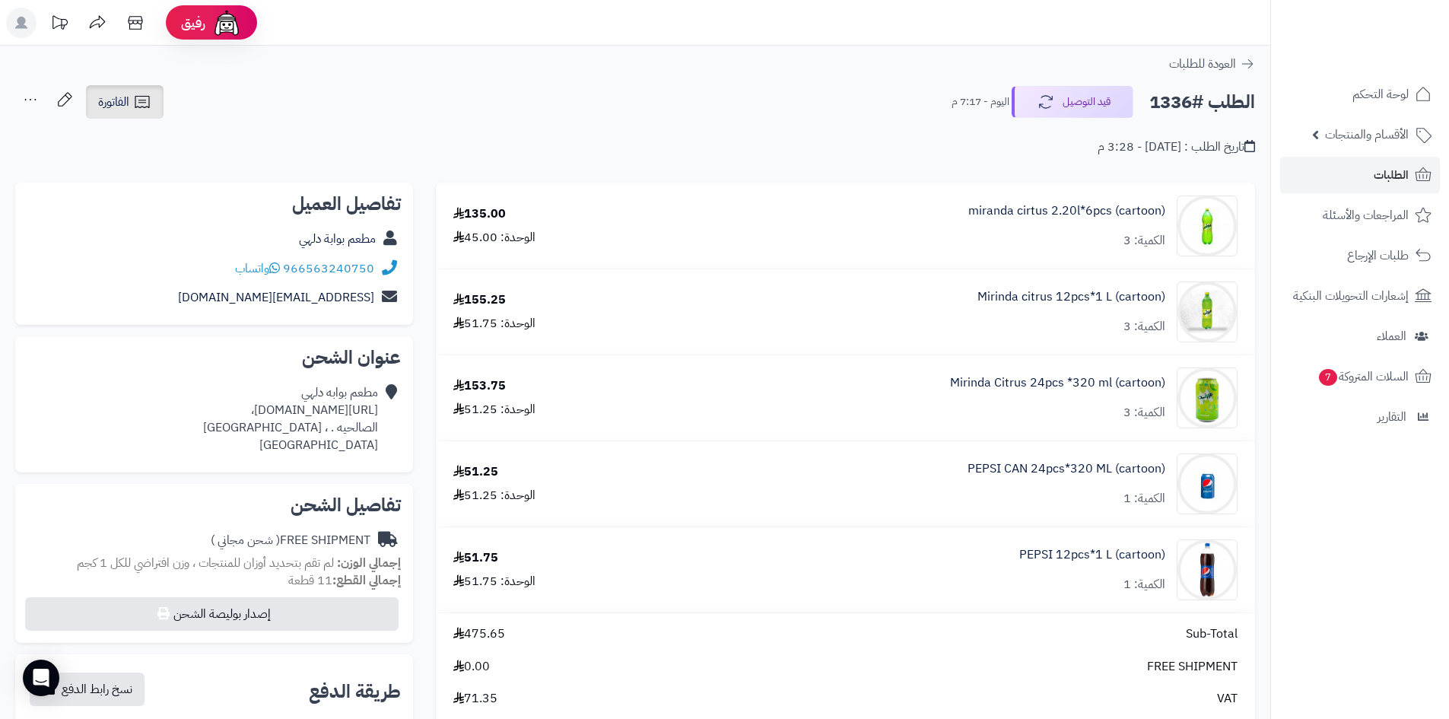
drag, startPoint x: 148, startPoint y: 103, endPoint x: 147, endPoint y: 115, distance: 11.5
click at [148, 103] on icon at bounding box center [142, 102] width 18 height 18
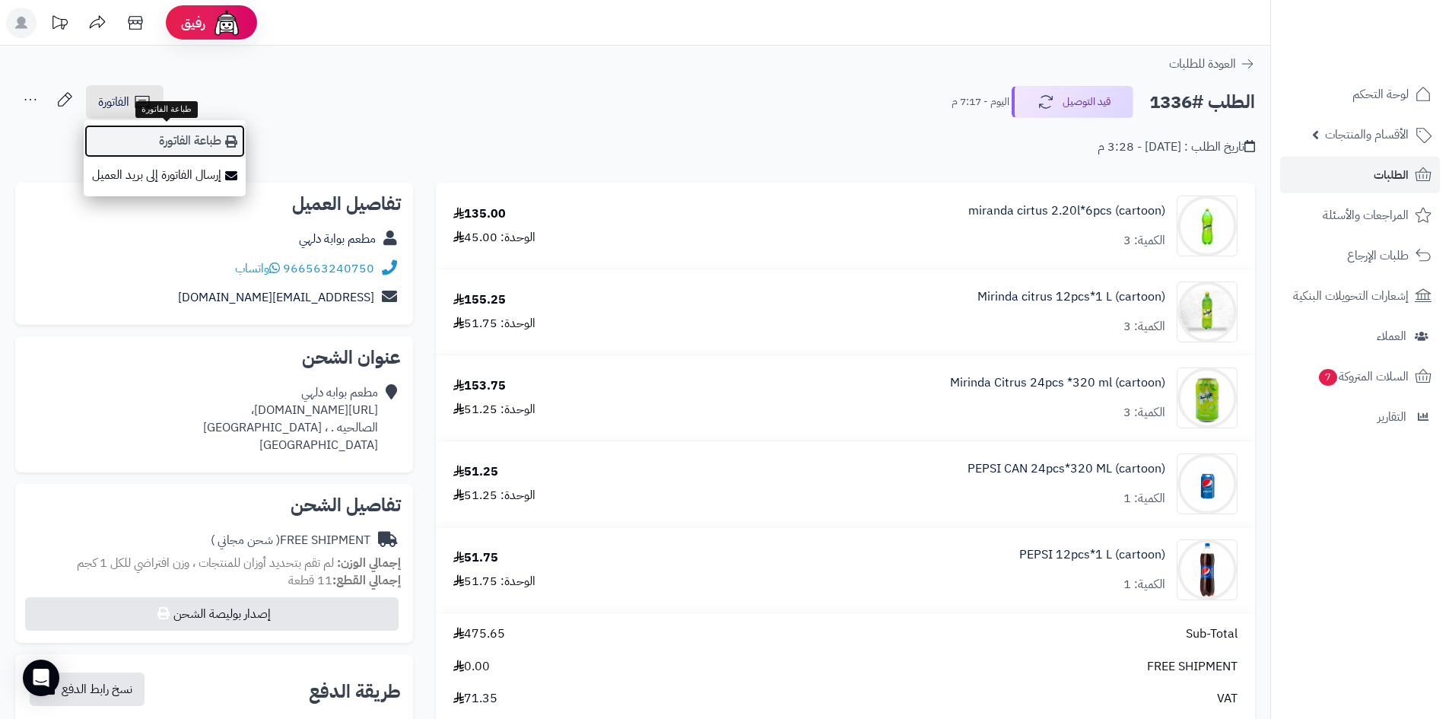
click at [170, 138] on link "طباعة الفاتورة" at bounding box center [165, 141] width 162 height 34
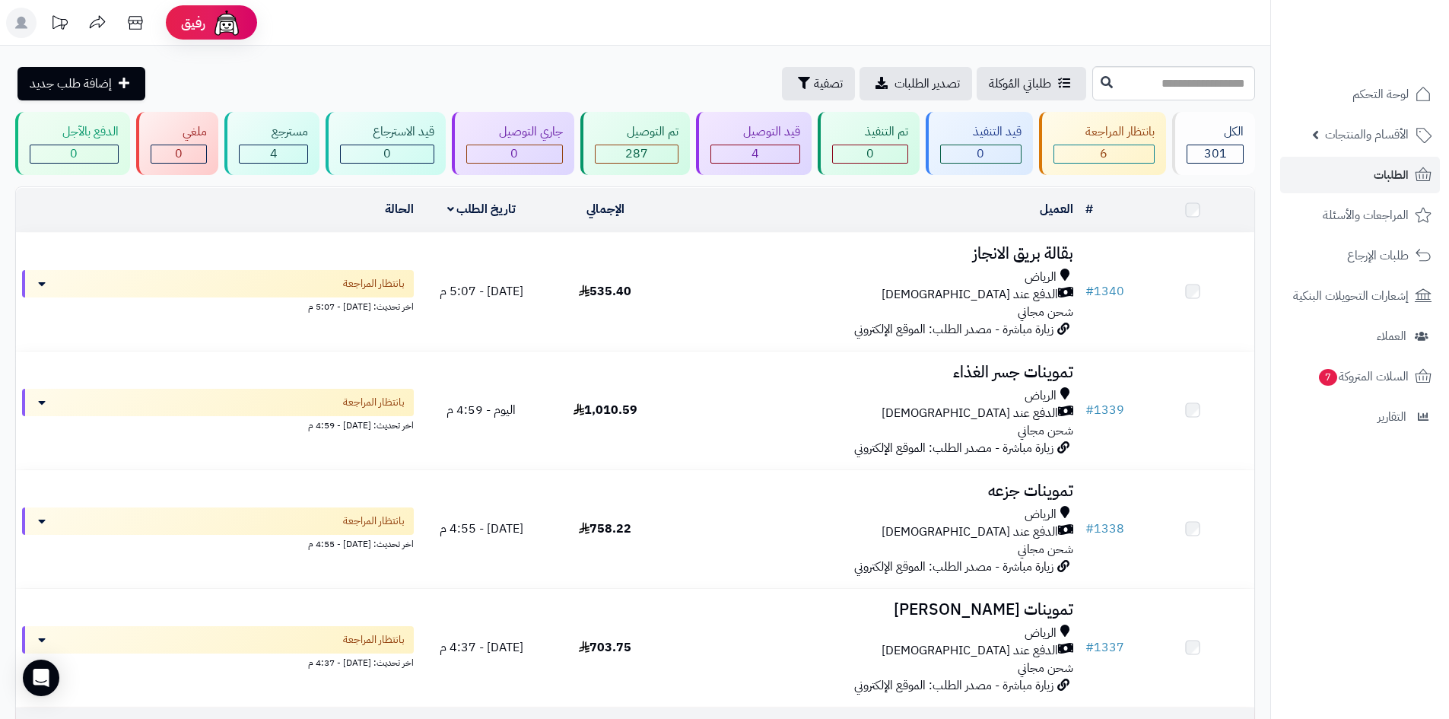
scroll to position [533, 0]
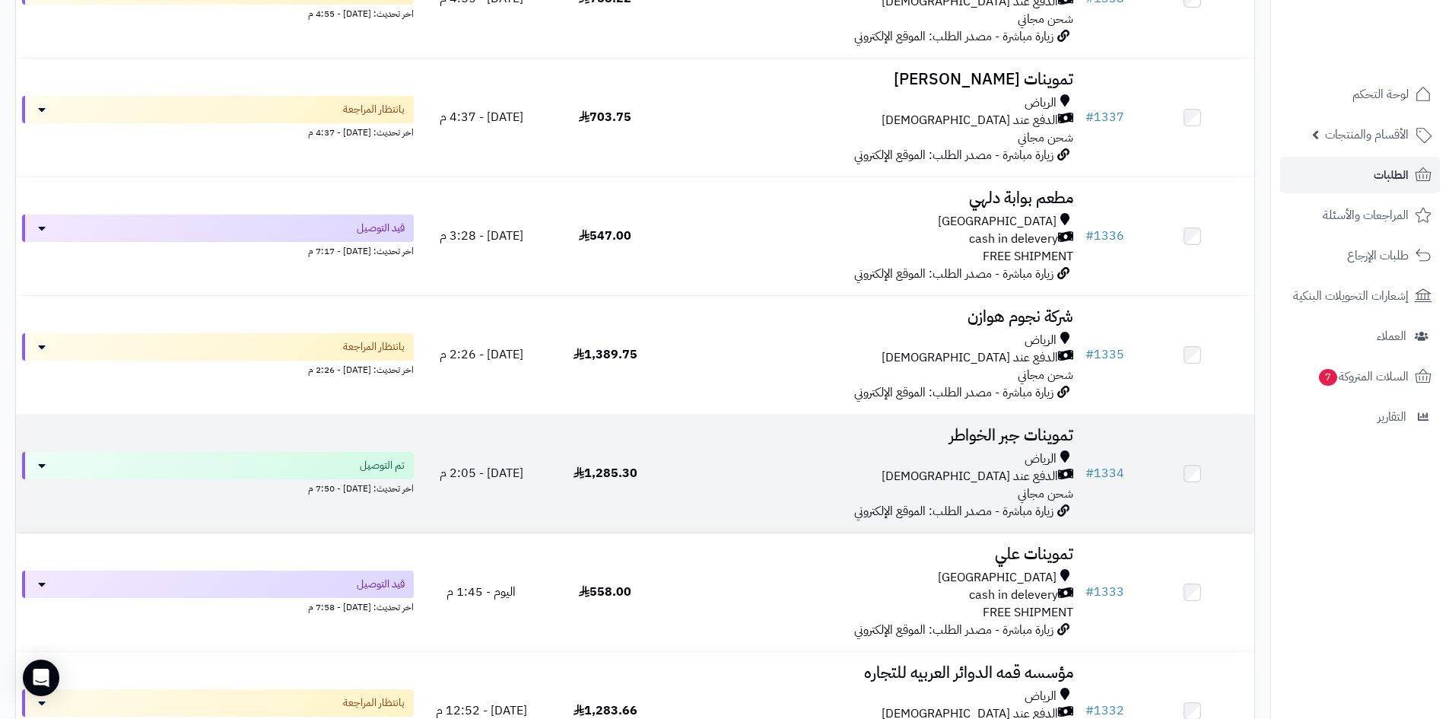
click at [787, 486] on div "الرياض الدفع عند الاستلام شحن مجاني" at bounding box center [873, 476] width 400 height 52
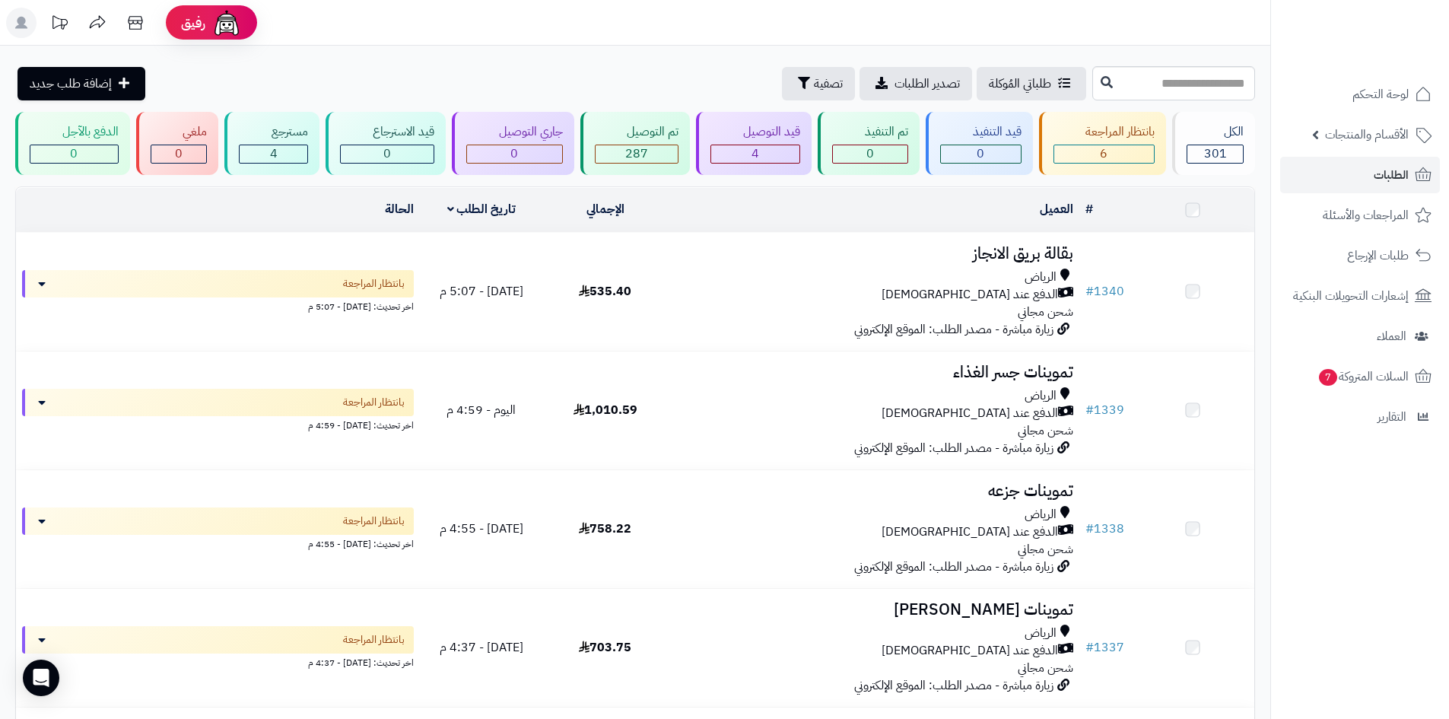
scroll to position [533, 0]
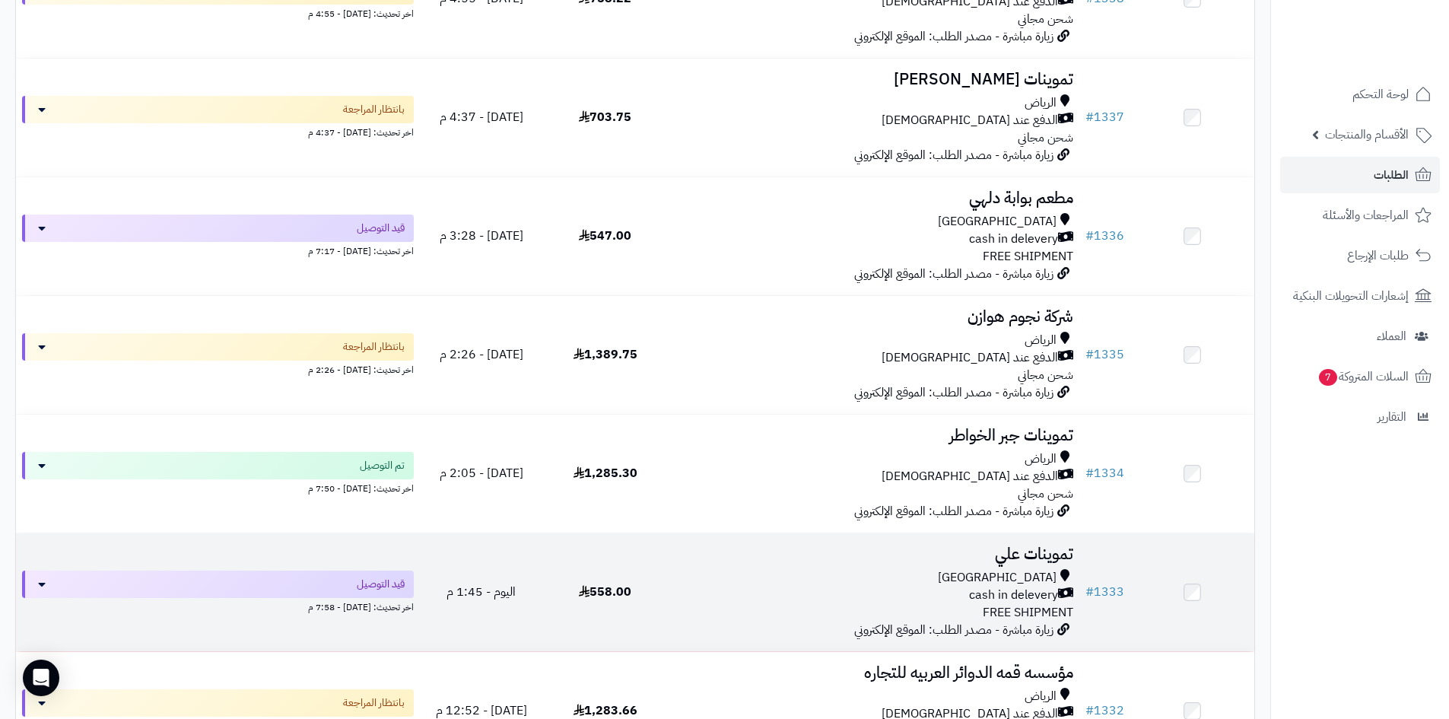
click at [729, 581] on div "Riyadh" at bounding box center [873, 577] width 400 height 17
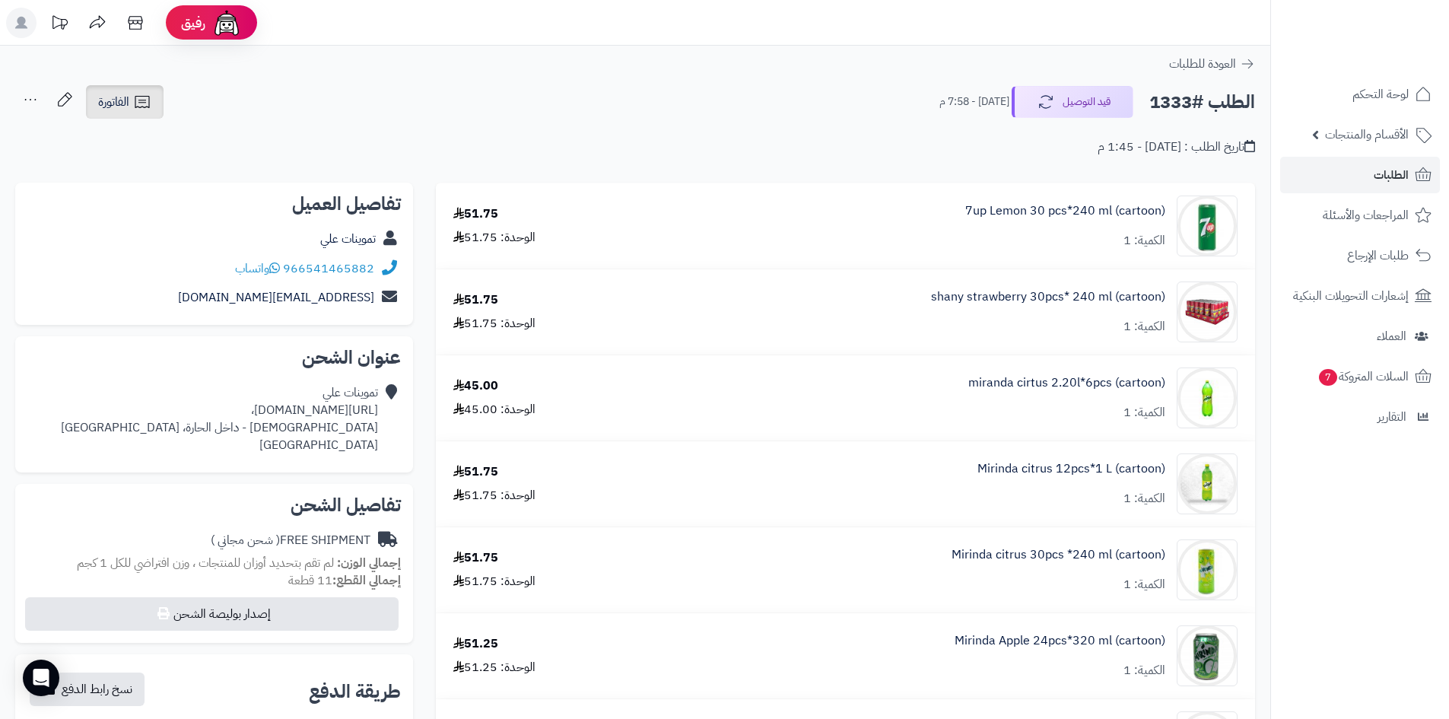
click at [133, 115] on link "الفاتورة" at bounding box center [125, 101] width 78 height 33
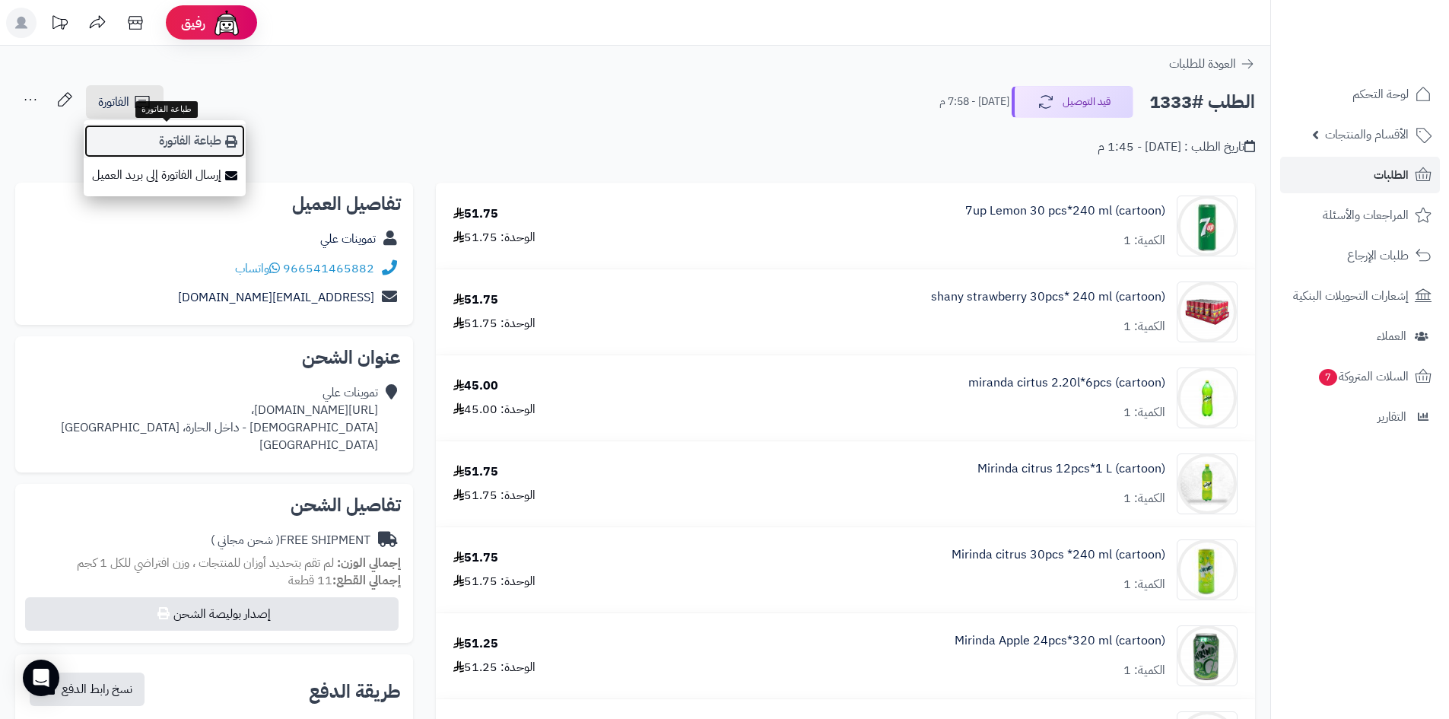
click at [199, 149] on link "طباعة الفاتورة" at bounding box center [165, 141] width 162 height 34
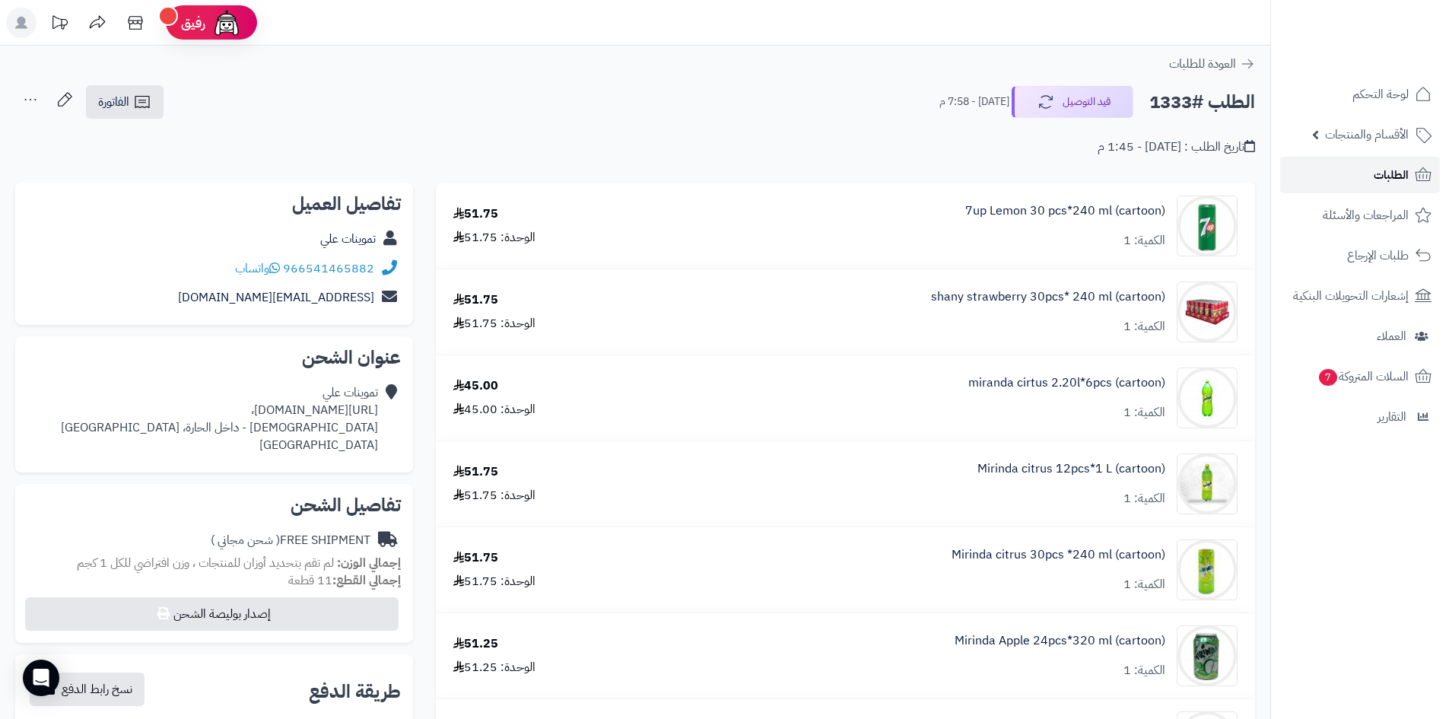
click at [1385, 167] on span "الطلبات" at bounding box center [1391, 174] width 35 height 21
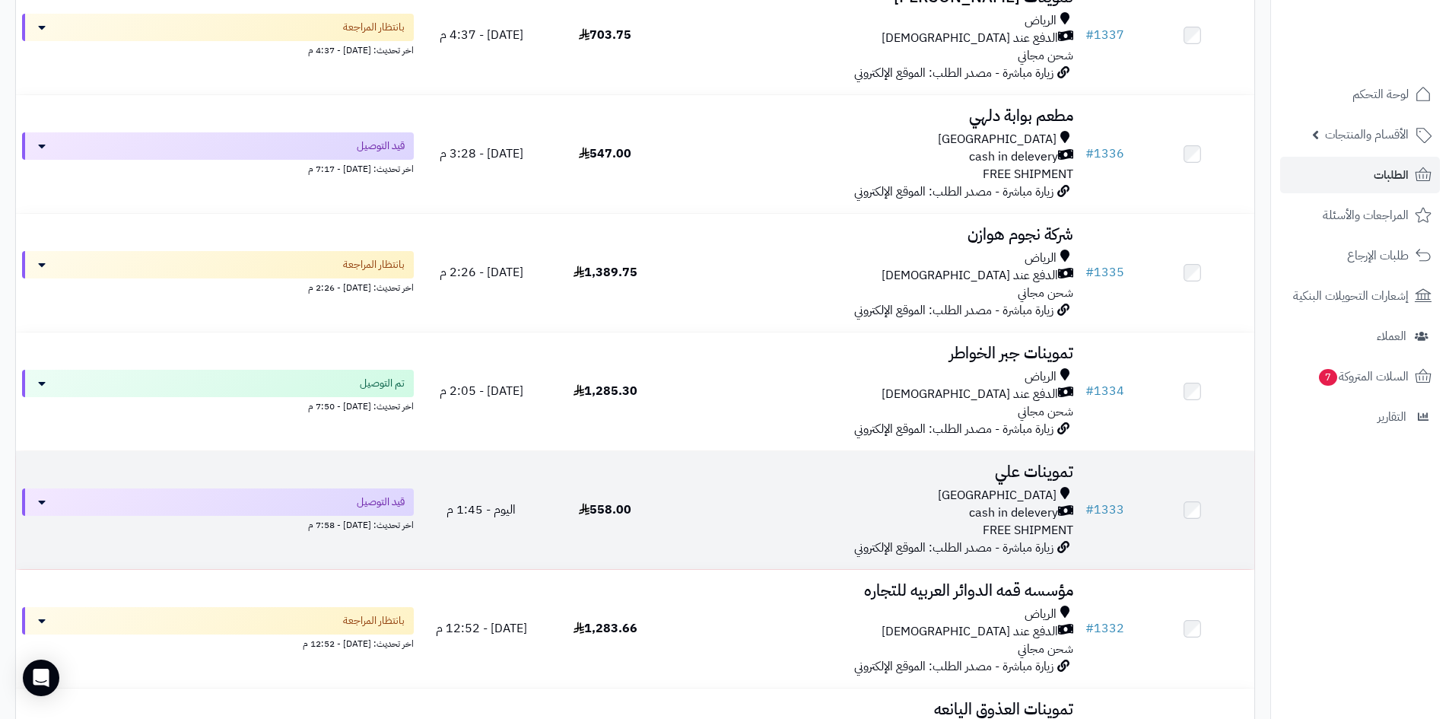
scroll to position [533, 0]
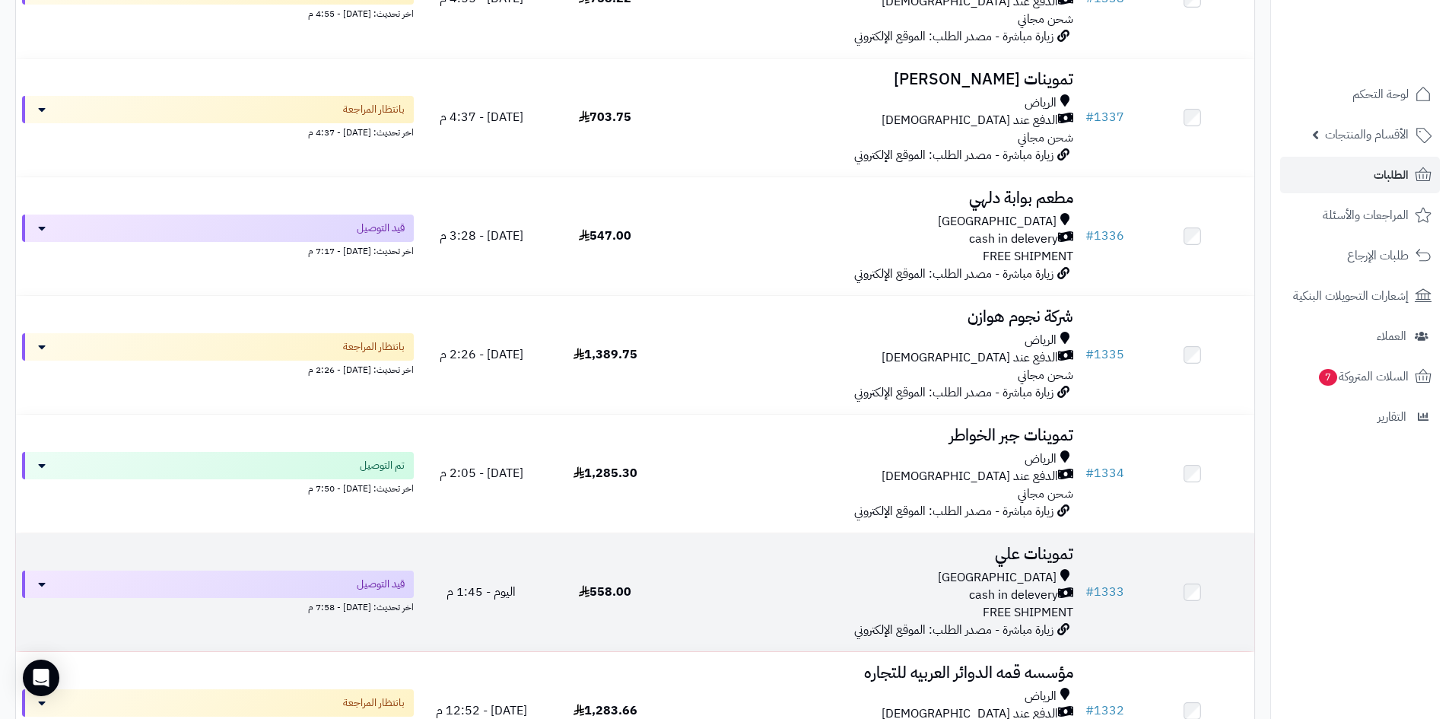
click at [752, 604] on div "Riyadh cash in delevery FREE SHIPMENT" at bounding box center [873, 595] width 400 height 52
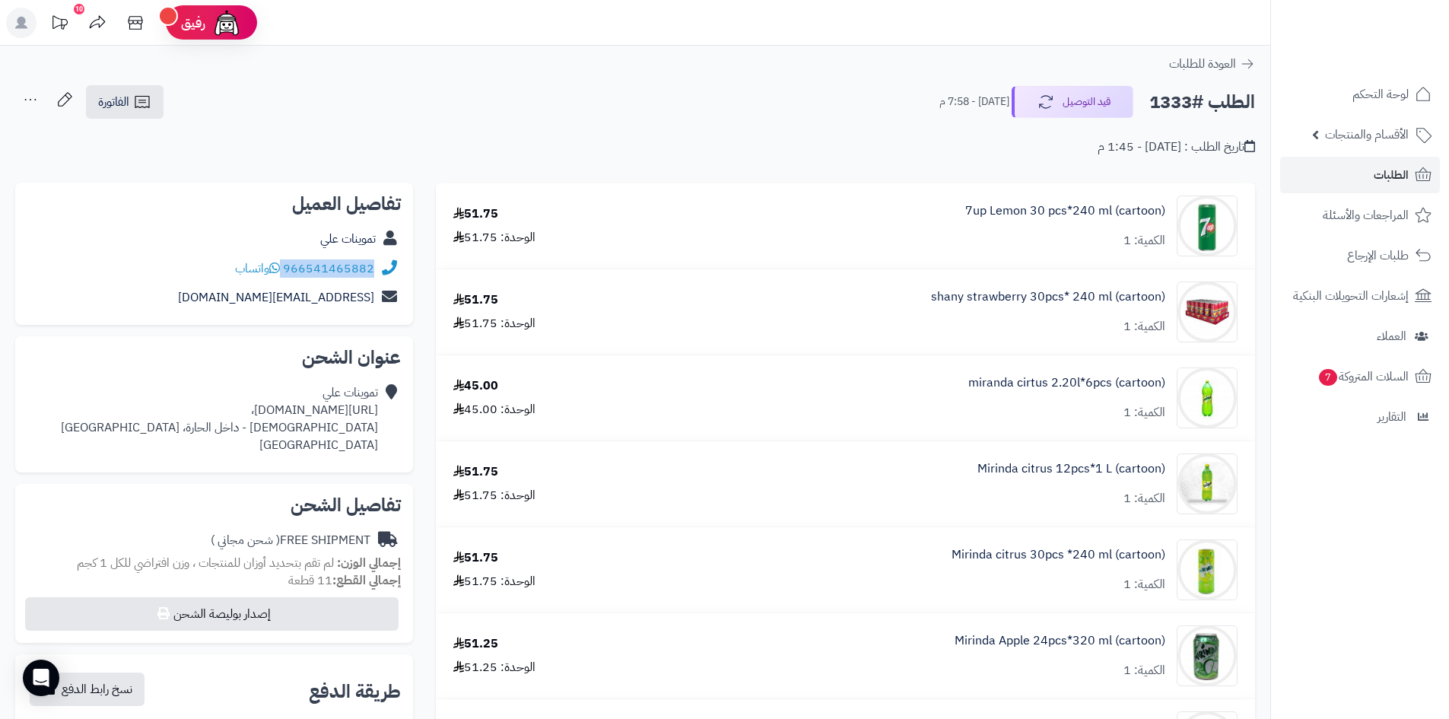
drag, startPoint x: 376, startPoint y: 266, endPoint x: 285, endPoint y: 266, distance: 91.3
click at [285, 266] on div "966541465882 واتساب" at bounding box center [214, 269] width 374 height 30
copy div "966541465882"
drag, startPoint x: 379, startPoint y: 409, endPoint x: 127, endPoint y: 410, distance: 251.8
click at [127, 410] on div "تموينات علي [URL][DOMAIN_NAME]، الصالحية - داخل الحارة، [GEOGRAPHIC_DATA] [GEOG…" at bounding box center [214, 418] width 374 height 81
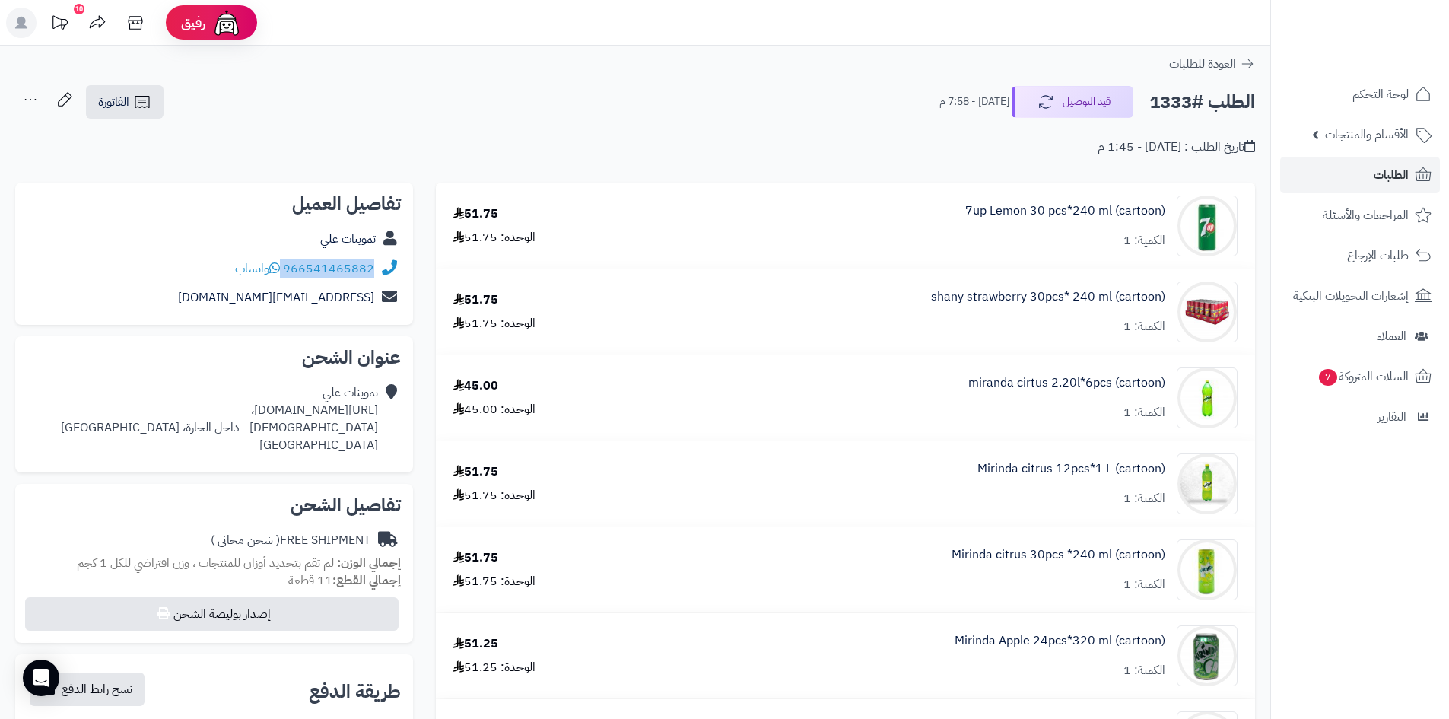
copy div "[URL][DOMAIN_NAME]"
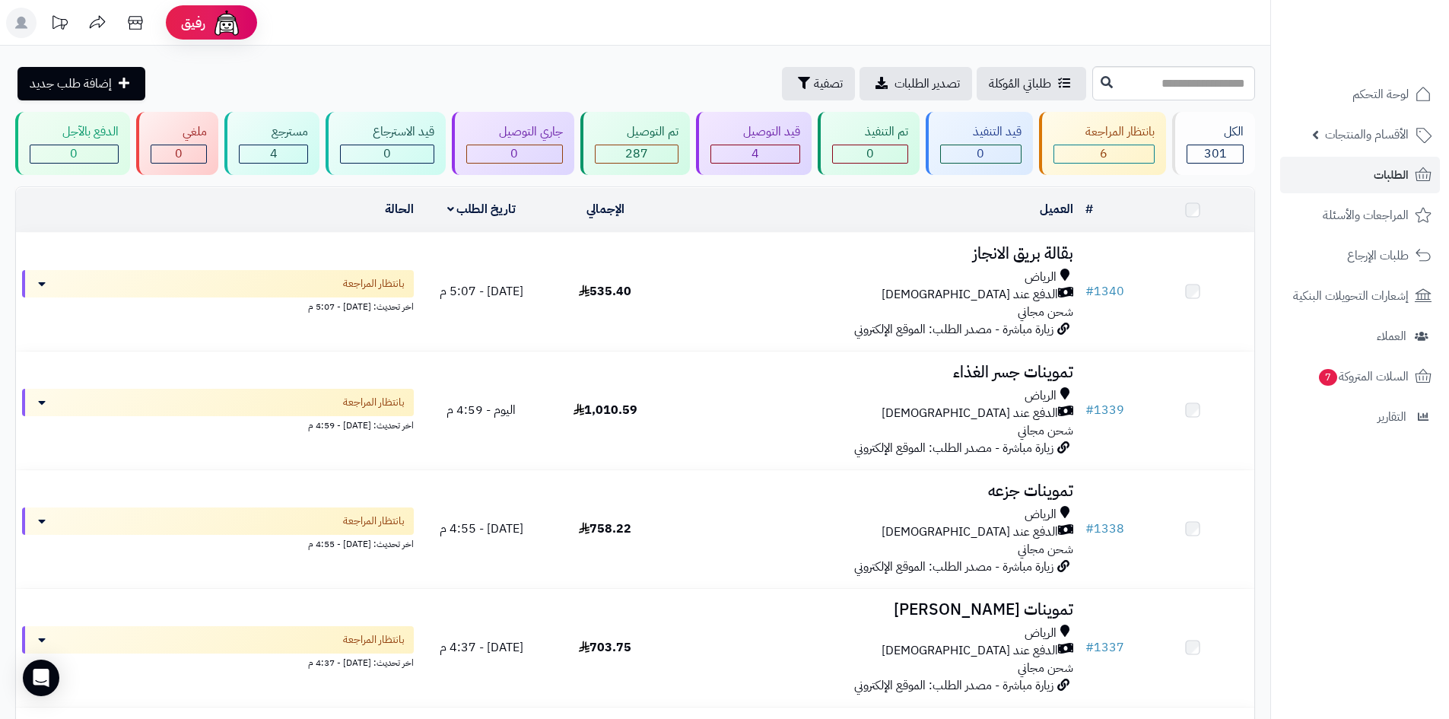
scroll to position [533, 0]
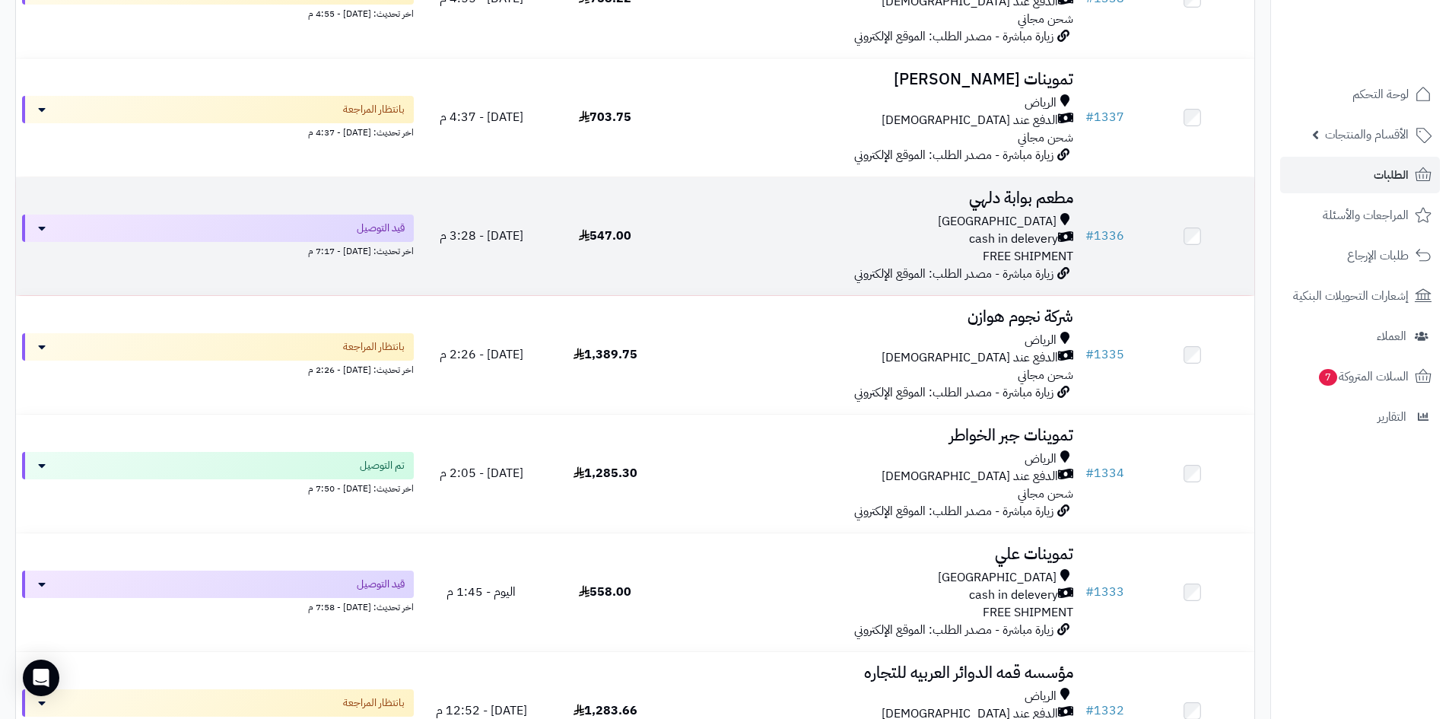
click at [719, 266] on td "مطعم بوابة دلهي Riyadh cash in delevery FREE SHIPMENT زيارة مباشرة - مصدر الطلب…" at bounding box center [873, 236] width 412 height 118
click at [705, 202] on h3 "مطعم بوابة دلهي" at bounding box center [873, 197] width 400 height 17
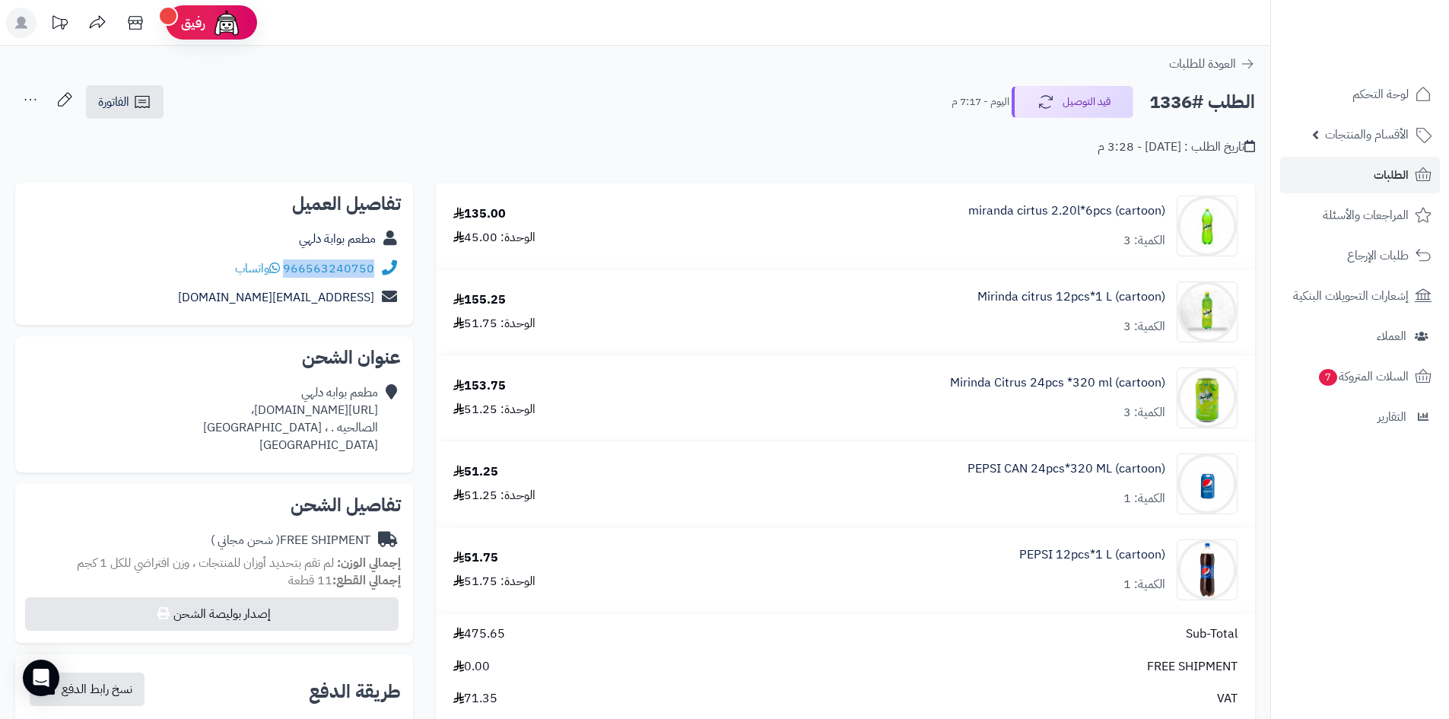
drag, startPoint x: 376, startPoint y: 267, endPoint x: 286, endPoint y: 270, distance: 89.8
click at [286, 270] on div "966563240750 واتساب" at bounding box center [214, 269] width 374 height 30
copy link "966563240750"
drag, startPoint x: 376, startPoint y: 409, endPoint x: 131, endPoint y: 406, distance: 245.0
click at [203, 406] on div "مطعم بوابه دلهي [URL][DOMAIN_NAME]، الصالحيه . ، [GEOGRAPHIC_DATA] [GEOGRAPHIC_…" at bounding box center [290, 418] width 175 height 69
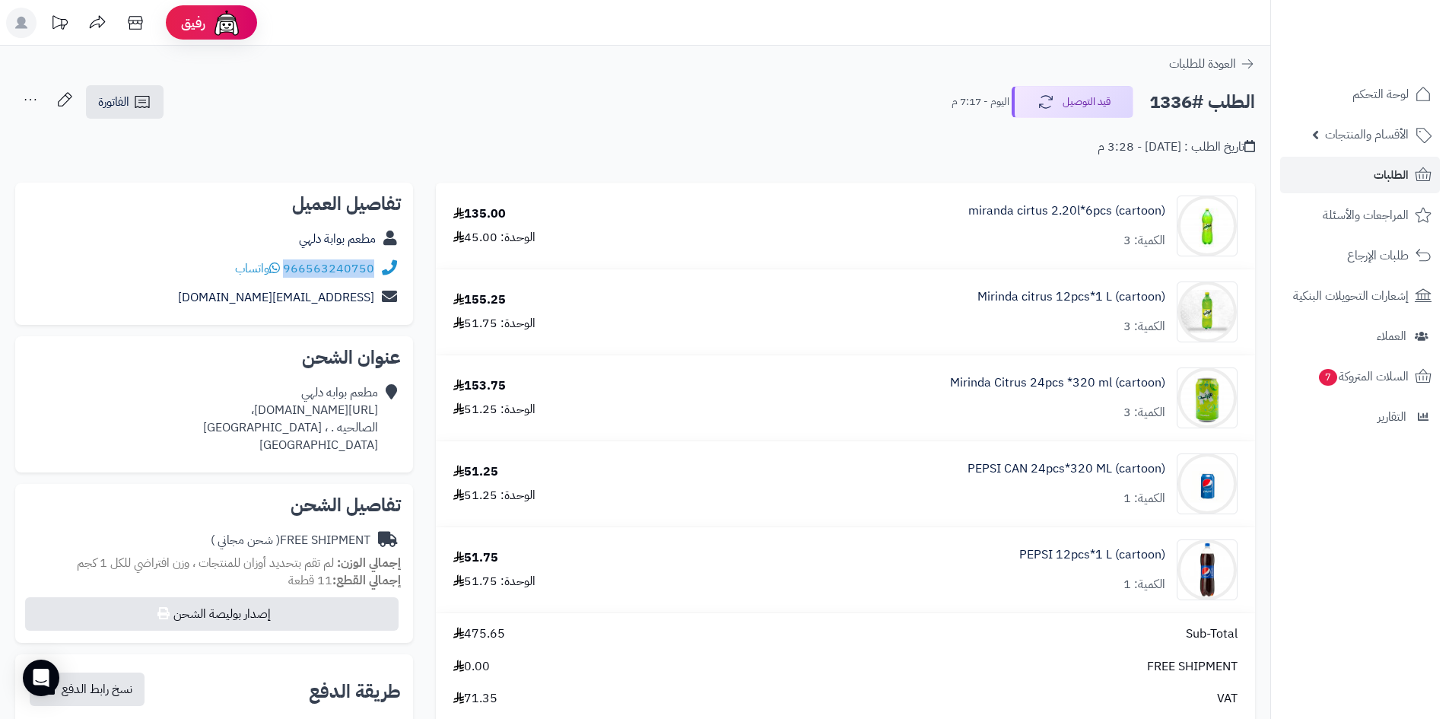
copy div "[URL][DOMAIN_NAME]"
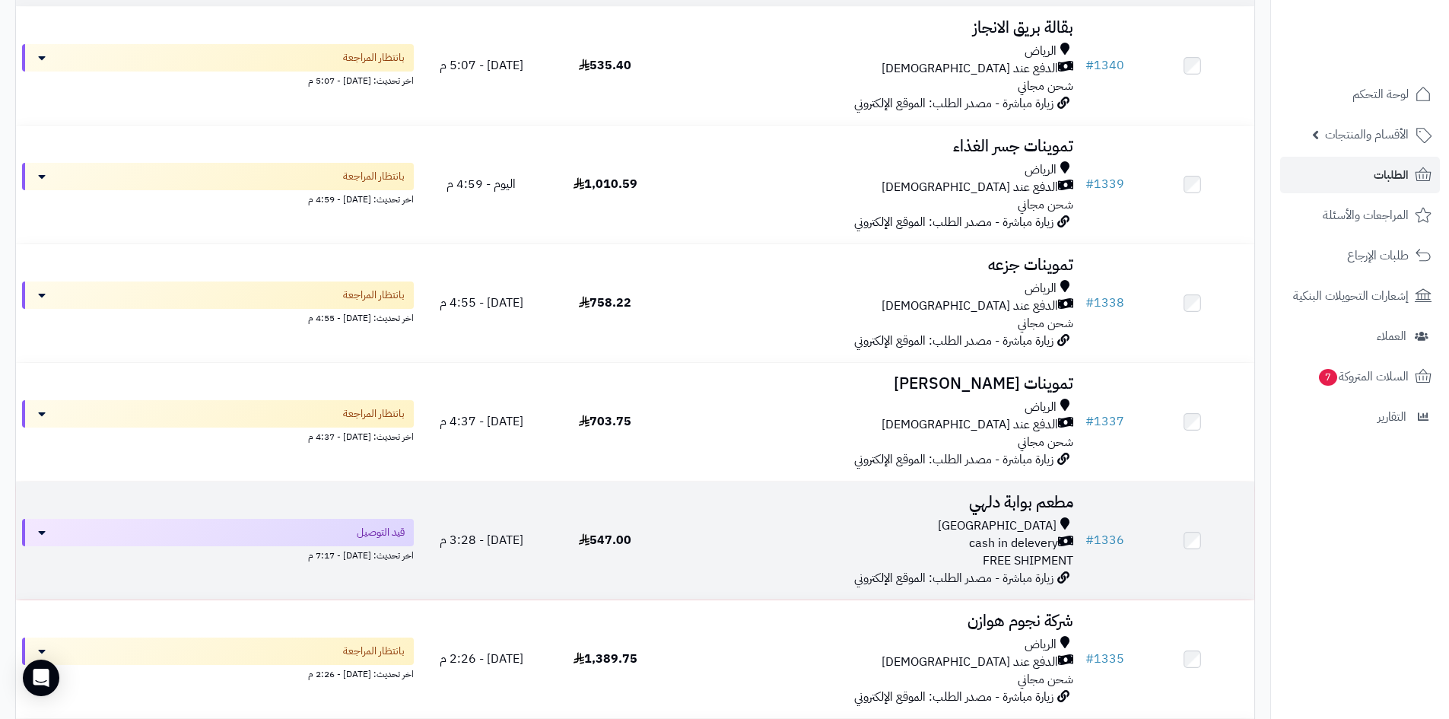
scroll to position [304, 0]
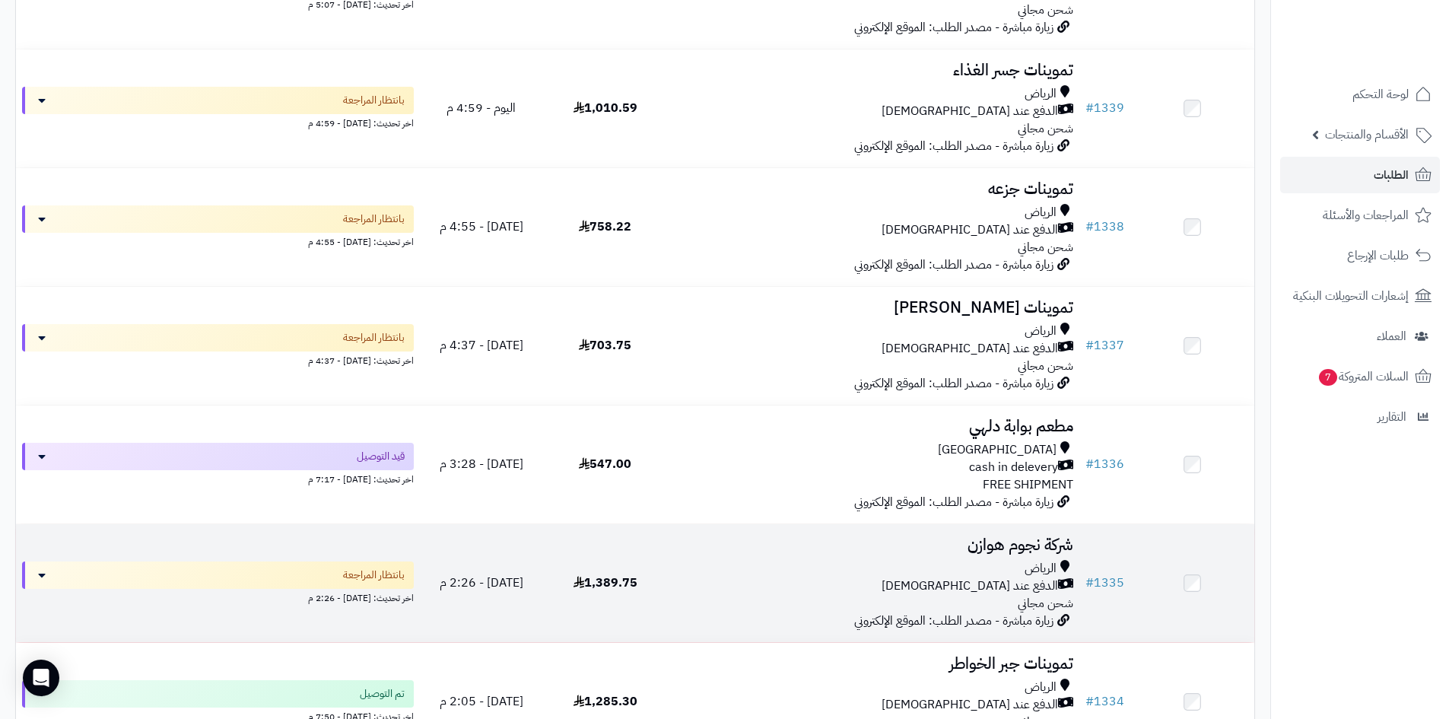
click at [749, 581] on div "الدفع عند [DEMOGRAPHIC_DATA]" at bounding box center [873, 585] width 400 height 17
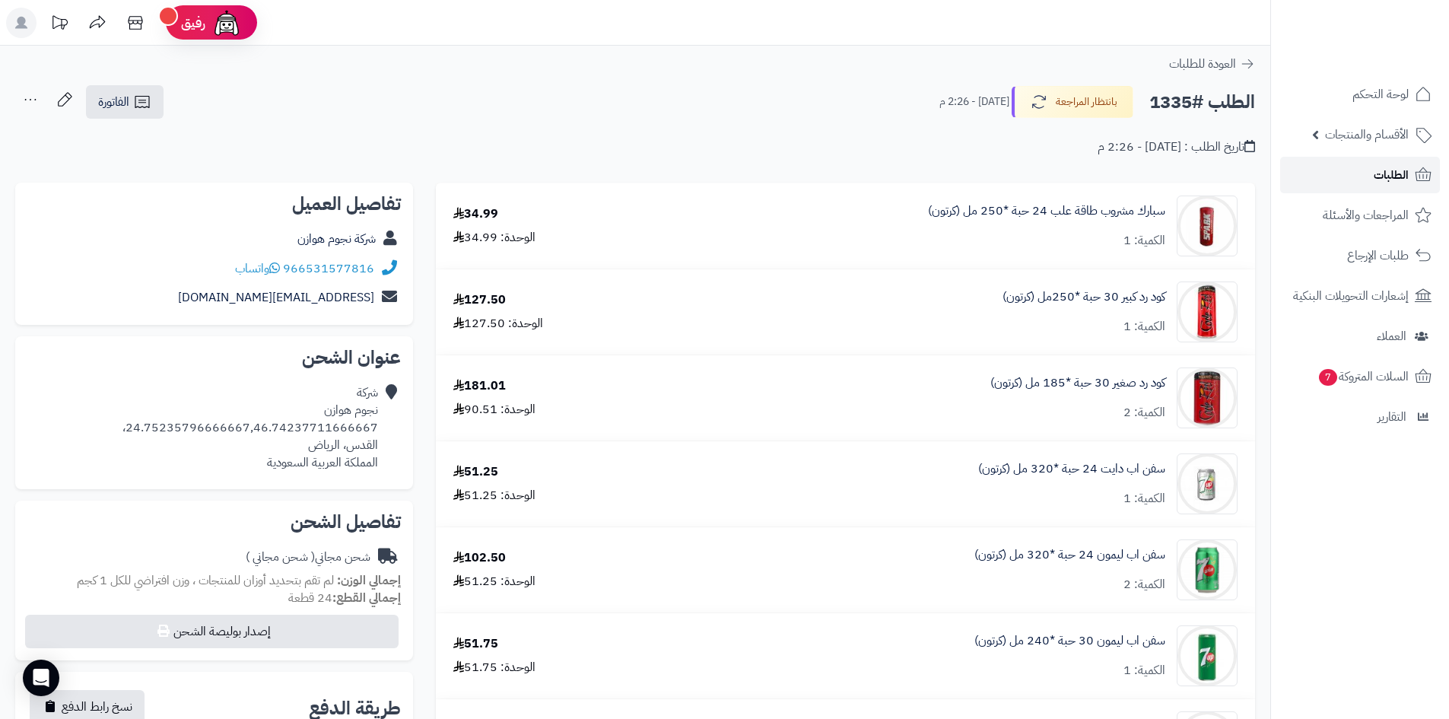
drag, startPoint x: 1377, startPoint y: 178, endPoint x: 1351, endPoint y: 193, distance: 30.0
click at [1377, 178] on span "الطلبات" at bounding box center [1391, 174] width 35 height 21
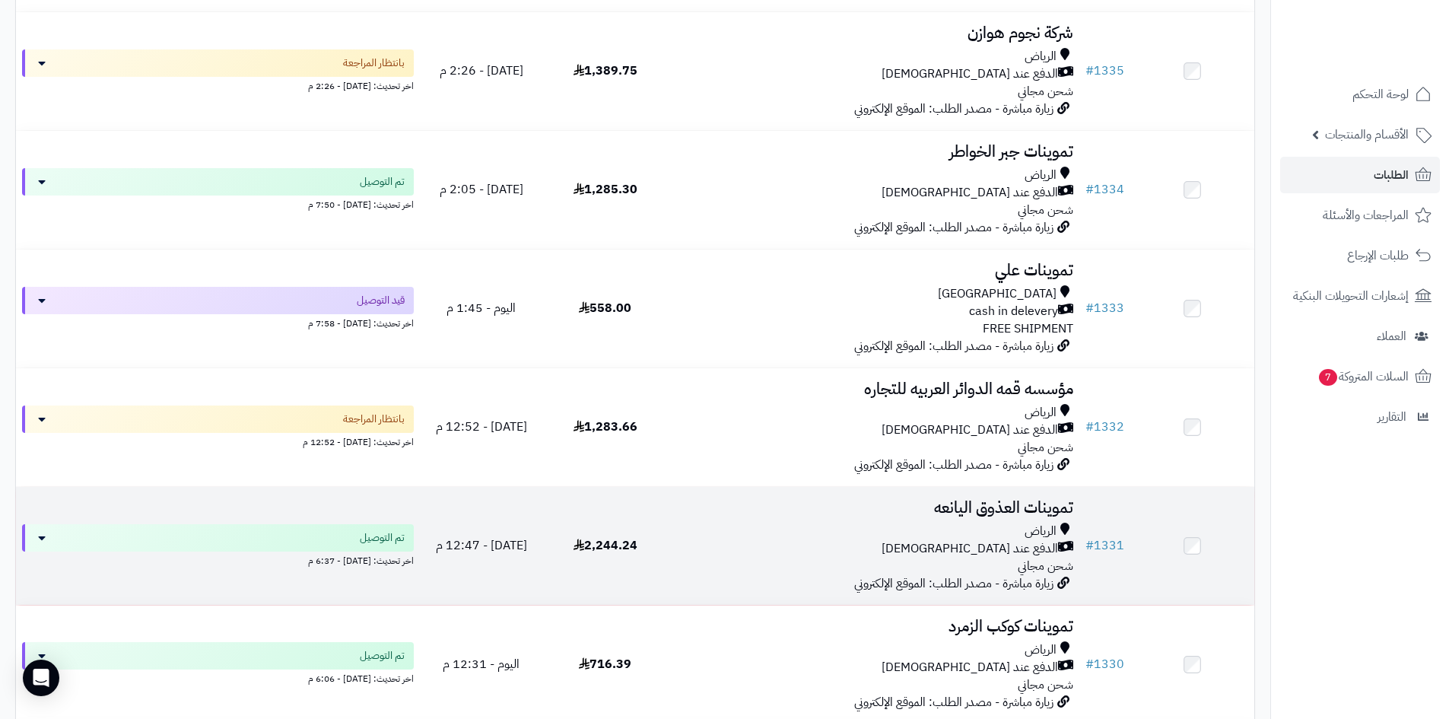
scroll to position [837, 0]
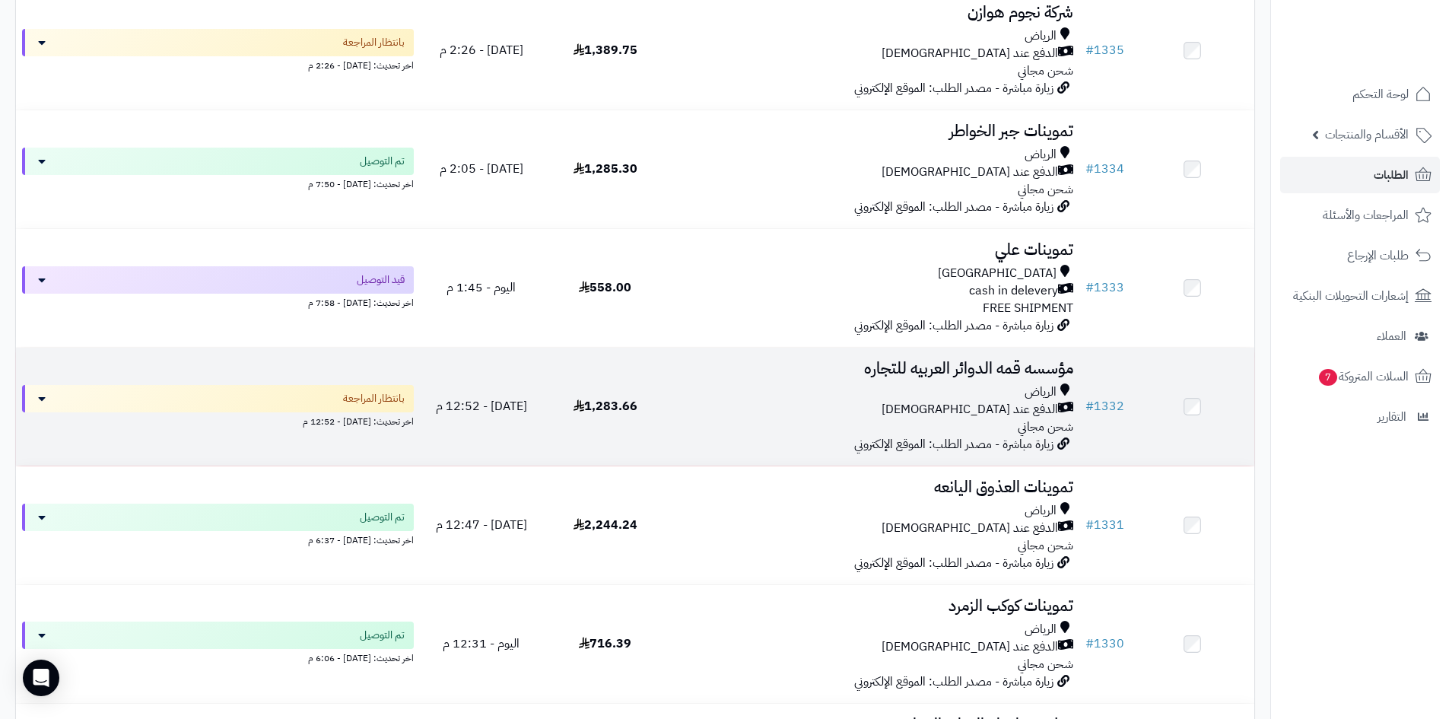
click at [682, 406] on div "الدفع عند [DEMOGRAPHIC_DATA]" at bounding box center [873, 409] width 400 height 17
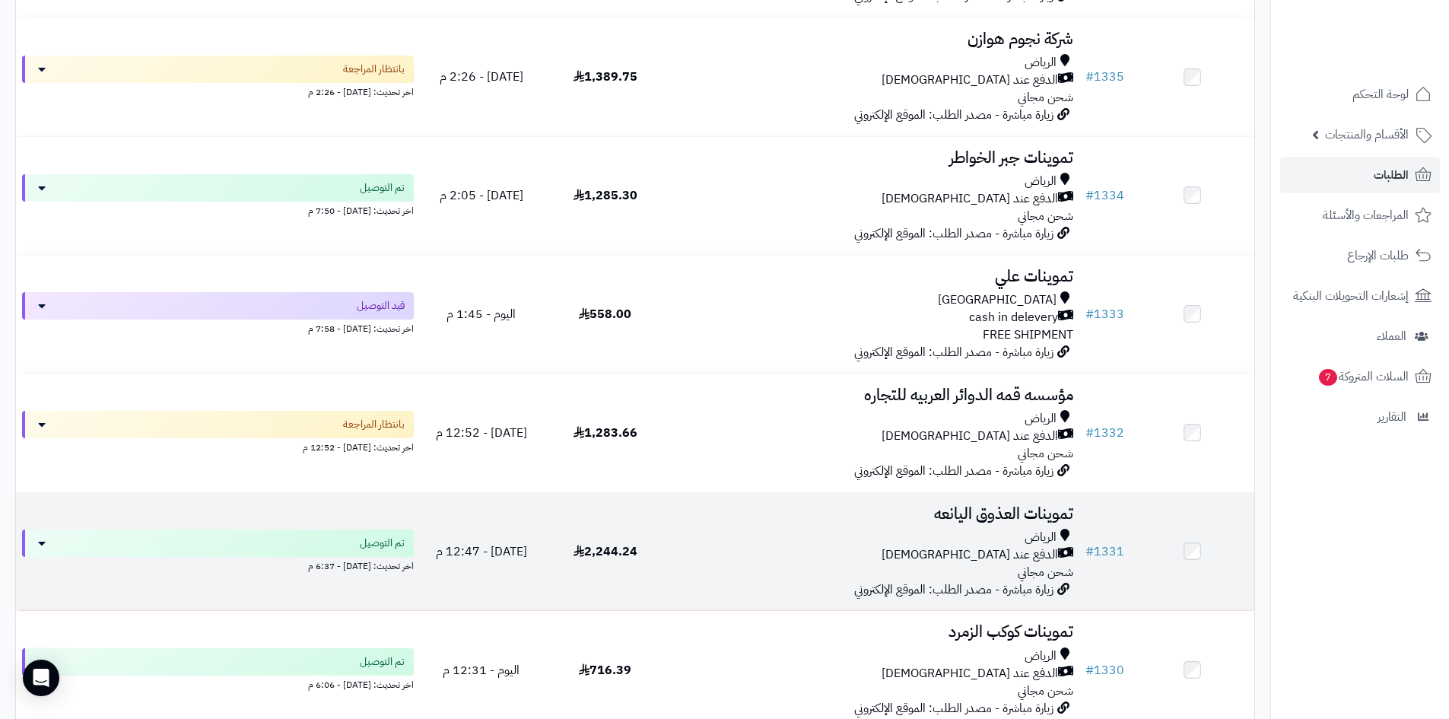
scroll to position [837, 0]
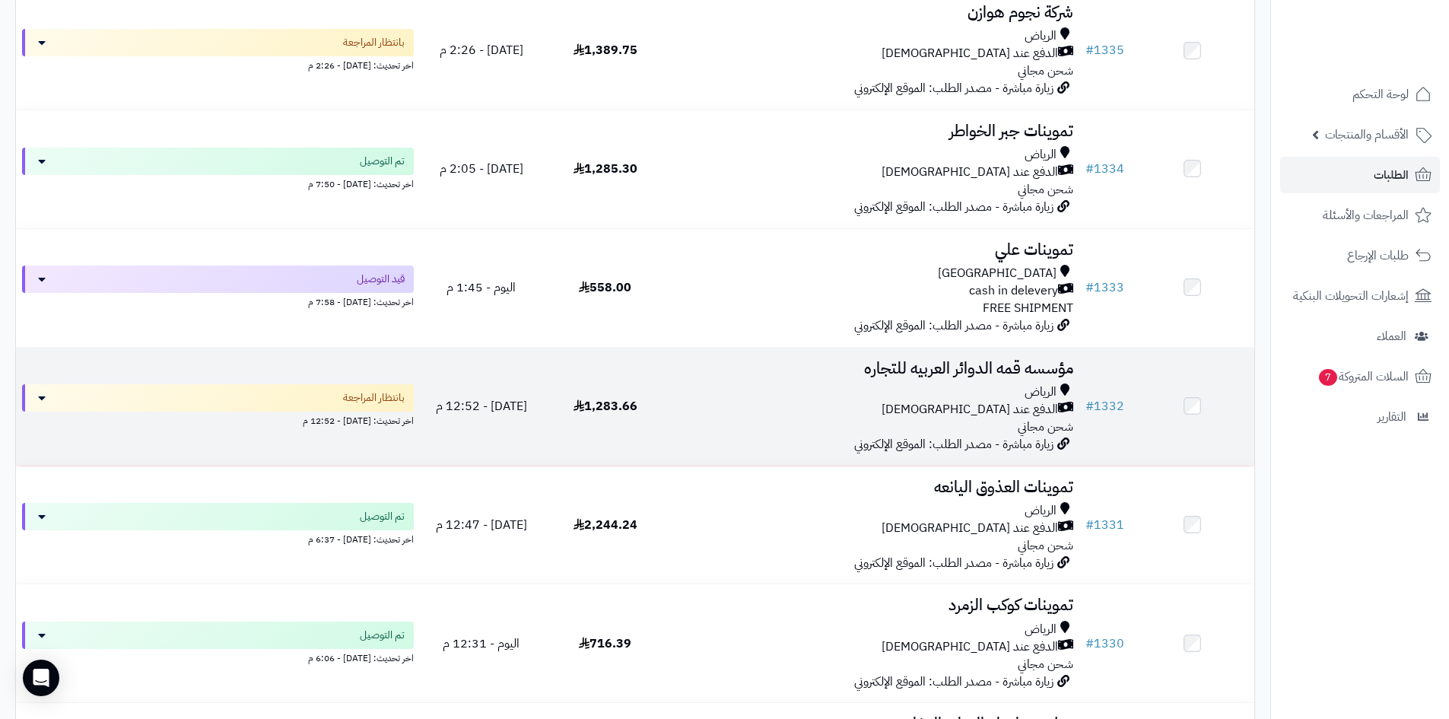
click at [728, 447] on td "مؤسسه قمه الدوائر العربيه للتجاره [PERSON_NAME] عند الاستلام شحن مجاني زيارة مب…" at bounding box center [873, 407] width 412 height 118
click at [707, 437] on td "مؤسسه قمه الدوائر العربيه للتجاره الرياض الدفع عند الاستلام شحن مجاني زيارة مبا…" at bounding box center [873, 407] width 412 height 118
click at [697, 393] on div "الرياض" at bounding box center [873, 391] width 400 height 17
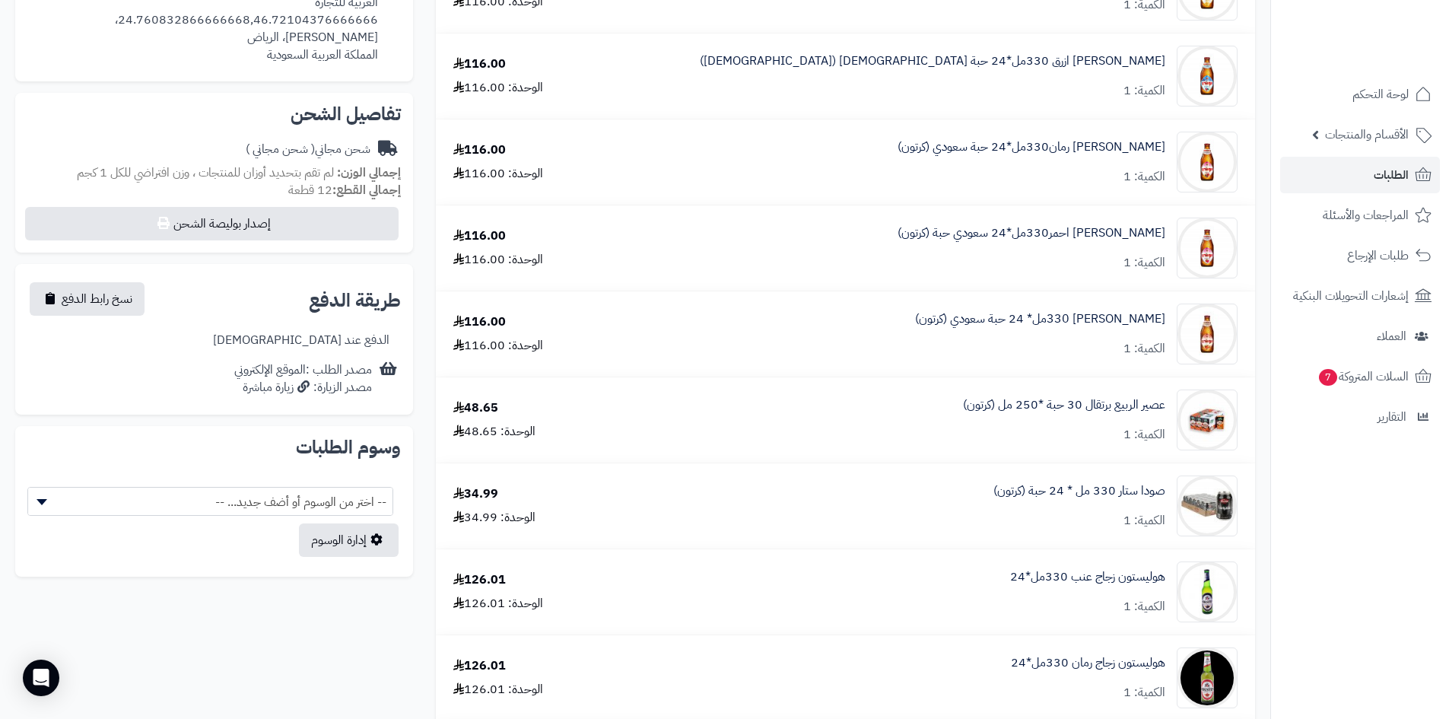
scroll to position [380, 0]
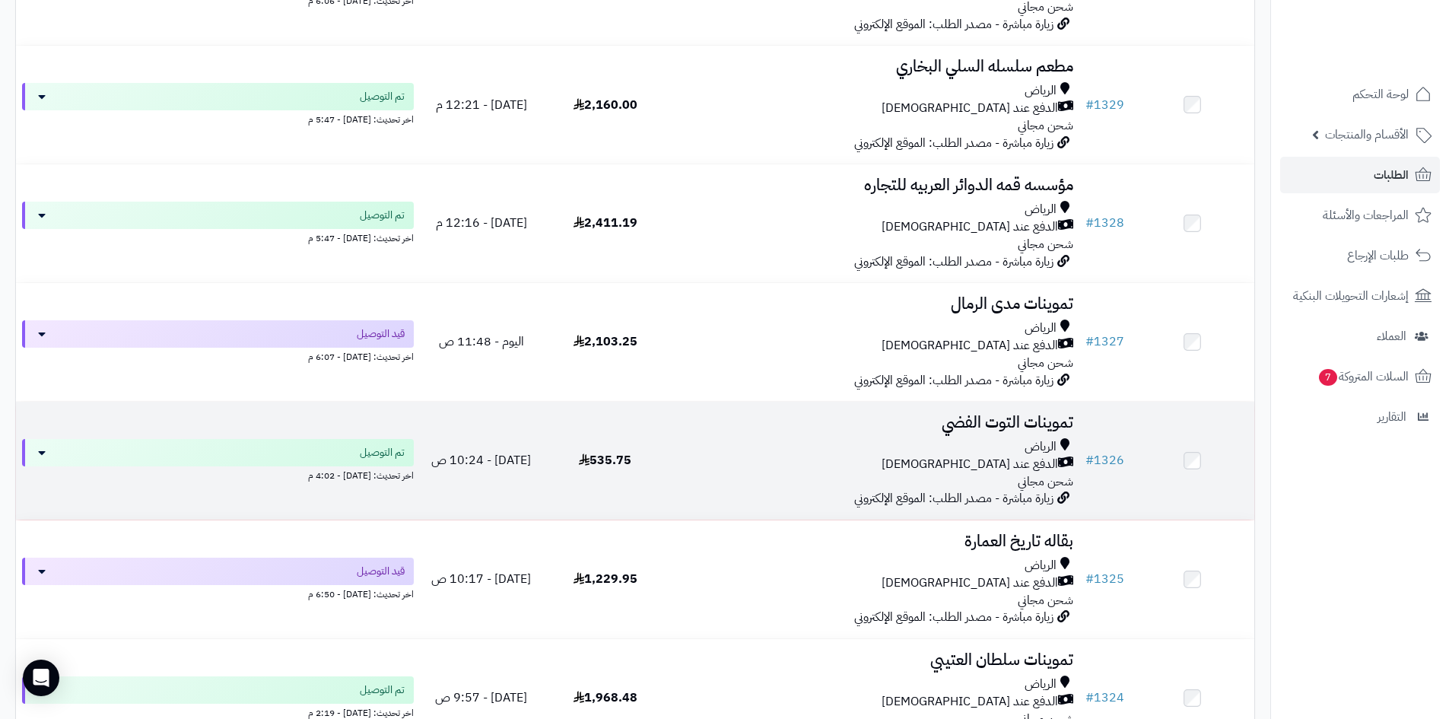
scroll to position [1522, 0]
